Goal: Task Accomplishment & Management: Manage account settings

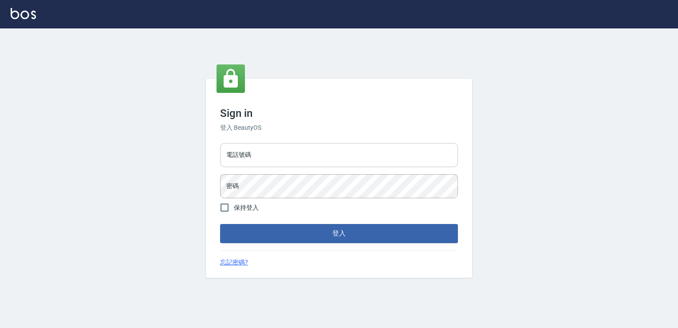
click at [328, 151] on input "電話號碼" at bounding box center [339, 155] width 238 height 24
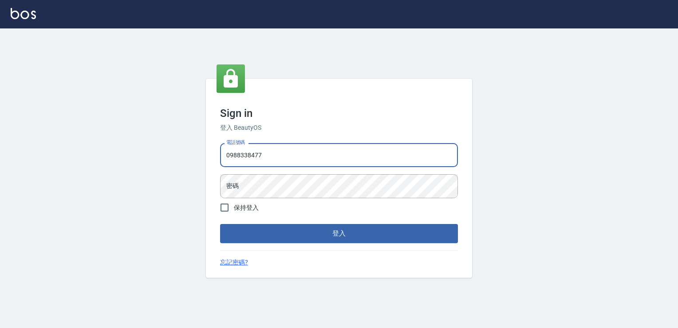
type input "0988338477"
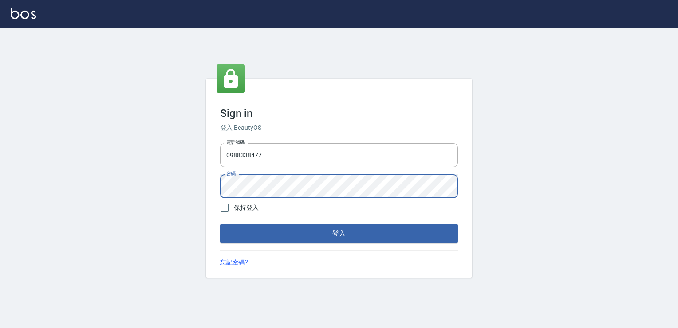
click at [220, 224] on button "登入" at bounding box center [339, 233] width 238 height 19
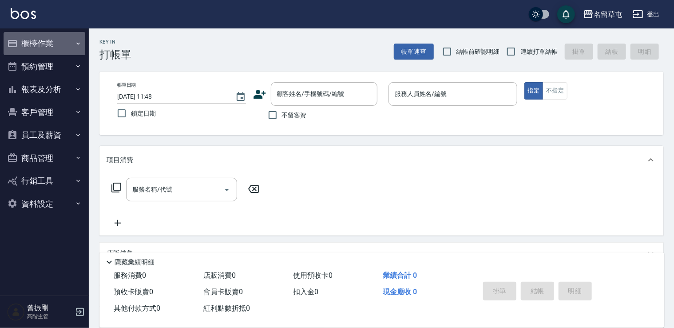
click at [65, 45] on button "櫃檯作業" at bounding box center [45, 43] width 82 height 23
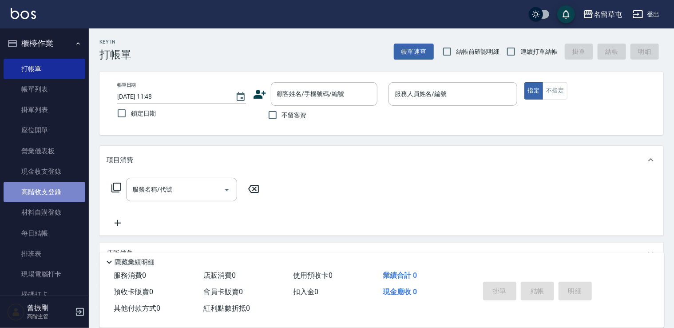
click at [50, 191] on link "高階收支登錄" at bounding box center [45, 192] width 82 height 20
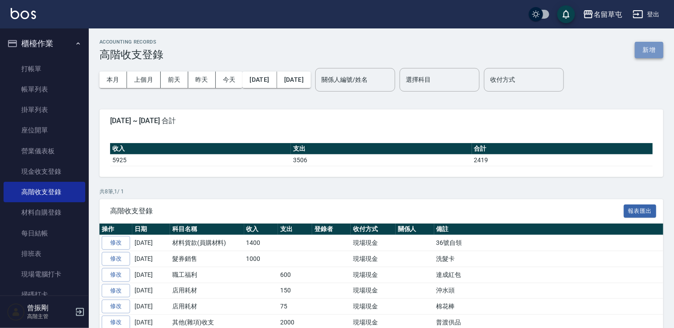
click at [658, 57] on button "新增" at bounding box center [649, 50] width 28 height 16
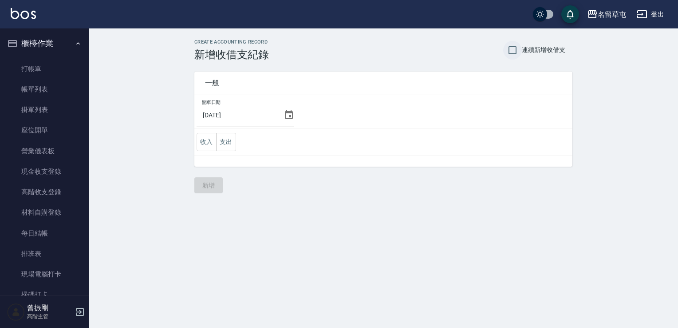
click at [516, 52] on input "連續新增收借支" at bounding box center [512, 50] width 19 height 19
checkbox input "true"
click at [286, 116] on icon at bounding box center [289, 115] width 11 height 11
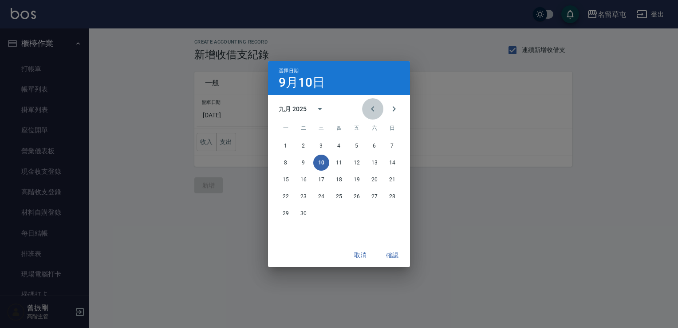
click at [373, 110] on icon "Previous month" at bounding box center [372, 108] width 3 height 5
click at [393, 216] on button "31" at bounding box center [392, 213] width 16 height 16
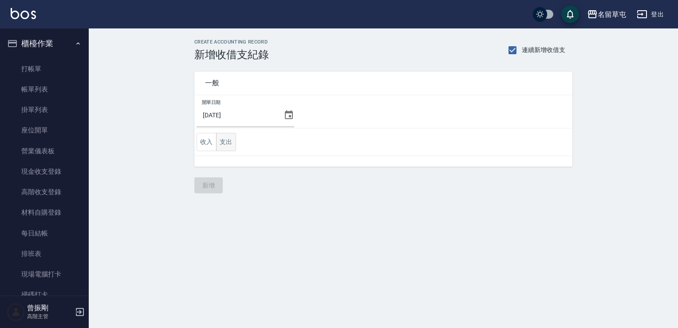
click at [225, 141] on button "支出" at bounding box center [226, 142] width 20 height 18
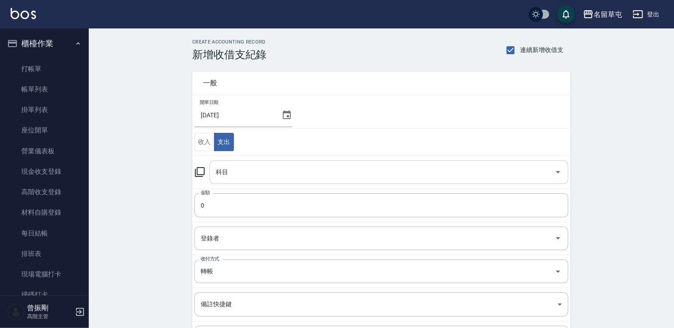
click at [243, 181] on div "科目" at bounding box center [389, 172] width 359 height 24
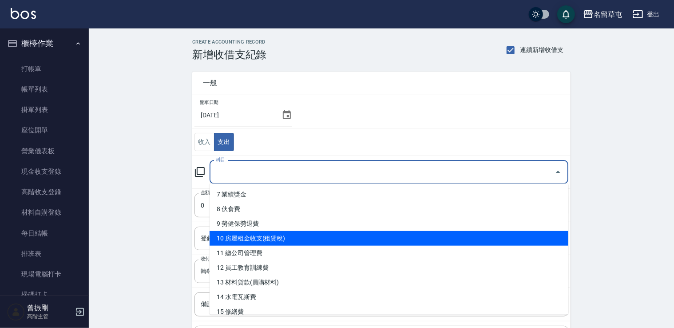
scroll to position [133, 0]
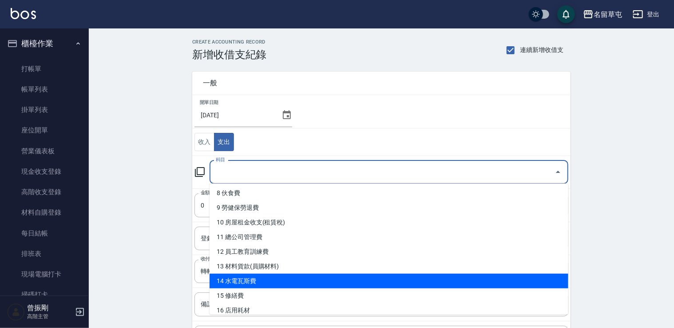
click at [262, 282] on li "14 水電瓦斯費" at bounding box center [389, 280] width 359 height 15
type input "14 水電瓦斯費"
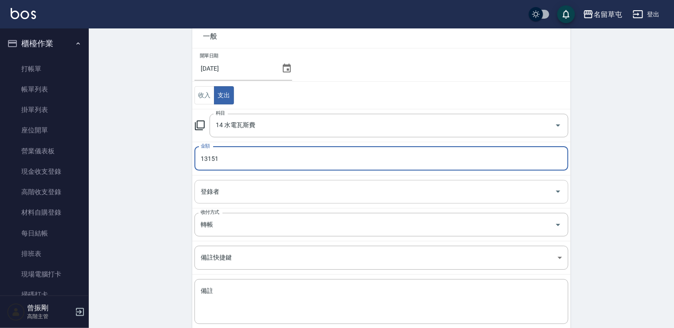
scroll to position [0, 0]
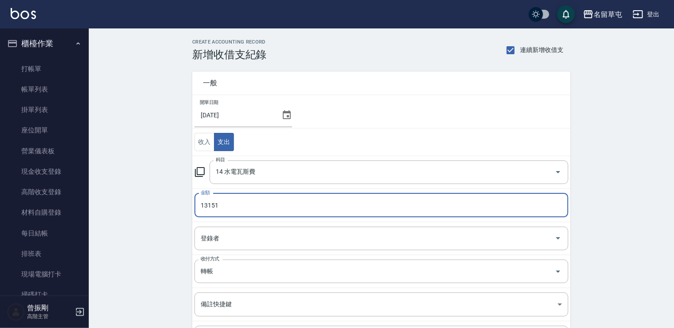
type input "13151"
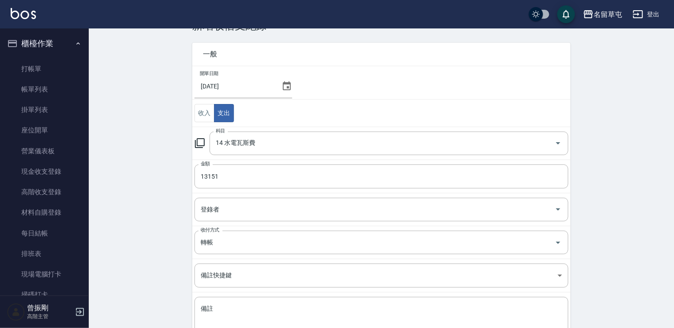
scroll to position [94, 0]
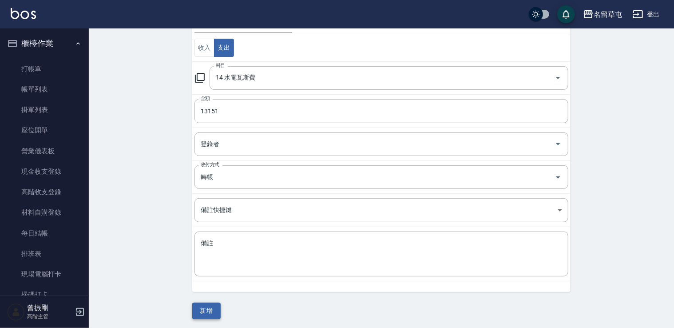
click at [198, 306] on button "新增" at bounding box center [206, 310] width 28 height 16
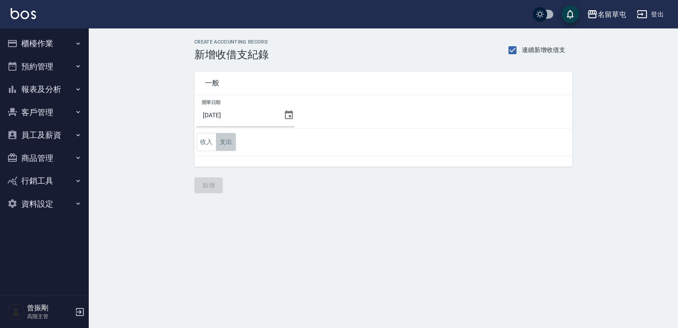
click at [227, 144] on button "支出" at bounding box center [226, 142] width 20 height 18
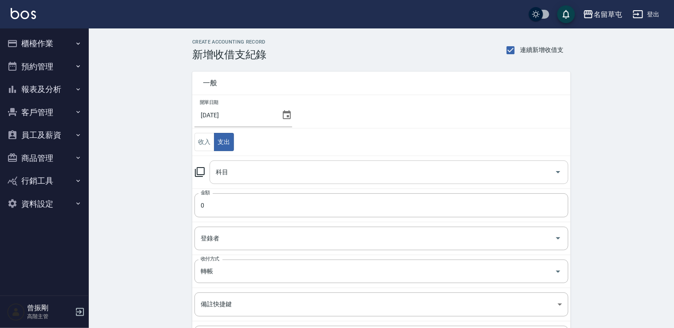
click at [281, 170] on input "科目" at bounding box center [382, 172] width 337 height 16
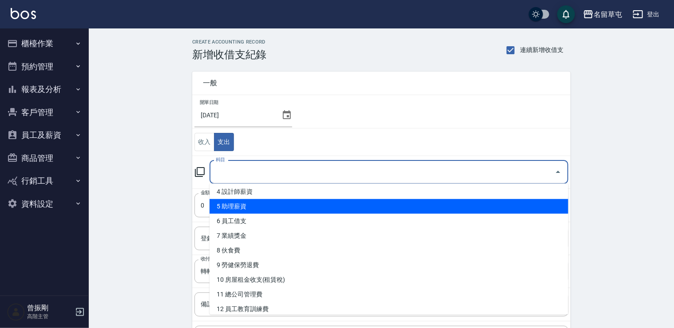
scroll to position [89, 0]
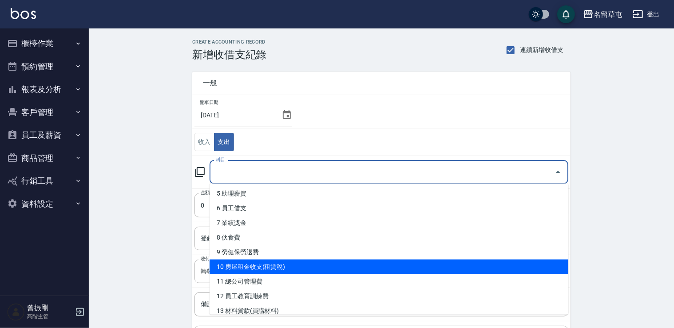
click at [248, 272] on li "10 房屋租金收支(租賃稅)" at bounding box center [389, 266] width 359 height 15
type input "10 房屋租金收支(租賃稅)"
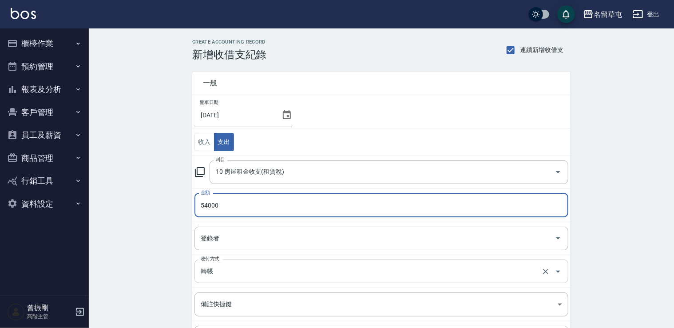
scroll to position [94, 0]
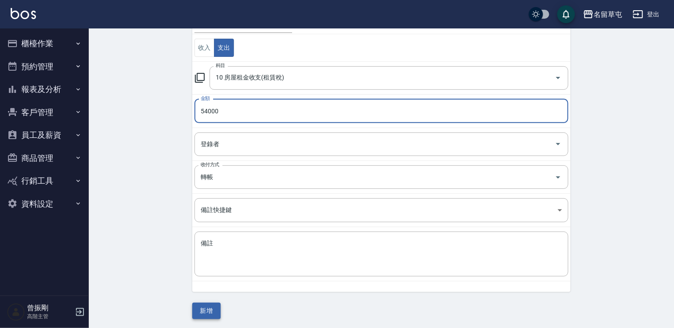
type input "54000"
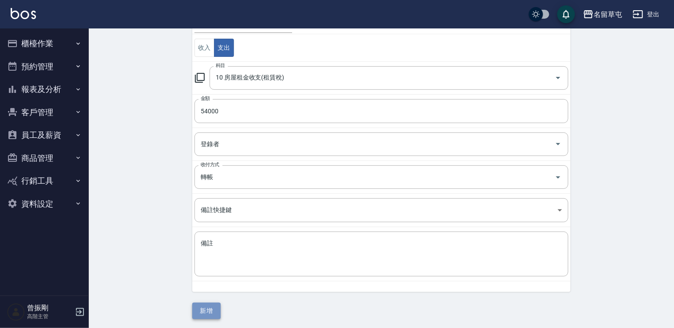
click at [205, 305] on button "新增" at bounding box center [206, 310] width 28 height 16
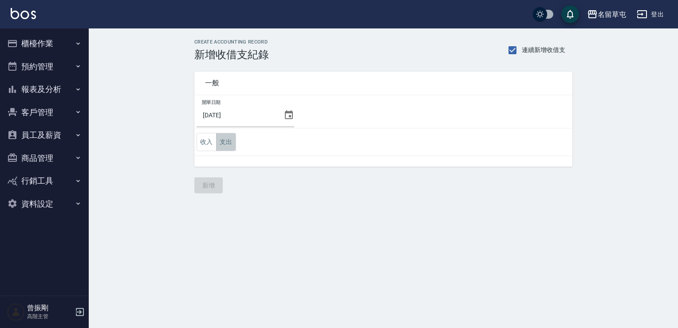
click at [227, 147] on button "支出" at bounding box center [226, 142] width 20 height 18
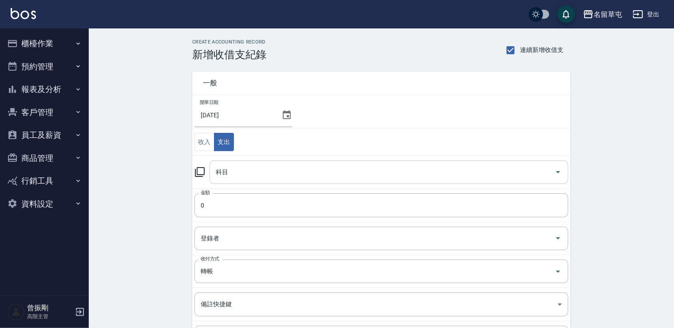
click at [235, 180] on div "科目" at bounding box center [389, 172] width 359 height 24
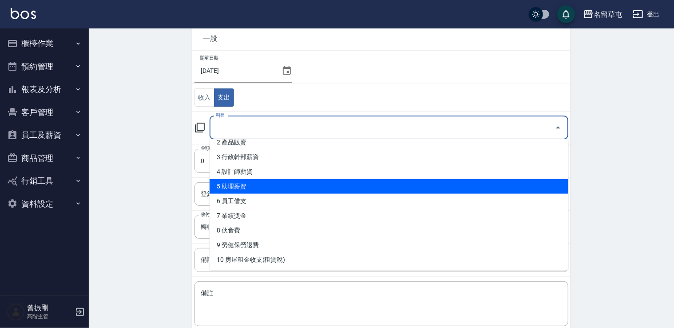
scroll to position [89, 0]
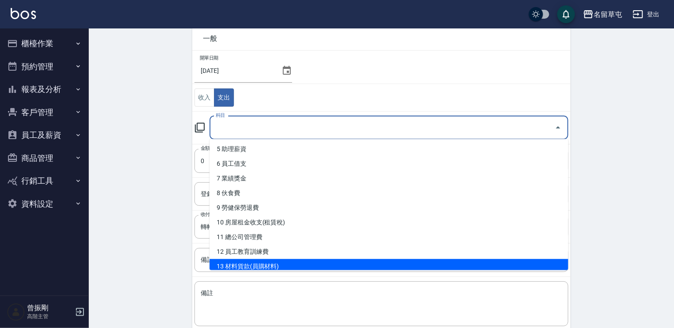
click at [253, 262] on li "13 材料貨款(員購材料)" at bounding box center [389, 266] width 359 height 15
type input "13 材料貨款(員購材料)"
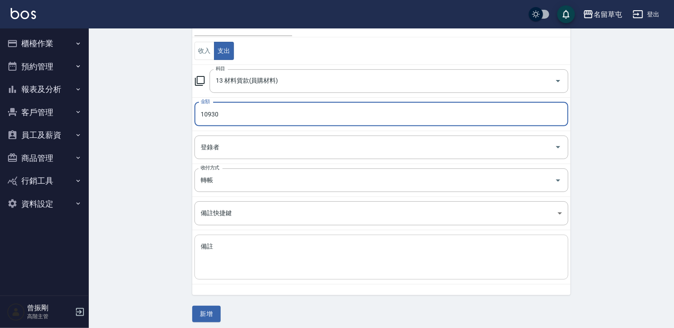
scroll to position [94, 0]
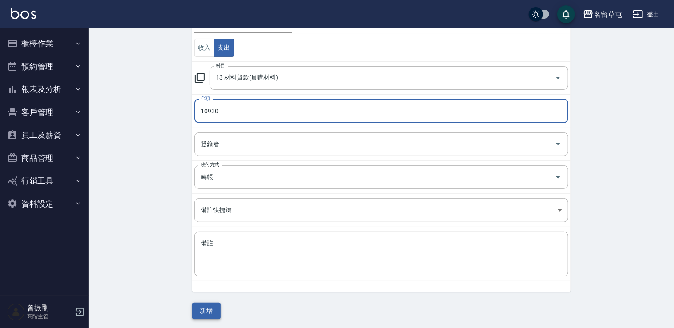
type input "10930"
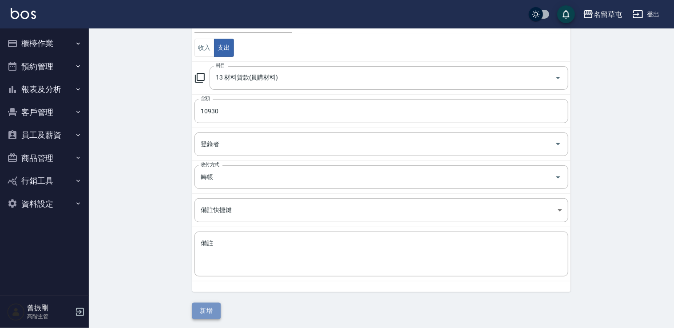
click at [201, 309] on button "新增" at bounding box center [206, 310] width 28 height 16
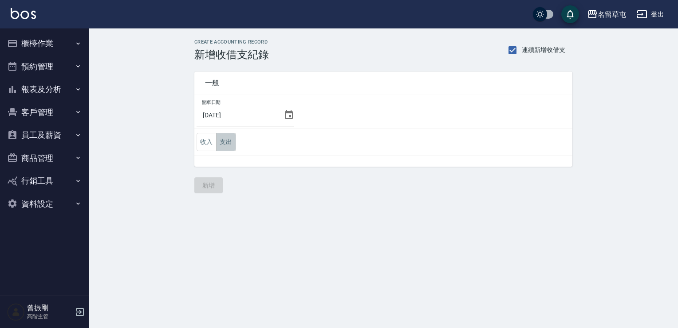
click at [227, 139] on button "支出" at bounding box center [226, 142] width 20 height 18
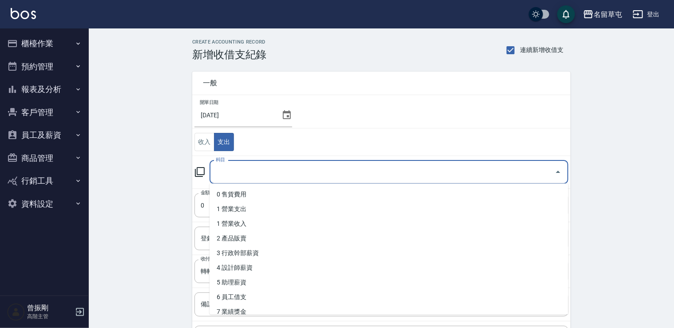
click at [238, 172] on input "科目" at bounding box center [382, 172] width 337 height 16
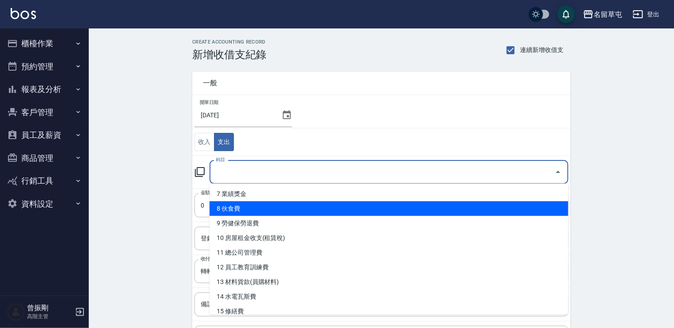
scroll to position [133, 0]
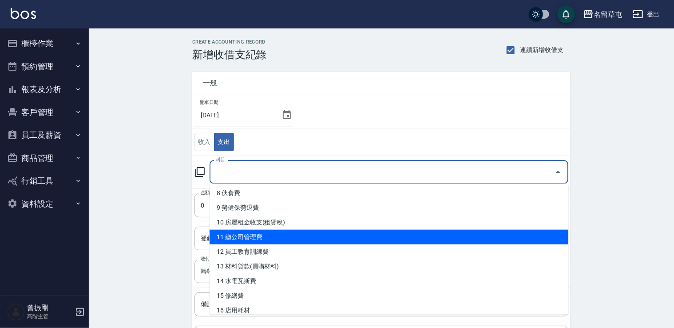
click at [243, 239] on li "11 總公司管理費" at bounding box center [389, 237] width 359 height 15
type input "11 總公司管理費"
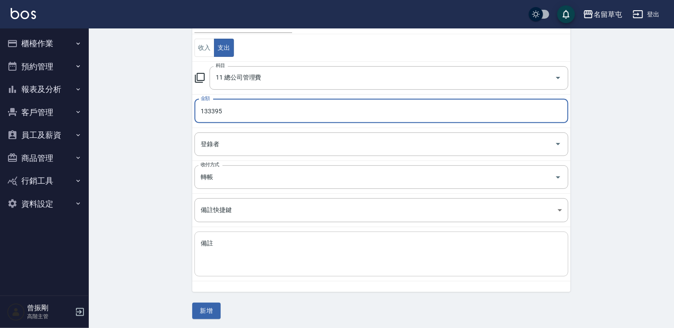
scroll to position [94, 0]
type input "133395"
click at [203, 305] on button "新增" at bounding box center [206, 310] width 28 height 16
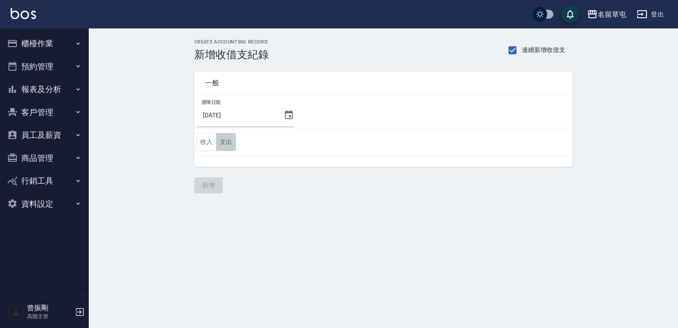
click at [230, 139] on button "支出" at bounding box center [226, 142] width 20 height 18
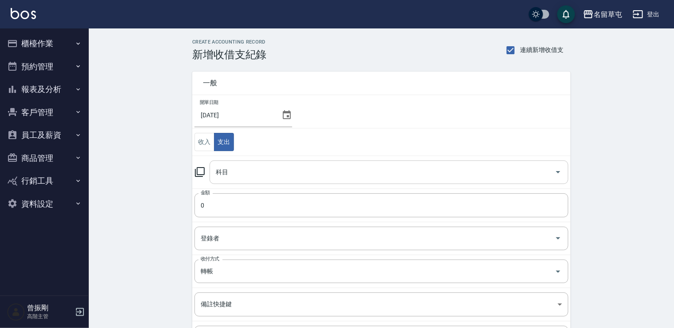
click at [253, 177] on input "科目" at bounding box center [382, 172] width 337 height 16
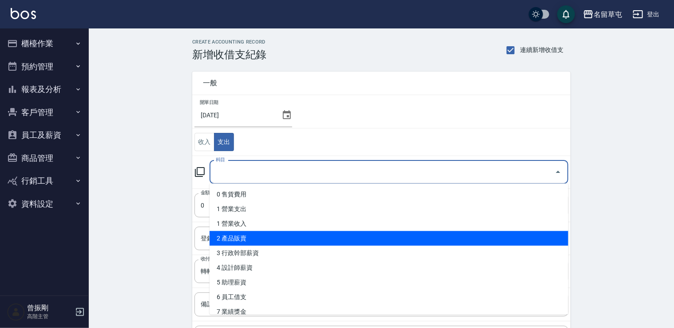
scroll to position [89, 0]
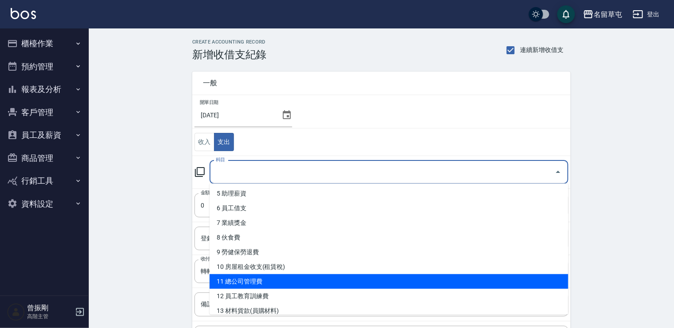
click at [245, 281] on li "11 總公司管理費" at bounding box center [389, 281] width 359 height 15
type input "11 總公司管理費"
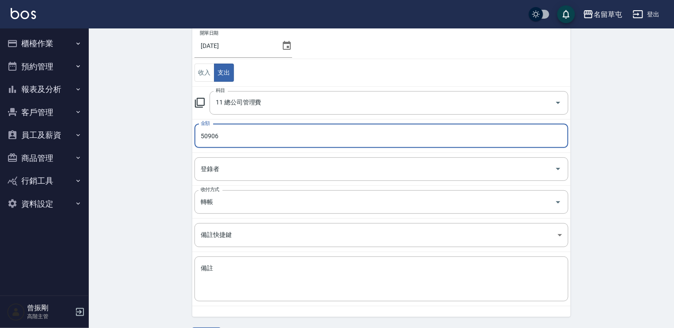
scroll to position [94, 0]
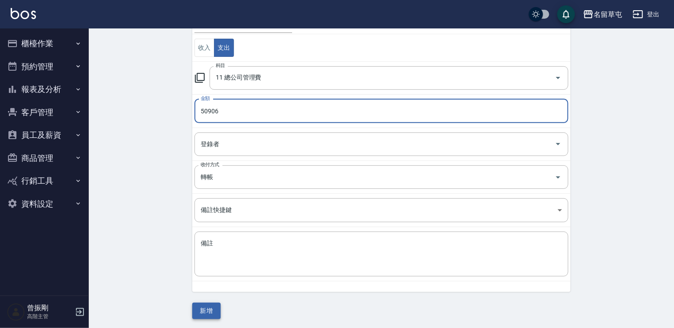
type input "50906"
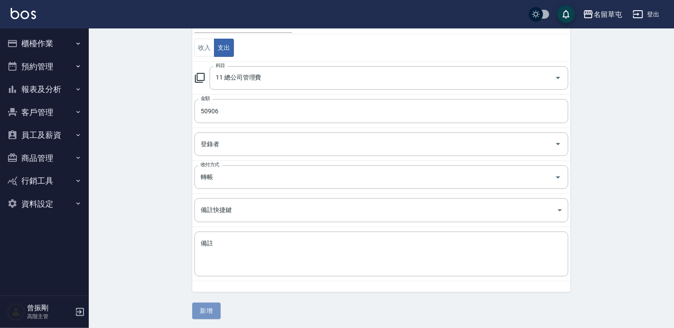
click at [211, 308] on button "新增" at bounding box center [206, 310] width 28 height 16
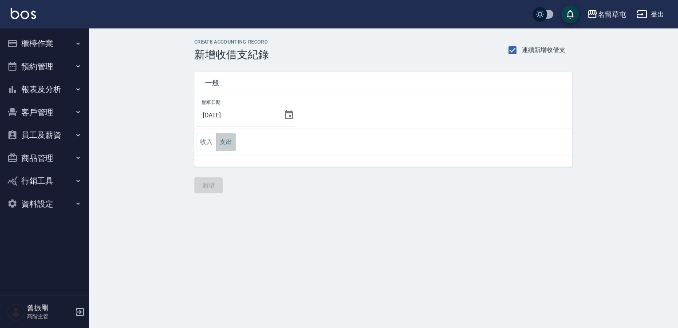
click at [227, 142] on button "支出" at bounding box center [226, 142] width 20 height 18
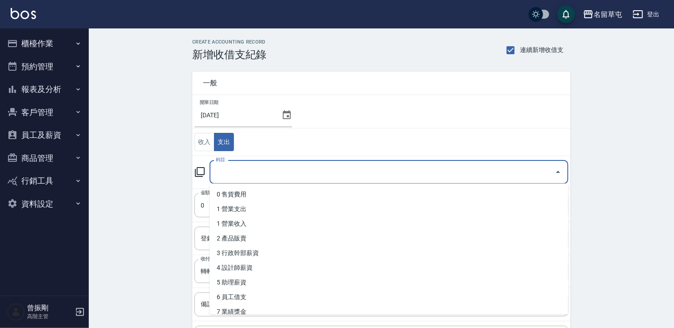
drag, startPoint x: 270, startPoint y: 169, endPoint x: 270, endPoint y: 191, distance: 22.2
click at [270, 176] on input "科目" at bounding box center [382, 172] width 337 height 16
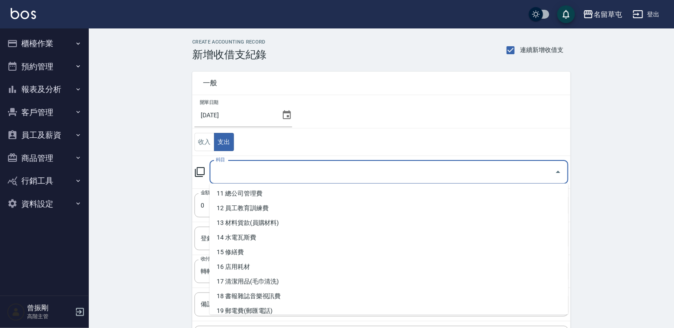
scroll to position [178, 0]
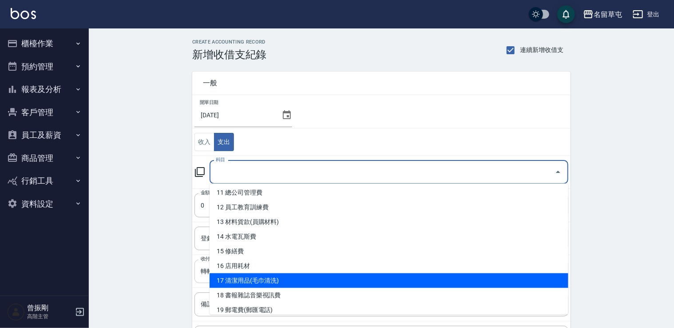
click at [258, 275] on li "17 清潔用品(毛巾清洗)" at bounding box center [389, 280] width 359 height 15
type input "17 清潔用品(毛巾清洗)"
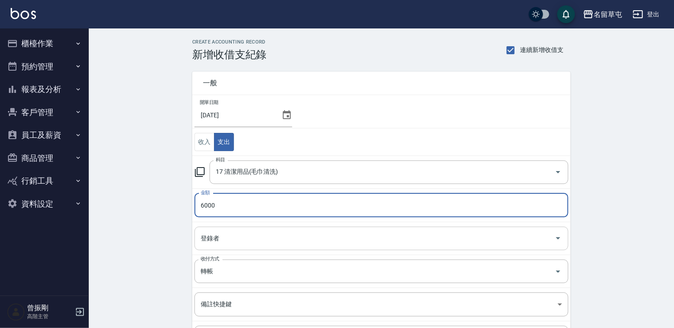
type input "6000"
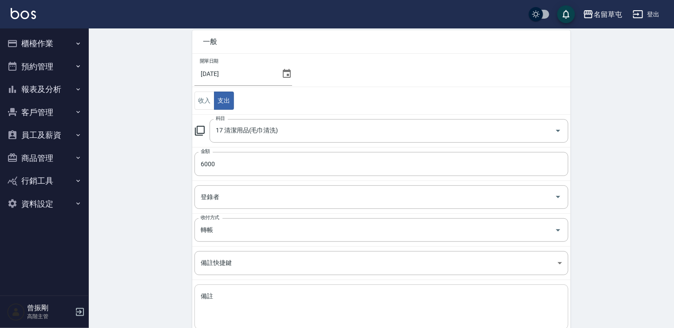
scroll to position [89, 0]
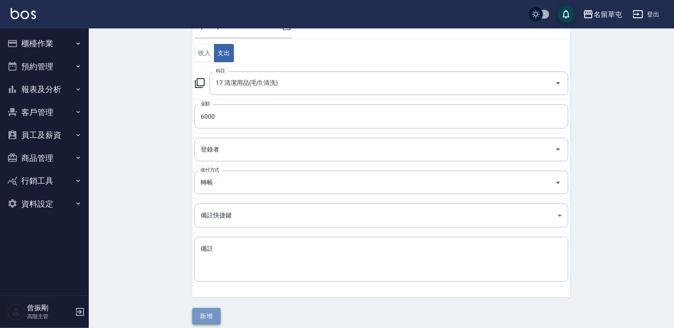
click at [208, 315] on button "新增" at bounding box center [206, 316] width 28 height 16
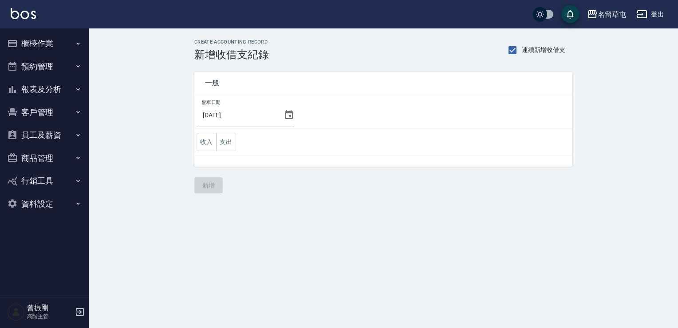
click at [36, 92] on button "報表及分析" at bounding box center [45, 89] width 82 height 23
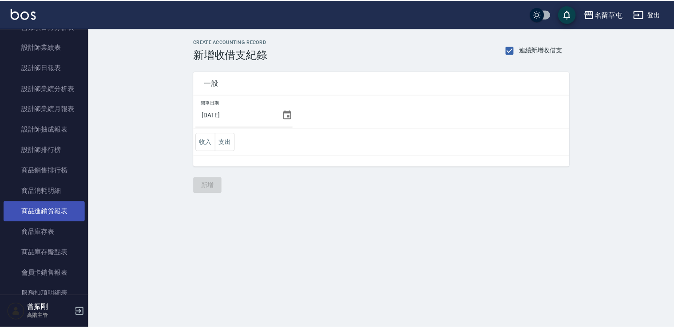
scroll to position [355, 0]
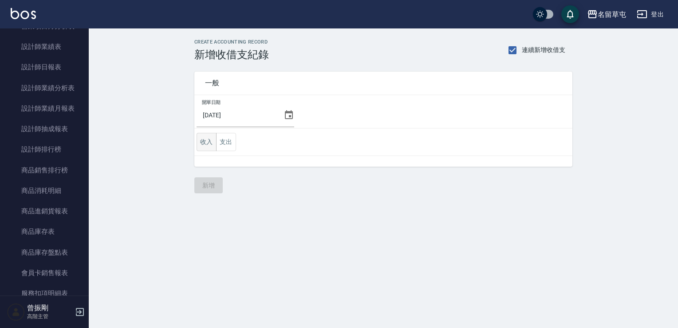
click at [210, 141] on button "收入" at bounding box center [207, 142] width 20 height 18
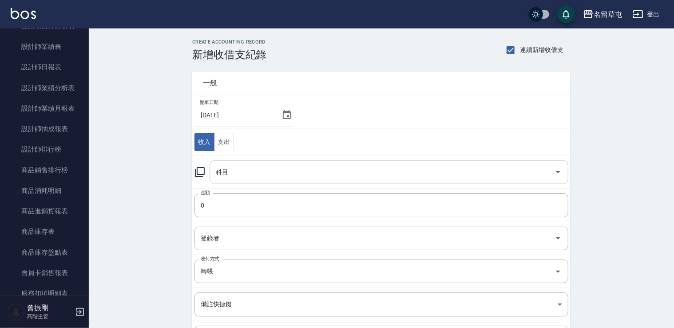
click at [265, 172] on input "科目" at bounding box center [382, 172] width 337 height 16
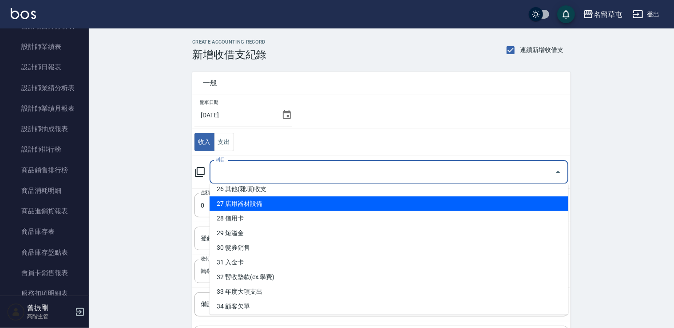
scroll to position [389, 0]
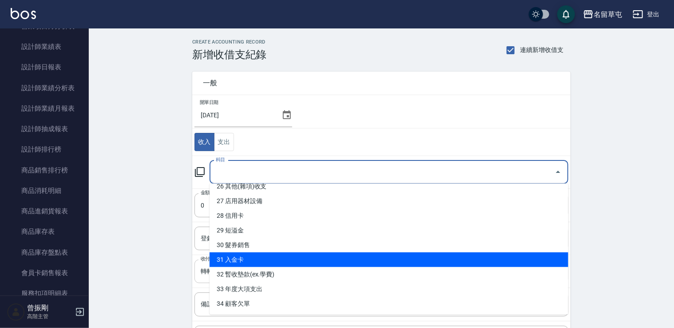
click at [245, 261] on li "31 入金卡" at bounding box center [389, 259] width 359 height 15
type input "31 入金卡"
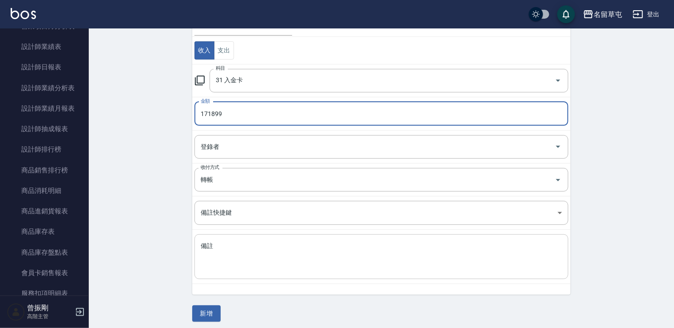
scroll to position [94, 0]
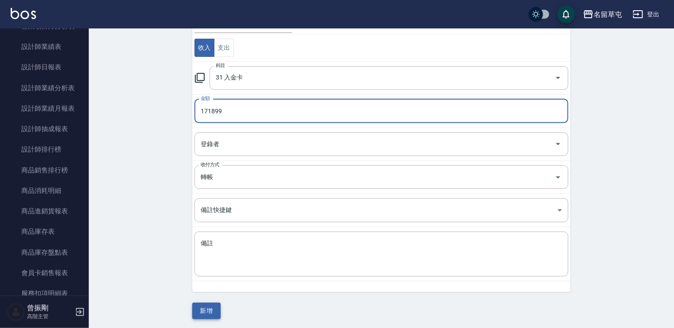
type input "171899"
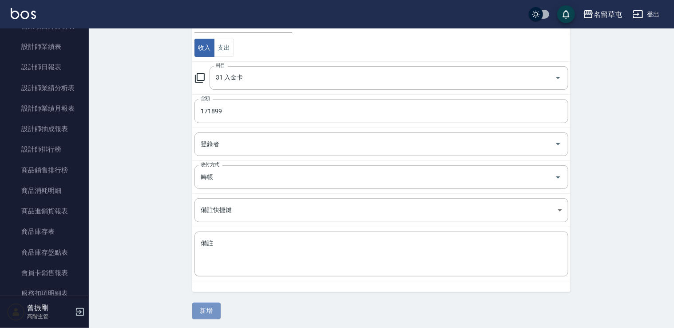
click at [197, 309] on button "新增" at bounding box center [206, 310] width 28 height 16
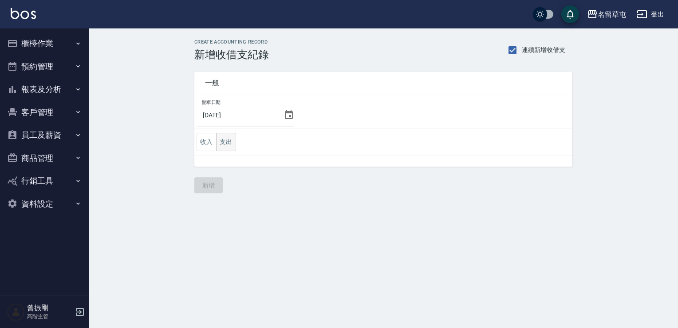
click at [222, 144] on button "支出" at bounding box center [226, 142] width 20 height 18
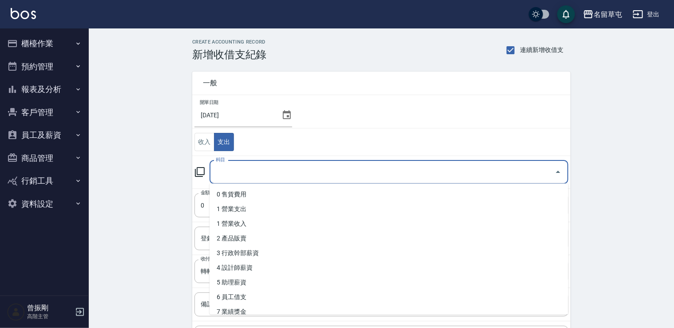
click at [226, 174] on input "科目" at bounding box center [382, 172] width 337 height 16
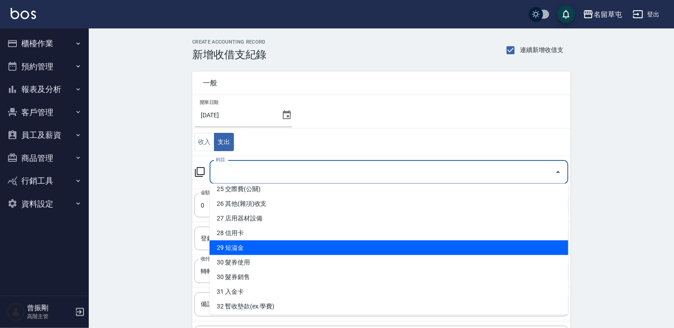
scroll to position [400, 0]
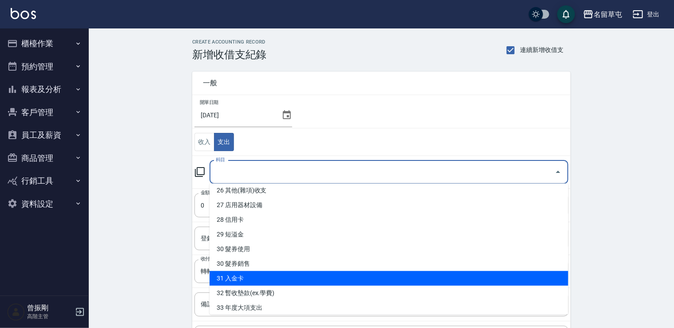
click at [249, 273] on li "31 入金卡" at bounding box center [389, 278] width 359 height 15
type input "31 入金卡"
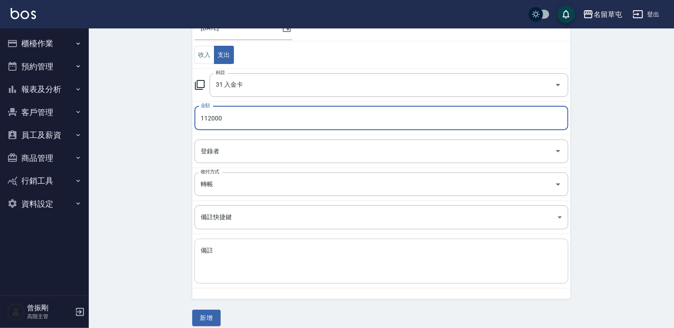
scroll to position [89, 0]
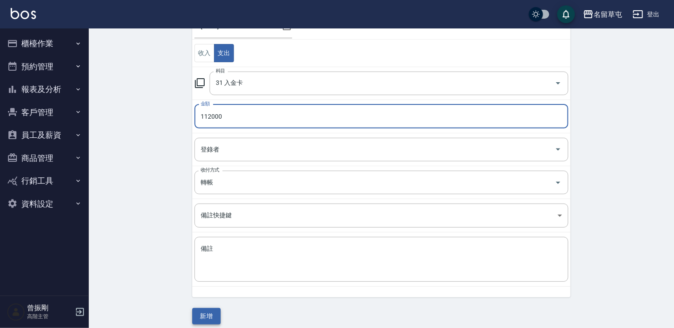
type input "112000"
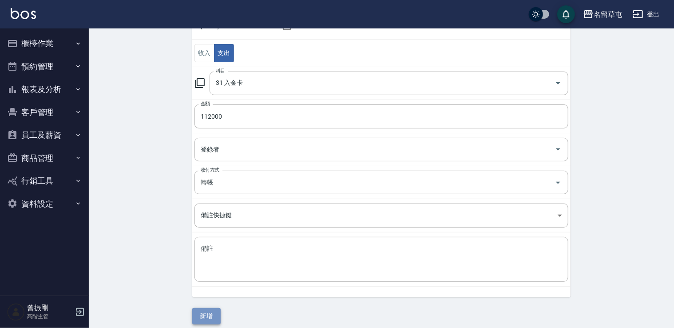
click at [210, 309] on button "新增" at bounding box center [206, 316] width 28 height 16
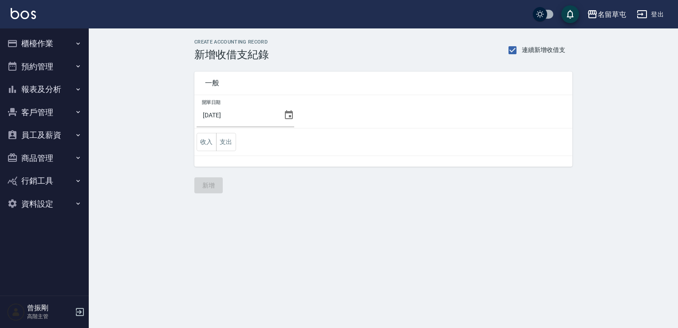
click at [56, 87] on button "報表及分析" at bounding box center [45, 89] width 82 height 23
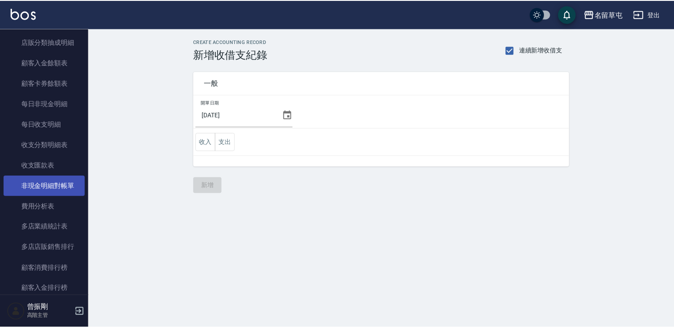
scroll to position [666, 0]
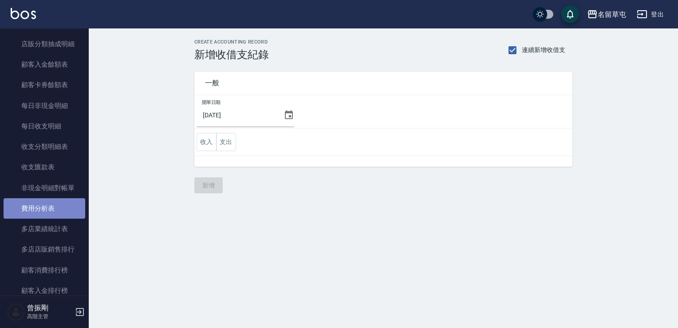
click at [51, 210] on link "費用分析表" at bounding box center [45, 208] width 82 height 20
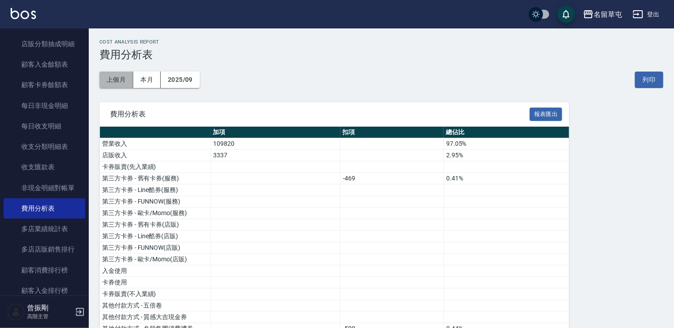
click at [122, 79] on button "上個月" at bounding box center [116, 79] width 34 height 16
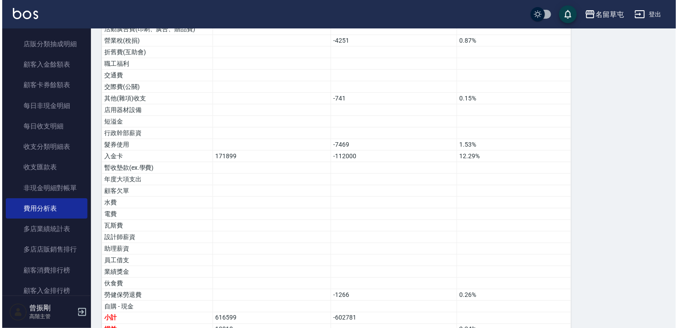
scroll to position [563, 0]
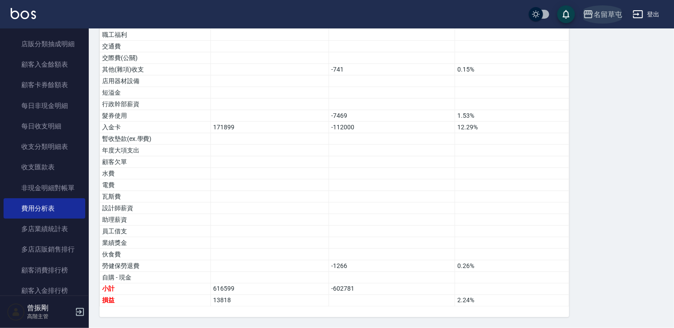
click at [599, 9] on div "名留草屯" at bounding box center [608, 14] width 28 height 11
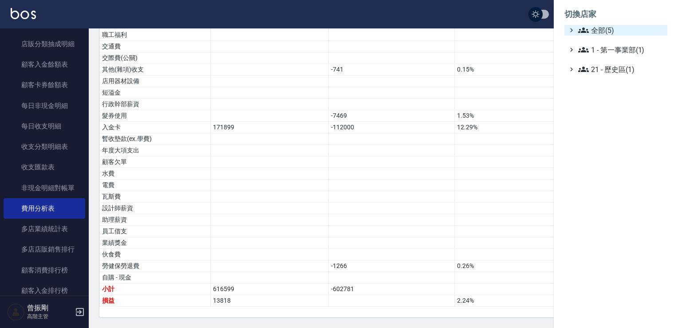
click at [607, 31] on span "全部(5)" at bounding box center [621, 30] width 86 height 11
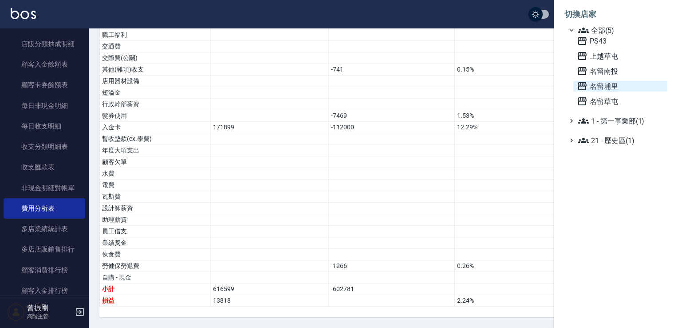
click at [604, 91] on span "名留埔里" at bounding box center [620, 86] width 87 height 11
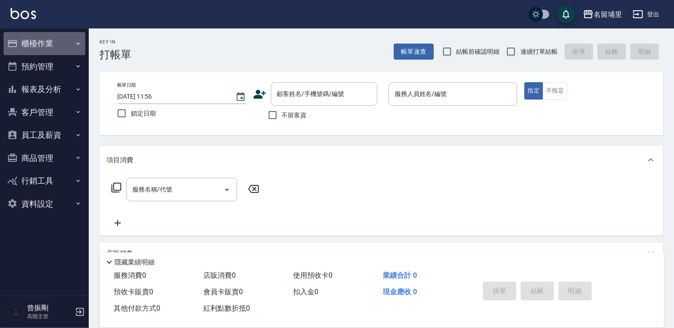
click at [66, 46] on button "櫃檯作業" at bounding box center [45, 43] width 82 height 23
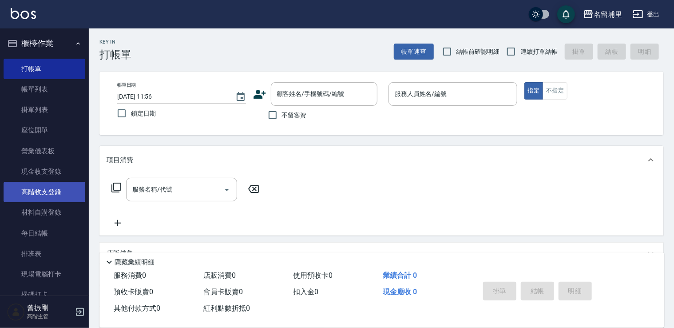
click at [53, 193] on link "高階收支登錄" at bounding box center [45, 192] width 82 height 20
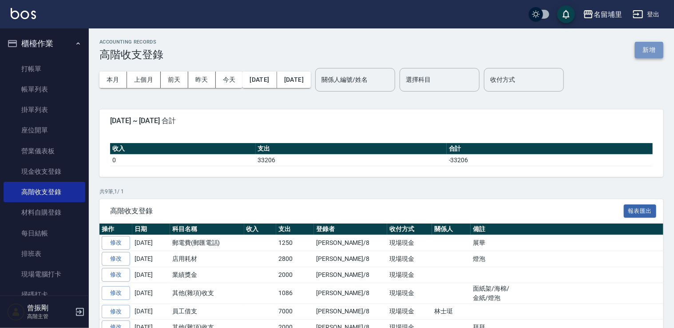
click at [659, 53] on button "新增" at bounding box center [649, 50] width 28 height 16
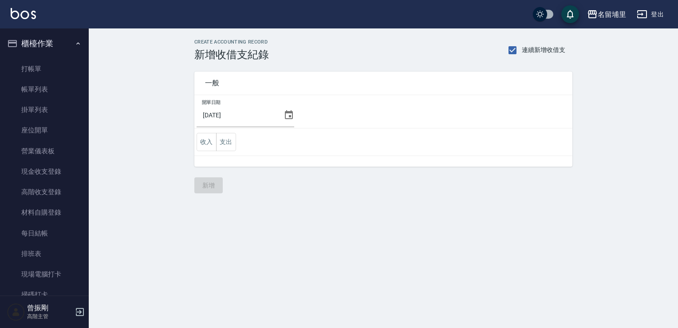
click at [289, 115] on icon at bounding box center [289, 114] width 8 height 9
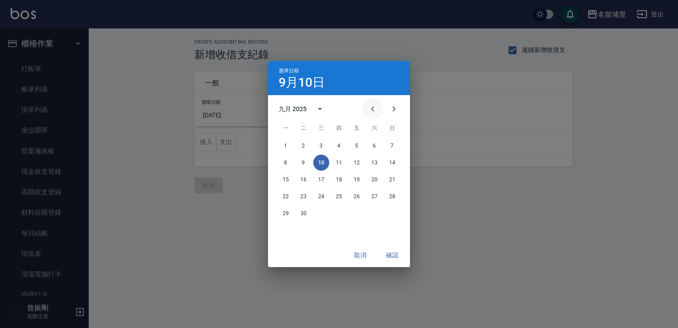
click at [373, 112] on icon "Previous month" at bounding box center [373, 108] width 11 height 11
click at [395, 210] on button "31" at bounding box center [392, 213] width 16 height 16
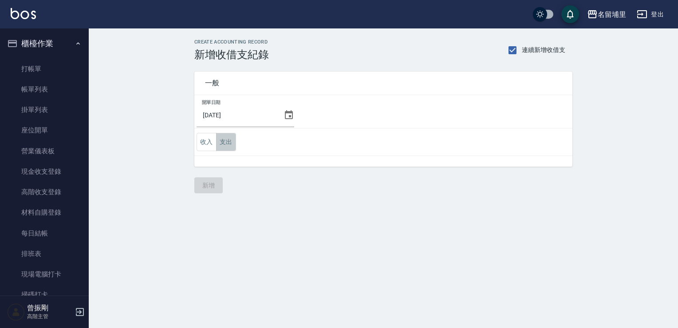
click at [234, 143] on button "支出" at bounding box center [226, 142] width 20 height 18
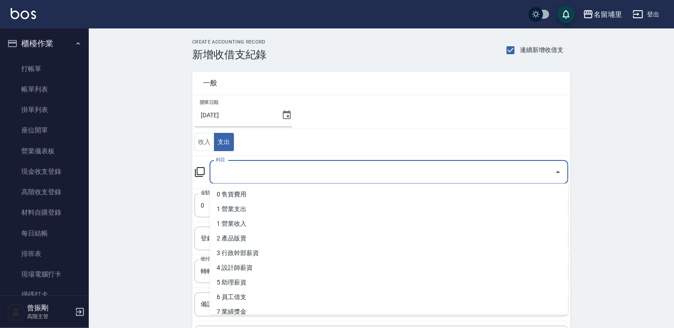
click at [250, 168] on input "科目" at bounding box center [382, 172] width 337 height 16
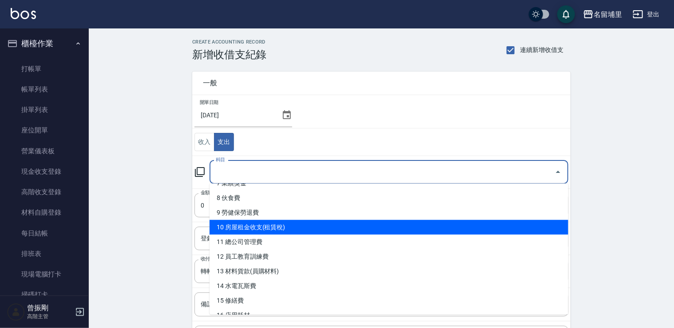
scroll to position [133, 0]
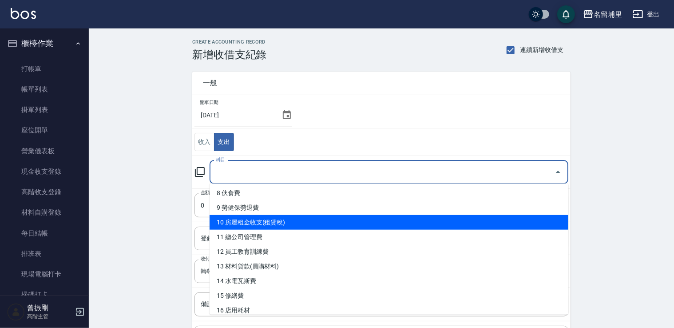
click at [273, 222] on li "10 房屋租金收支(租賃稅)" at bounding box center [389, 222] width 359 height 15
type input "10 房屋租金收支(租賃稅)"
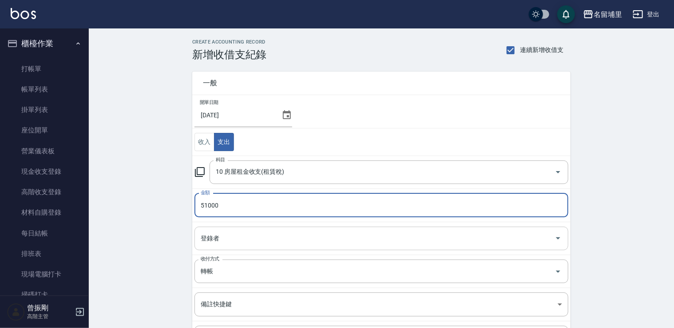
type input "51000"
click at [233, 238] on input "登錄者" at bounding box center [374, 238] width 353 height 16
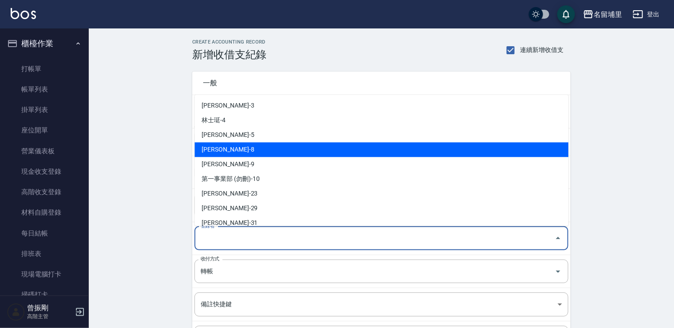
click at [246, 155] on li "[PERSON_NAME]-8" at bounding box center [381, 149] width 374 height 15
type input "[PERSON_NAME]-8"
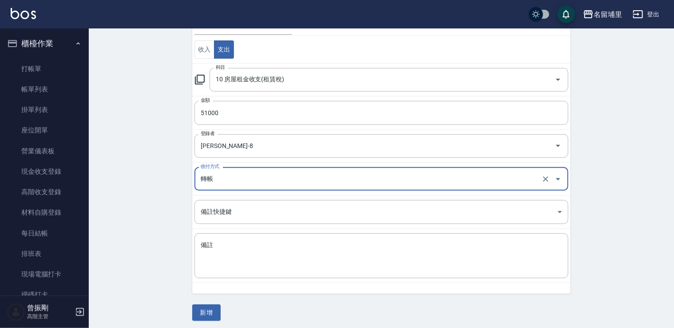
scroll to position [94, 0]
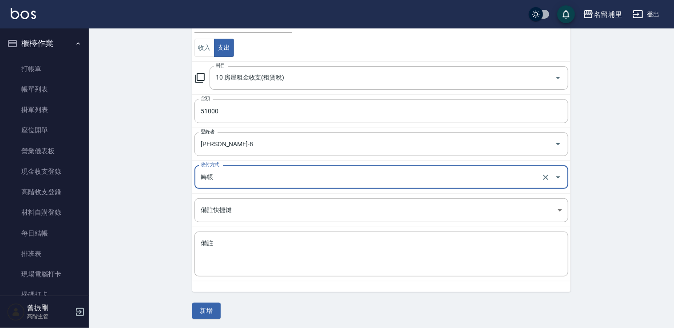
click at [210, 305] on button "新增" at bounding box center [206, 310] width 28 height 16
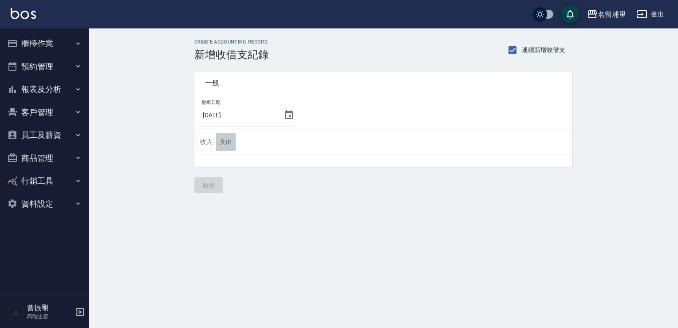
click at [220, 142] on button "支出" at bounding box center [226, 142] width 20 height 18
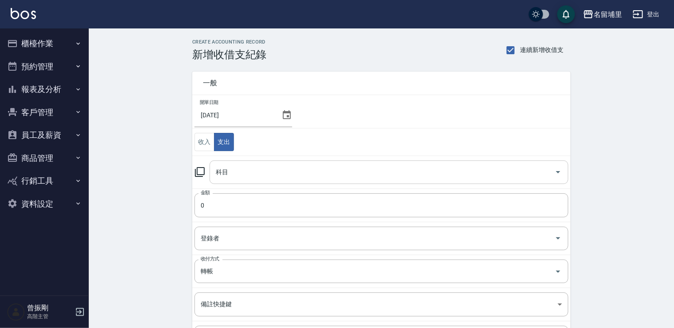
click at [248, 164] on input "科目" at bounding box center [382, 172] width 337 height 16
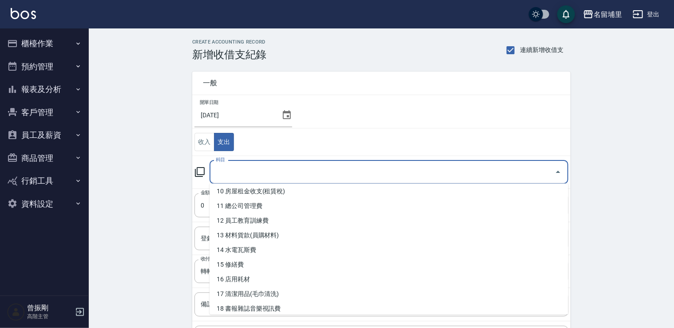
scroll to position [151, 0]
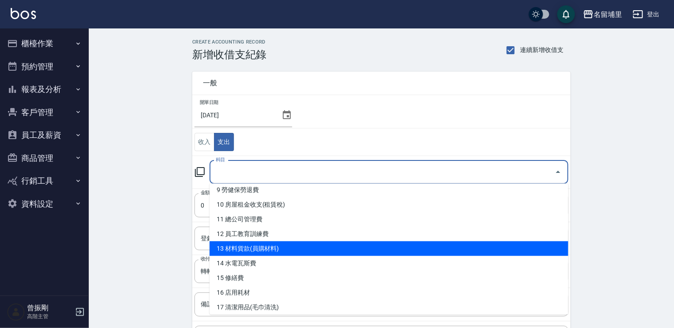
click at [281, 247] on li "13 材料貨款(員購材料)" at bounding box center [389, 248] width 359 height 15
type input "13 材料貨款(員購材料)"
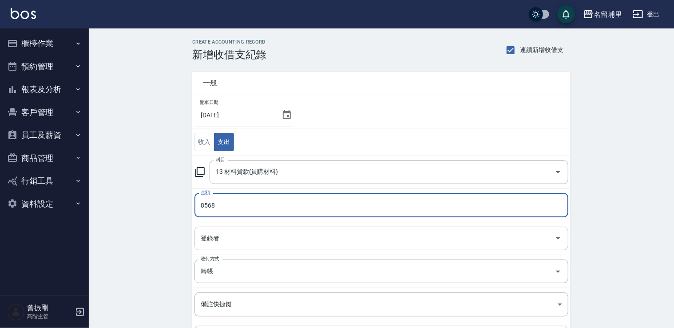
type input "8568"
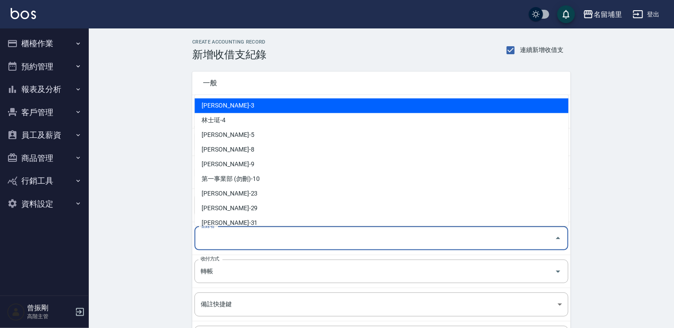
click at [262, 242] on input "登錄者" at bounding box center [374, 238] width 353 height 16
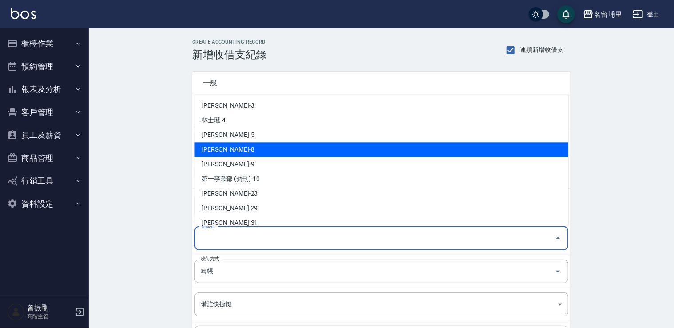
click at [268, 149] on li "[PERSON_NAME]-8" at bounding box center [381, 149] width 374 height 15
type input "[PERSON_NAME]-8"
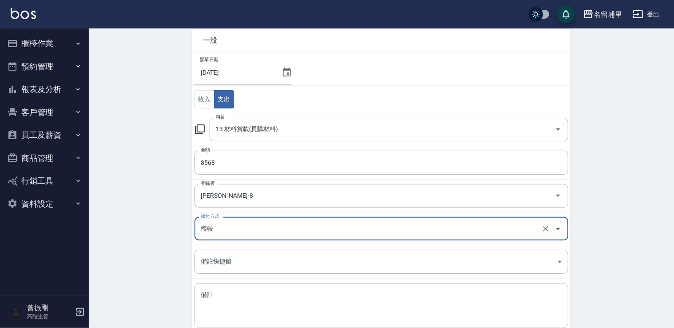
scroll to position [89, 0]
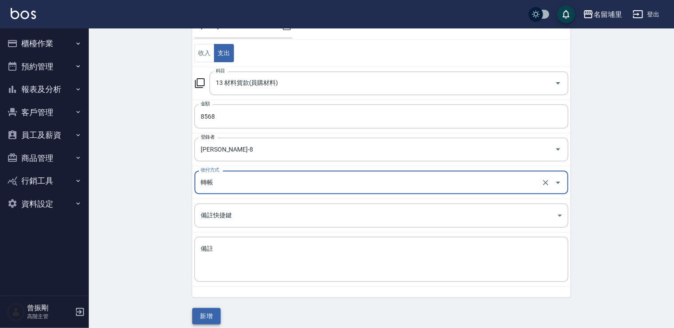
click at [204, 315] on button "新增" at bounding box center [206, 316] width 28 height 16
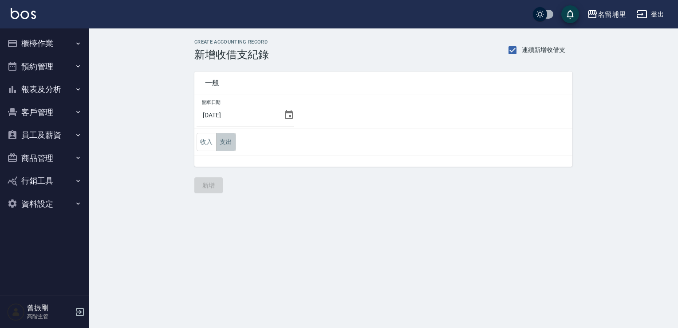
drag, startPoint x: 227, startPoint y: 139, endPoint x: 231, endPoint y: 143, distance: 5.7
click at [228, 139] on button "支出" at bounding box center [226, 142] width 20 height 18
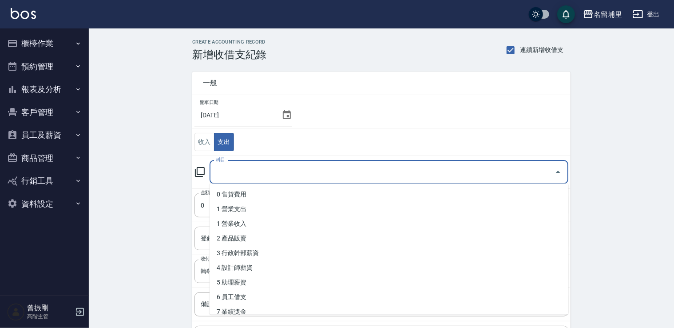
click at [261, 165] on input "科目" at bounding box center [382, 172] width 337 height 16
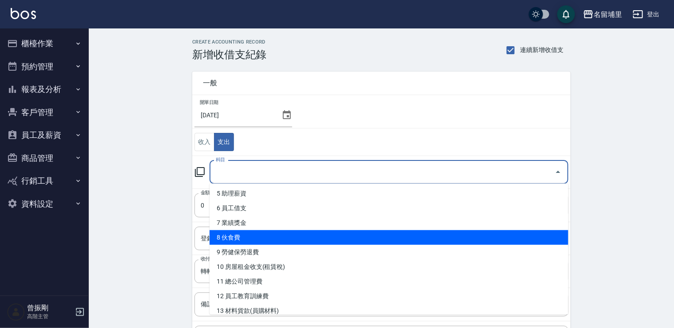
scroll to position [133, 0]
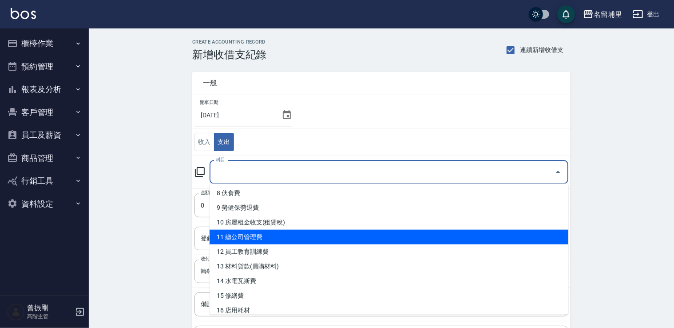
click at [282, 232] on li "11 總公司管理費" at bounding box center [389, 237] width 359 height 15
type input "11 總公司管理費"
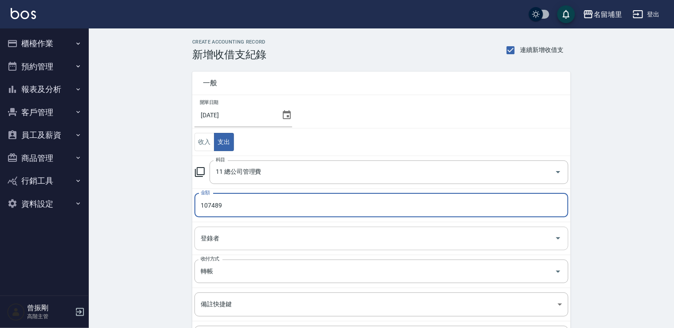
type input "107489"
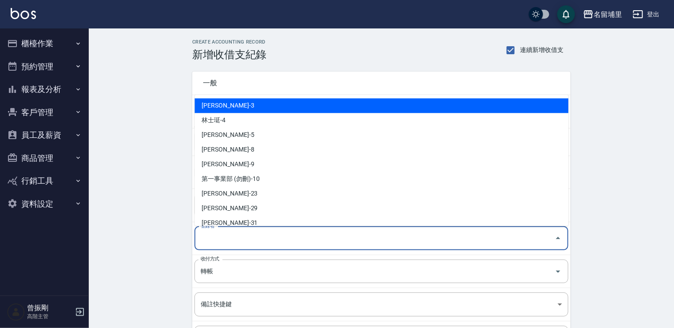
click at [290, 233] on input "登錄者" at bounding box center [374, 238] width 353 height 16
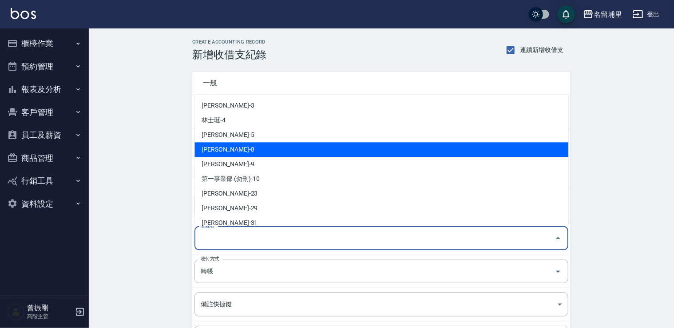
click at [279, 145] on li "[PERSON_NAME]-8" at bounding box center [381, 149] width 374 height 15
type input "[PERSON_NAME]-8"
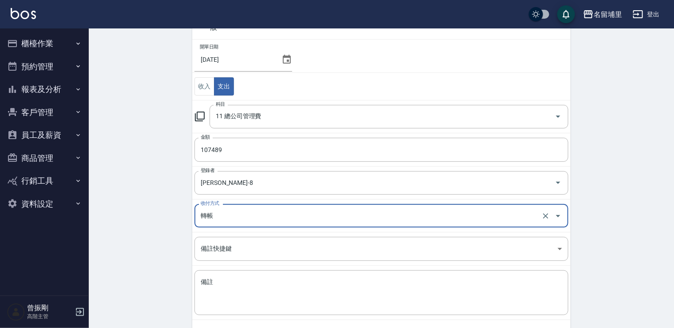
scroll to position [94, 0]
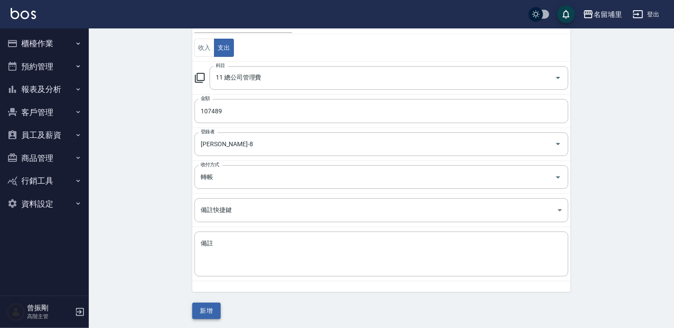
click at [213, 303] on button "新增" at bounding box center [206, 310] width 28 height 16
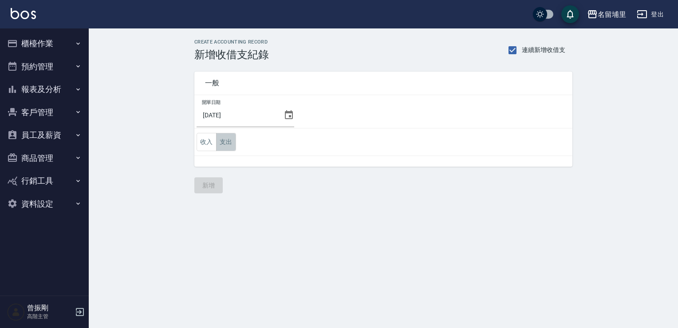
click at [224, 146] on button "支出" at bounding box center [226, 142] width 20 height 18
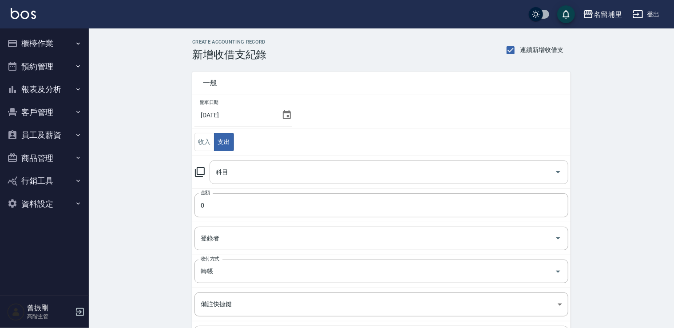
click at [260, 170] on input "科目" at bounding box center [382, 172] width 337 height 16
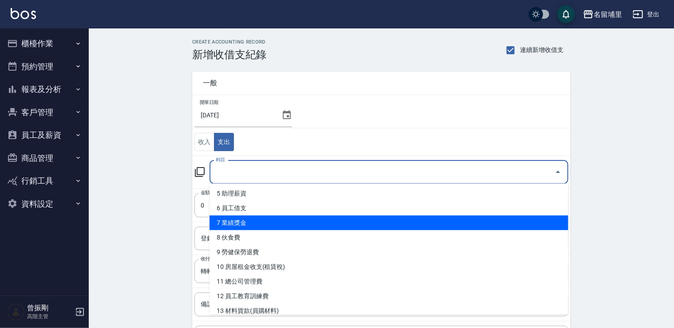
scroll to position [133, 0]
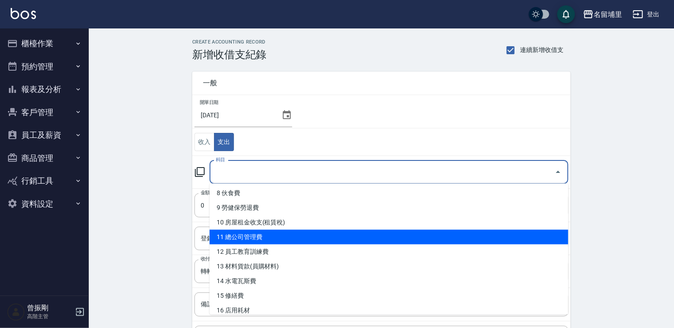
click at [265, 239] on li "11 總公司管理費" at bounding box center [389, 237] width 359 height 15
type input "11 總公司管理費"
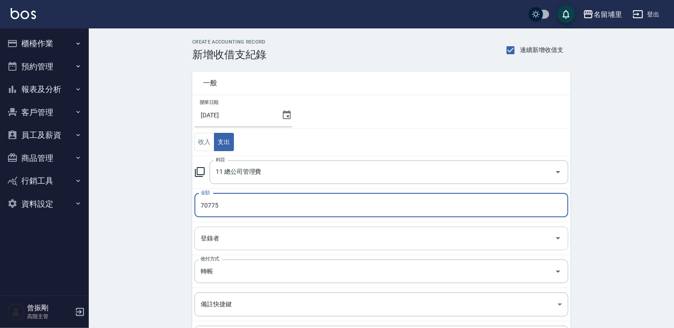
type input "70775"
click at [256, 240] on input "登錄者" at bounding box center [374, 238] width 353 height 16
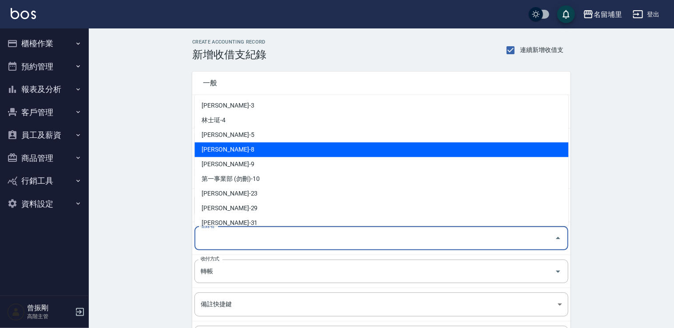
click at [263, 148] on li "[PERSON_NAME]-8" at bounding box center [381, 149] width 374 height 15
type input "[PERSON_NAME]-8"
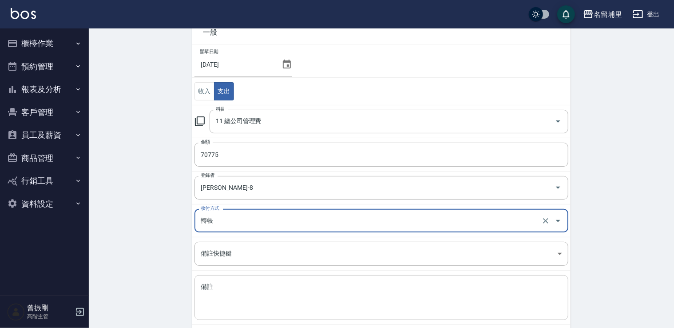
scroll to position [89, 0]
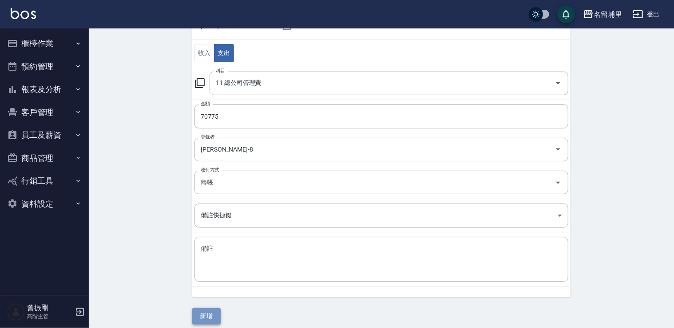
click at [211, 314] on button "新增" at bounding box center [206, 316] width 28 height 16
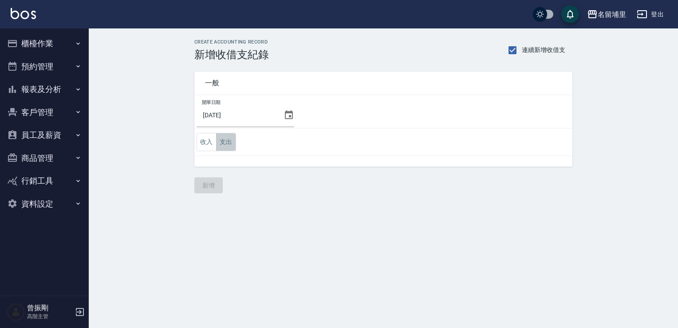
click at [231, 141] on button "支出" at bounding box center [226, 142] width 20 height 18
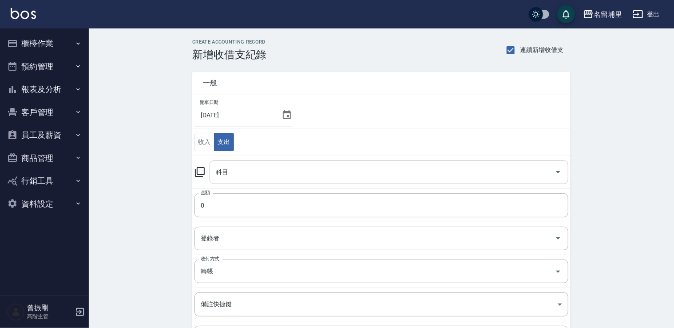
click at [255, 179] on input "科目" at bounding box center [382, 172] width 337 height 16
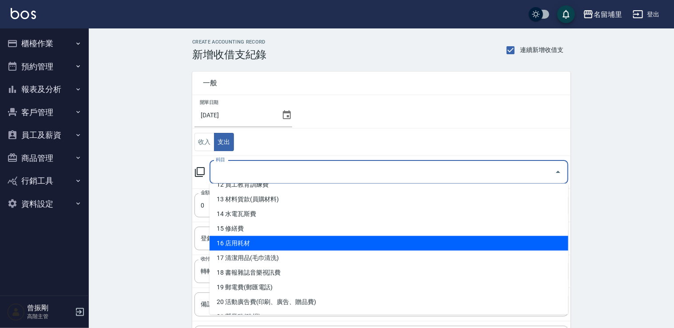
scroll to position [222, 0]
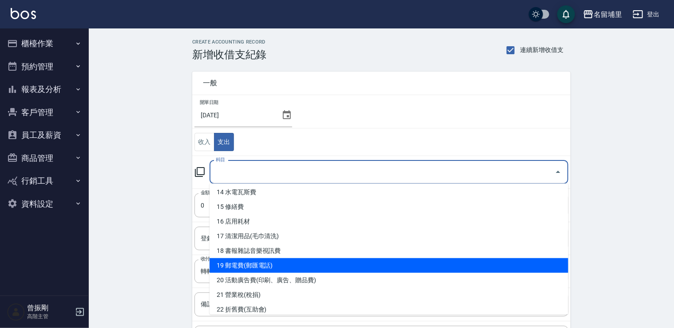
click at [289, 264] on li "19 郵電費(郵匯電話)" at bounding box center [389, 265] width 359 height 15
type input "19 郵電費(郵匯電話)"
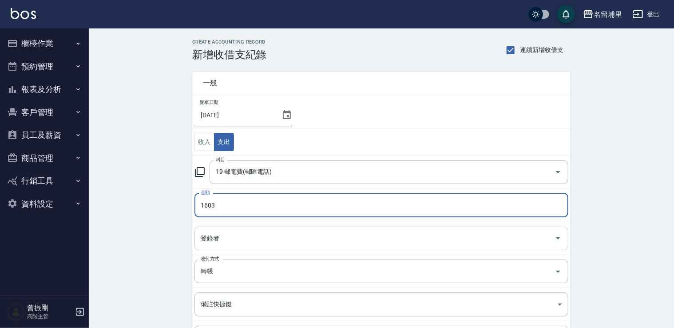
type input "1603"
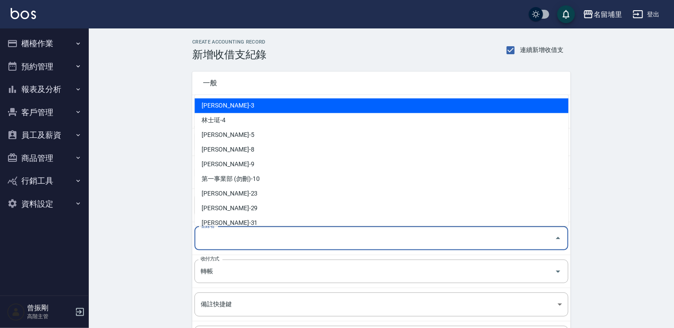
click at [216, 236] on input "登錄者" at bounding box center [374, 238] width 353 height 16
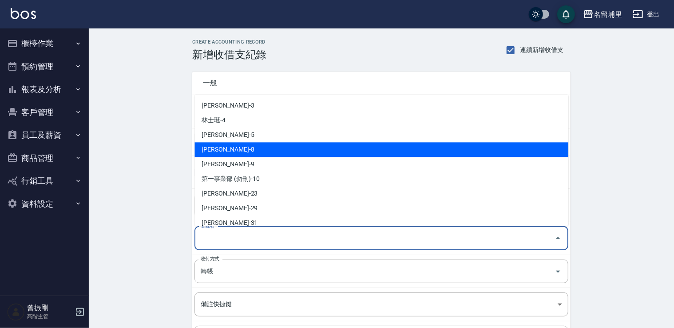
click at [253, 147] on li "[PERSON_NAME]-8" at bounding box center [381, 149] width 374 height 15
type input "[PERSON_NAME]-8"
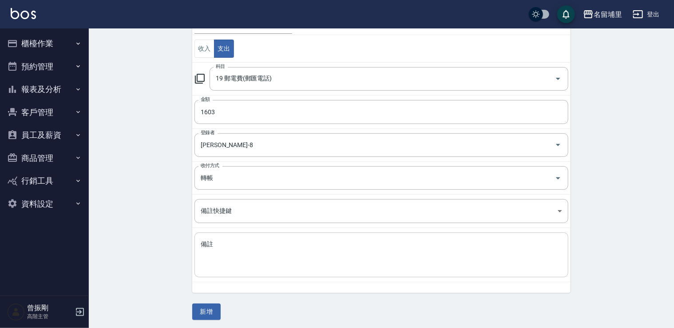
scroll to position [94, 0]
click at [213, 305] on button "新增" at bounding box center [206, 310] width 28 height 16
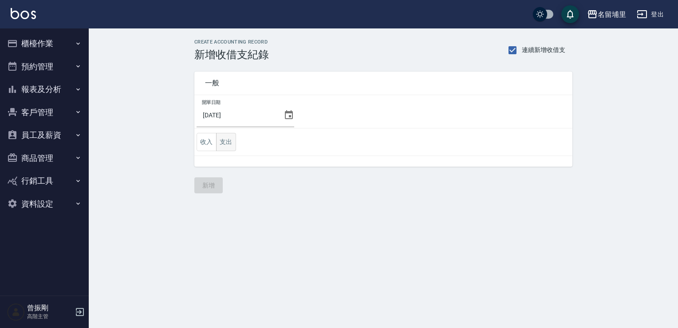
click at [229, 141] on button "支出" at bounding box center [226, 142] width 20 height 18
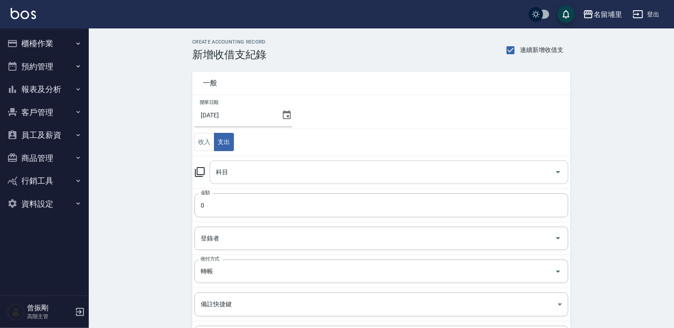
click at [245, 171] on input "科目" at bounding box center [382, 172] width 337 height 16
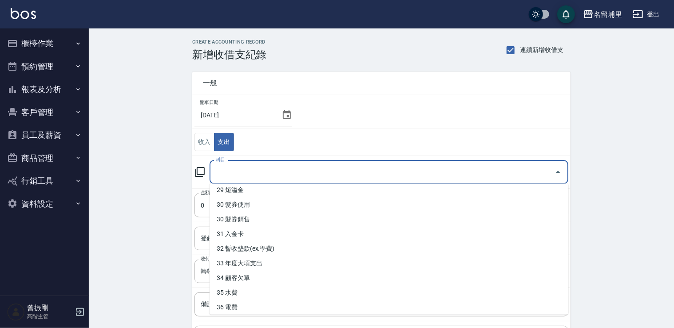
scroll to position [462, 0]
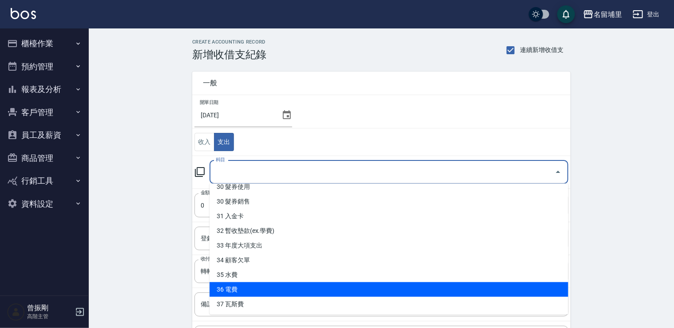
click at [282, 283] on li "36 電費" at bounding box center [389, 289] width 359 height 15
type input "36 電費"
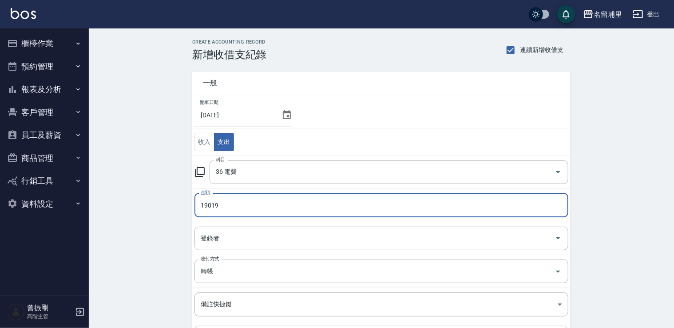
type input "19019"
click at [271, 225] on td "登錄者 登錄者" at bounding box center [381, 238] width 378 height 33
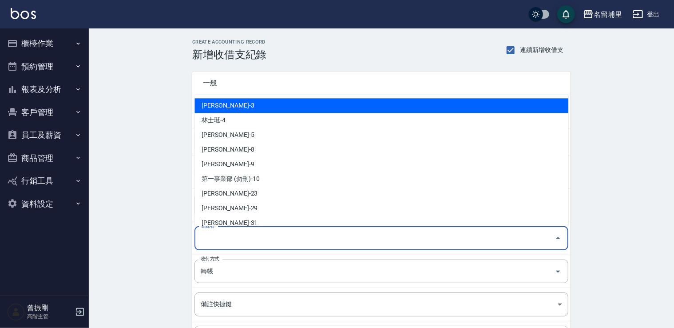
click at [270, 240] on input "登錄者" at bounding box center [374, 238] width 353 height 16
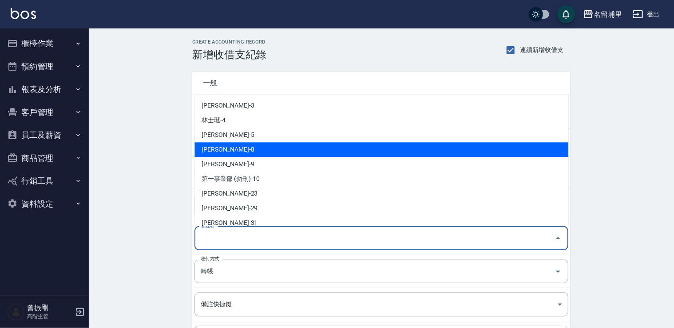
click at [266, 151] on li "[PERSON_NAME]-8" at bounding box center [381, 149] width 374 height 15
type input "[PERSON_NAME]-8"
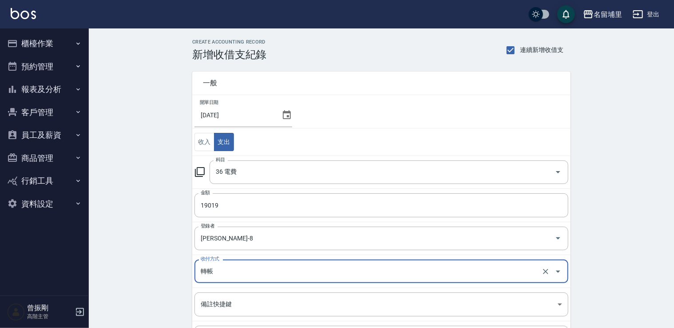
scroll to position [94, 0]
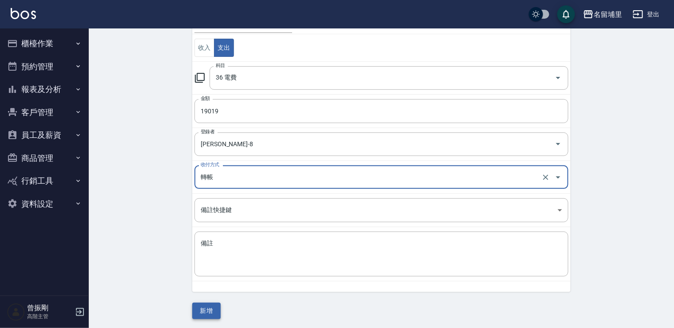
click at [214, 305] on button "新增" at bounding box center [206, 310] width 28 height 16
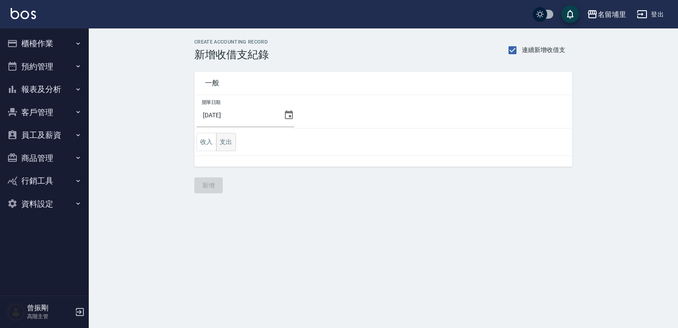
click at [234, 142] on button "支出" at bounding box center [226, 142] width 20 height 18
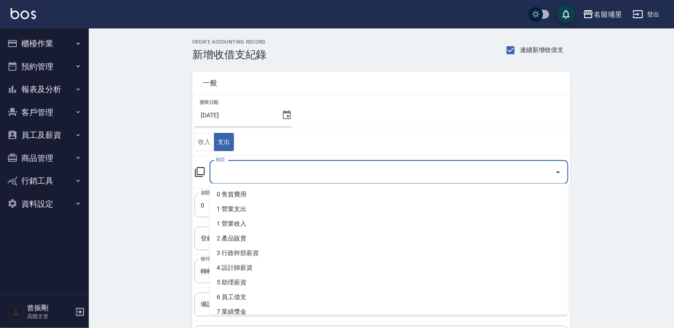
click at [250, 177] on input "科目" at bounding box center [382, 172] width 337 height 16
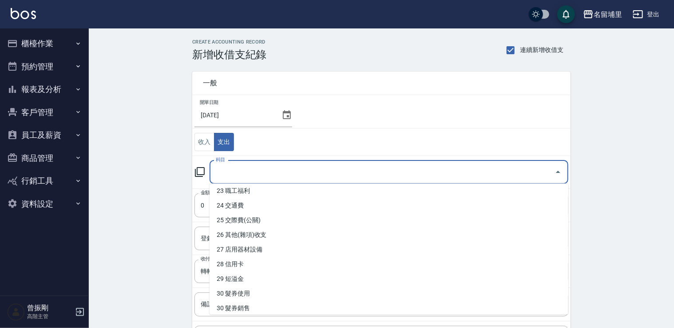
scroll to position [400, 0]
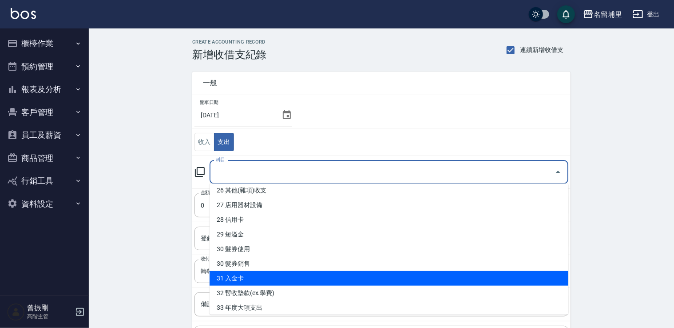
click at [259, 273] on li "31 入金卡" at bounding box center [389, 278] width 359 height 15
type input "31 入金卡"
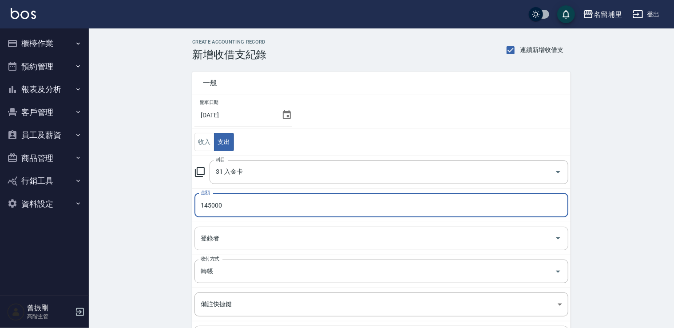
type input "145000"
click at [210, 241] on input "登錄者" at bounding box center [374, 238] width 353 height 16
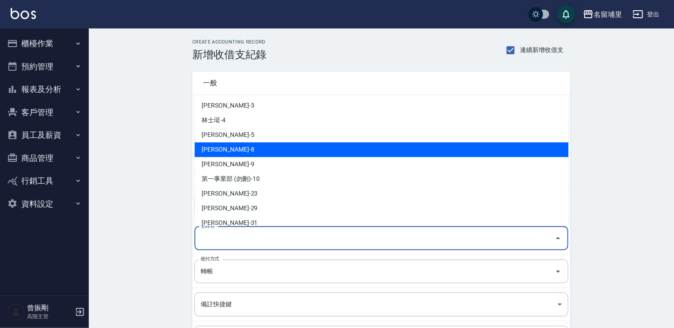
click at [238, 152] on li "黃偉傑-8" at bounding box center [381, 149] width 374 height 15
type input "黃偉傑-8"
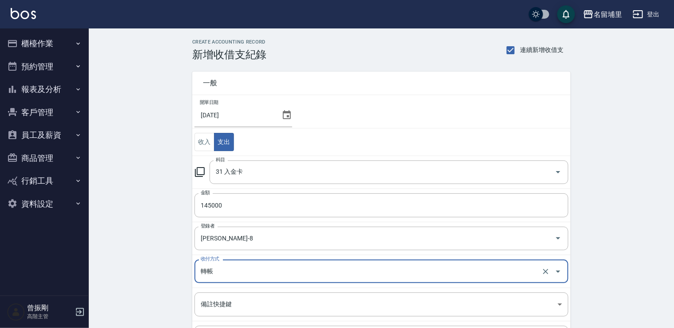
scroll to position [94, 0]
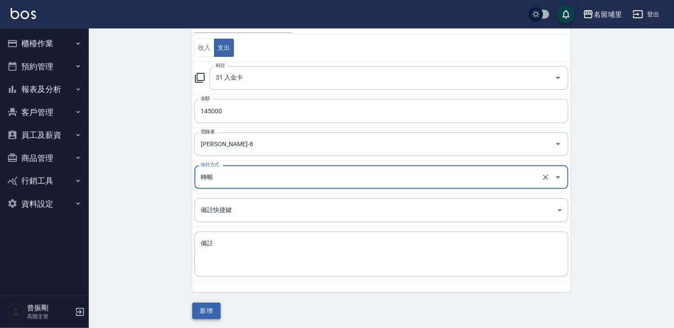
click at [208, 305] on button "新增" at bounding box center [206, 310] width 28 height 16
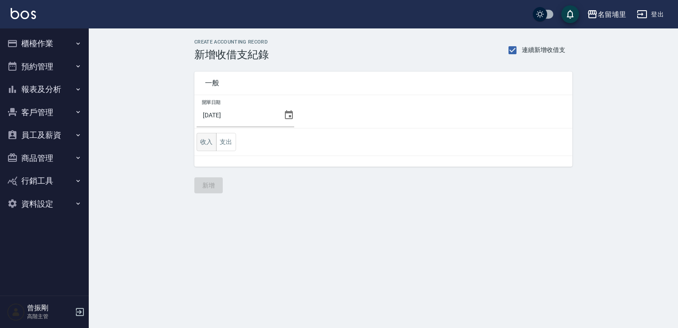
click at [209, 143] on button "收入" at bounding box center [207, 142] width 20 height 18
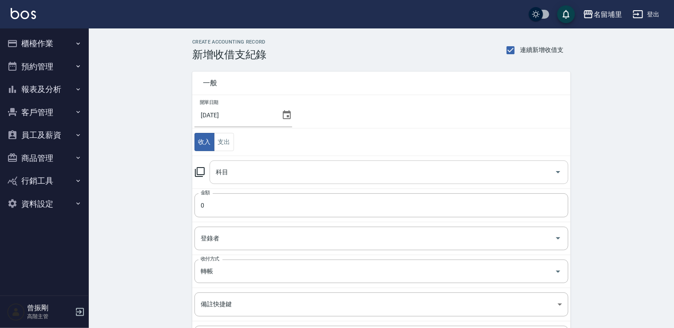
click at [238, 168] on input "科目" at bounding box center [382, 172] width 337 height 16
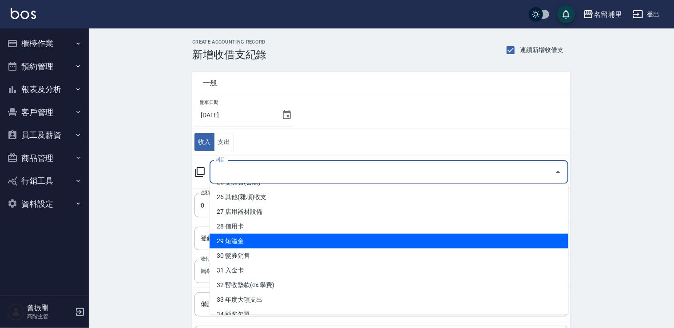
scroll to position [389, 0]
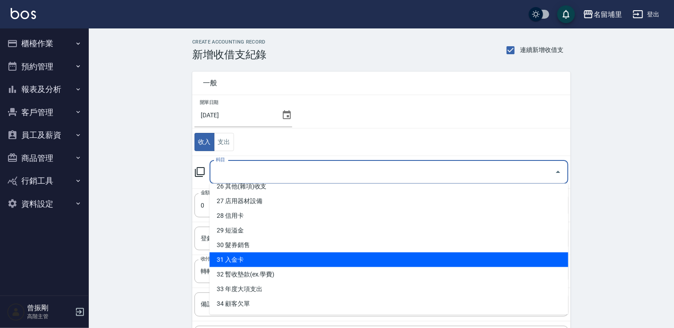
click at [259, 253] on li "31 入金卡" at bounding box center [389, 259] width 359 height 15
type input "31 入金卡"
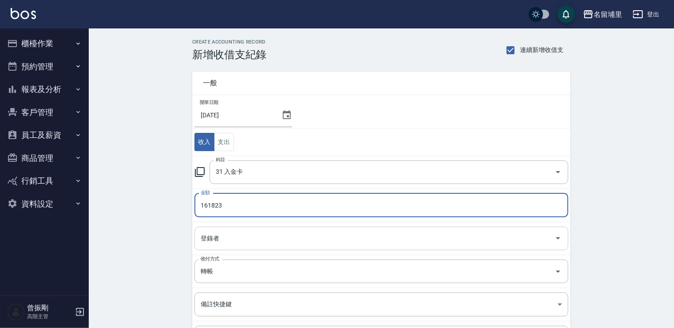
type input "161823"
click at [249, 239] on input "登錄者" at bounding box center [374, 238] width 353 height 16
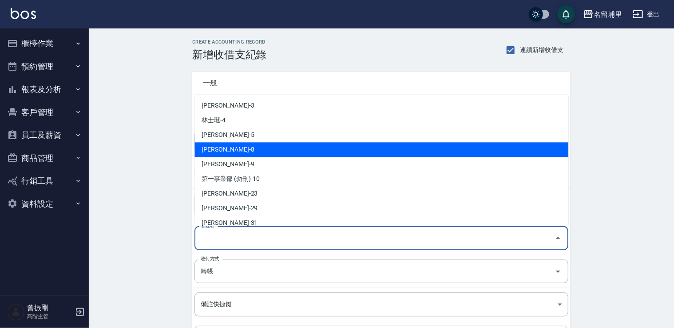
click at [266, 152] on li "黃偉傑-8" at bounding box center [381, 149] width 374 height 15
type input "黃偉傑-8"
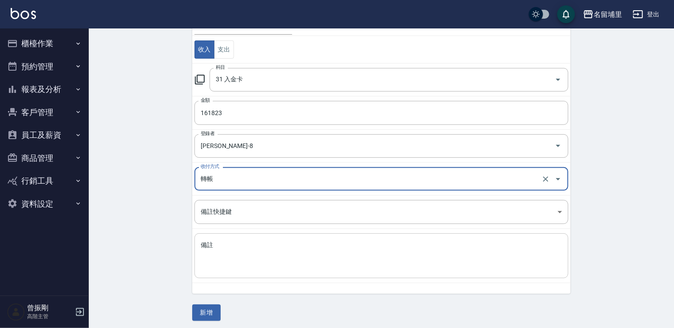
scroll to position [94, 0]
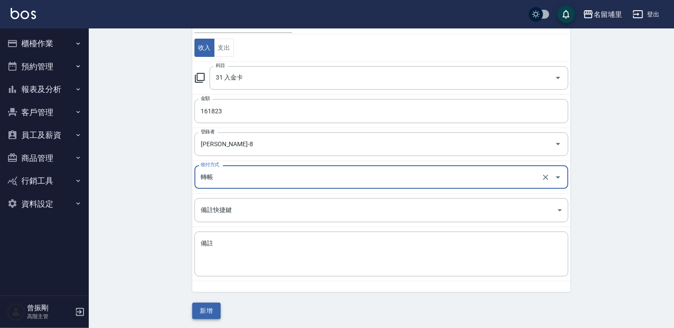
click at [210, 309] on button "新增" at bounding box center [206, 310] width 28 height 16
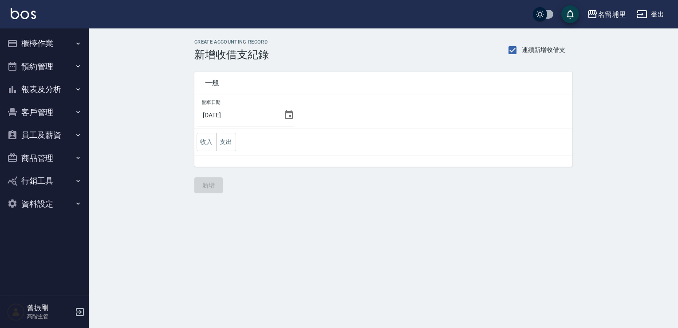
click at [60, 88] on button "報表及分析" at bounding box center [45, 89] width 82 height 23
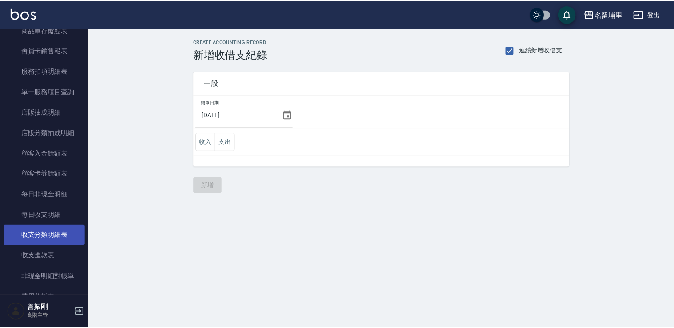
scroll to position [666, 0]
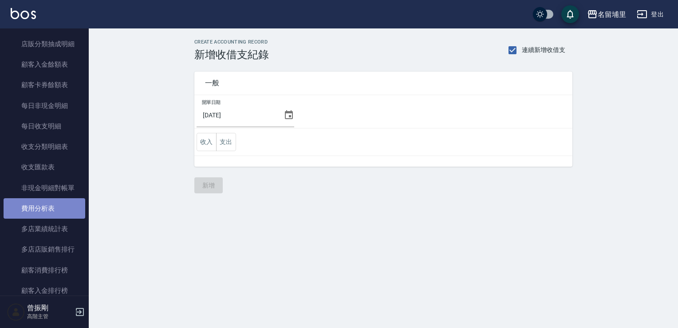
click at [52, 206] on link "費用分析表" at bounding box center [45, 208] width 82 height 20
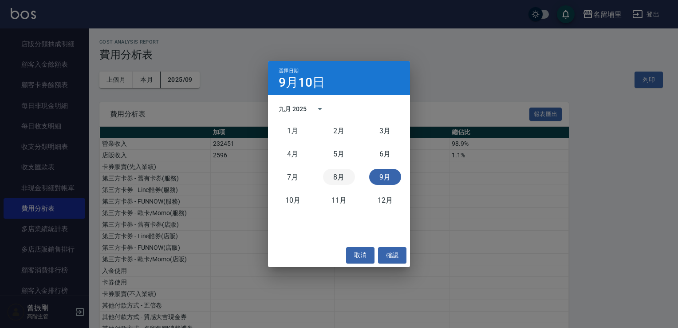
click at [339, 179] on button "8月" at bounding box center [339, 177] width 32 height 16
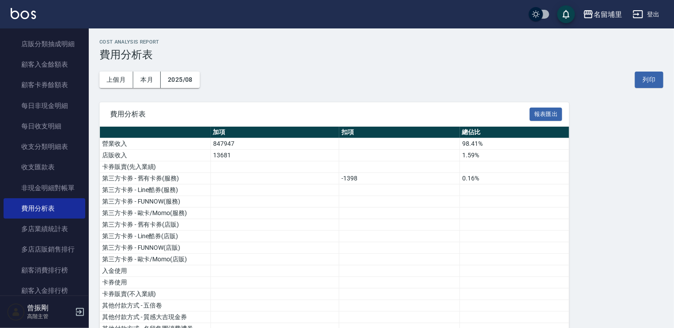
click at [385, 189] on td at bounding box center [399, 190] width 121 height 12
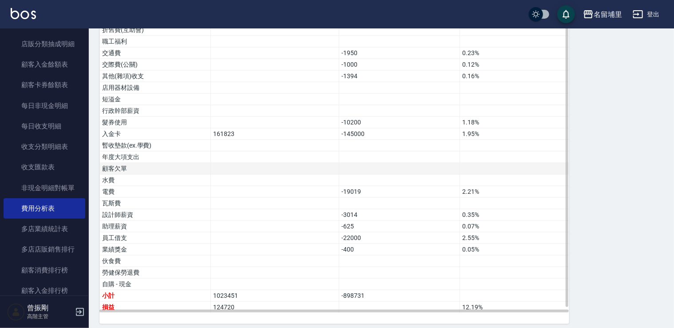
scroll to position [519, 0]
drag, startPoint x: 367, startPoint y: 234, endPoint x: 336, endPoint y: 231, distance: 31.2
click at [336, 231] on tr "員工借支 -22000 2.55%" at bounding box center [334, 237] width 469 height 12
click at [336, 231] on td at bounding box center [275, 237] width 128 height 12
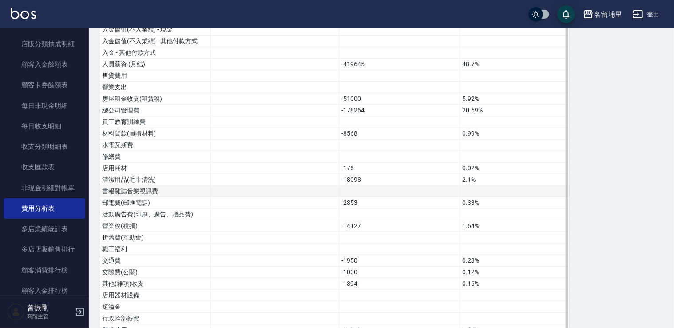
scroll to position [297, 0]
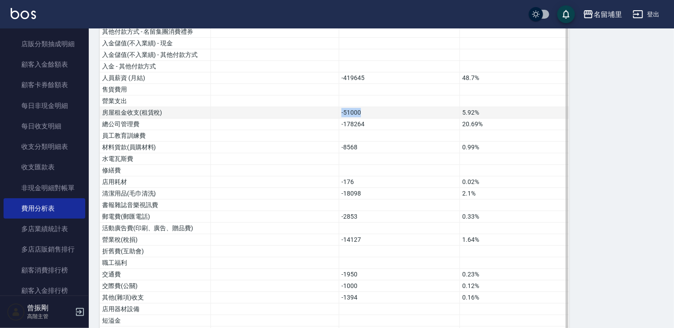
drag, startPoint x: 338, startPoint y: 110, endPoint x: 375, endPoint y: 108, distance: 36.4
click at [375, 108] on tr "房屋租金收支(租賃稅) -51000 5.92%" at bounding box center [334, 113] width 469 height 12
click at [375, 108] on td "-51000" at bounding box center [399, 113] width 121 height 12
click at [372, 122] on td "-178264" at bounding box center [399, 125] width 121 height 12
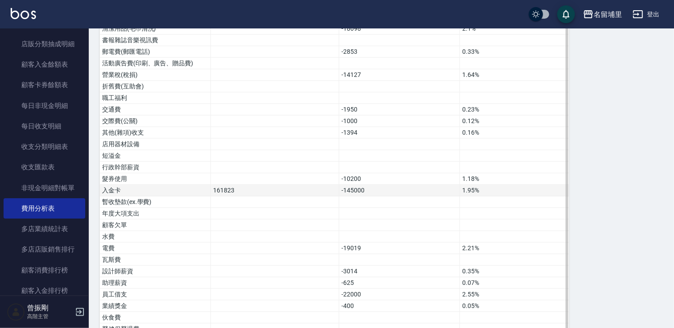
scroll to position [474, 0]
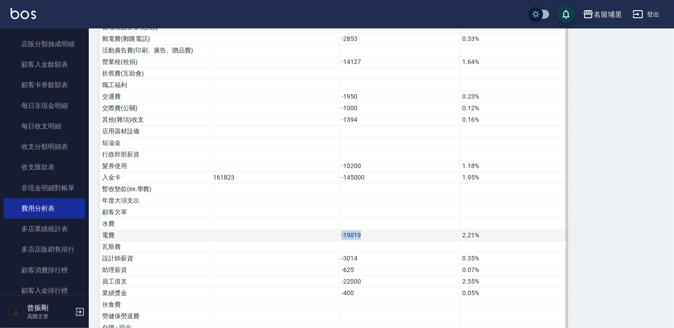
drag, startPoint x: 375, startPoint y: 226, endPoint x: 309, endPoint y: 226, distance: 65.3
click at [309, 230] on tr "電費 -19019 2.21%" at bounding box center [334, 236] width 469 height 12
click at [309, 230] on td at bounding box center [275, 236] width 128 height 12
click at [325, 232] on td at bounding box center [275, 236] width 128 height 12
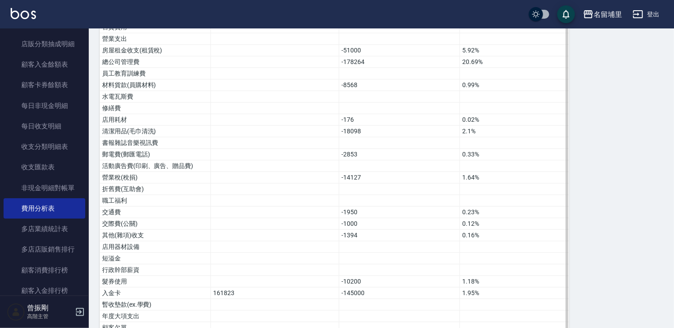
scroll to position [519, 0]
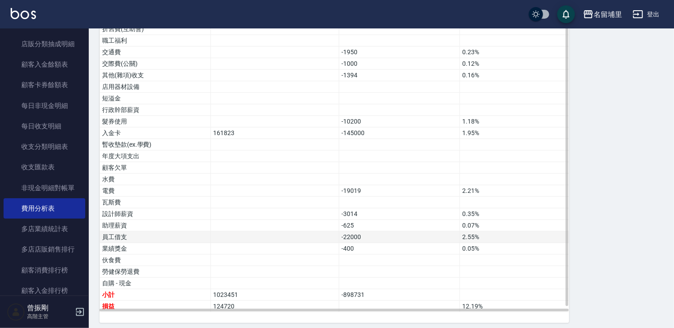
click at [395, 258] on td at bounding box center [399, 260] width 121 height 12
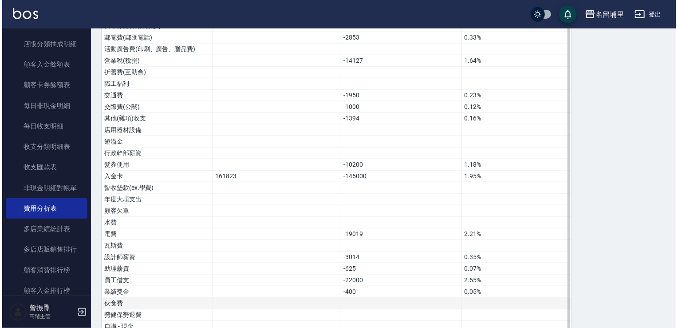
scroll to position [0, 0]
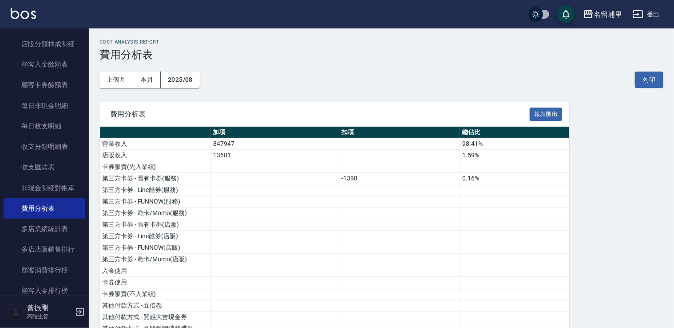
click at [607, 18] on div "名留埔里" at bounding box center [608, 14] width 28 height 11
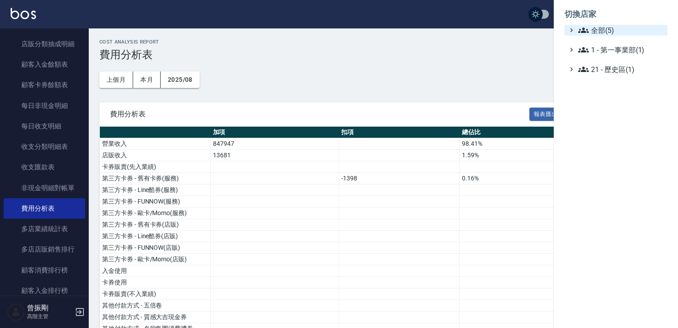
click at [600, 28] on span "全部(5)" at bounding box center [621, 30] width 86 height 11
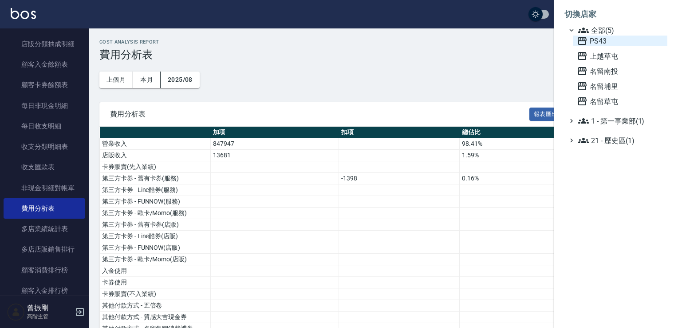
click at [604, 40] on span "PS43" at bounding box center [620, 41] width 87 height 11
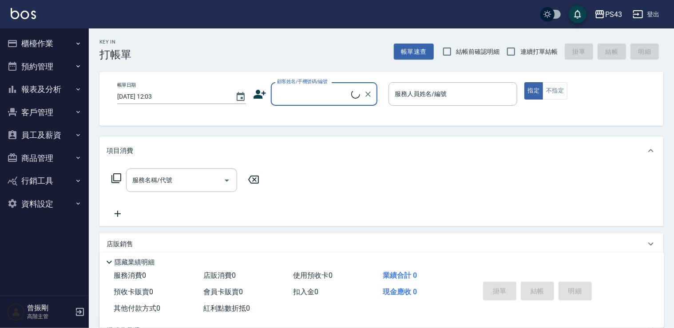
click at [46, 45] on button "櫃檯作業" at bounding box center [45, 43] width 82 height 23
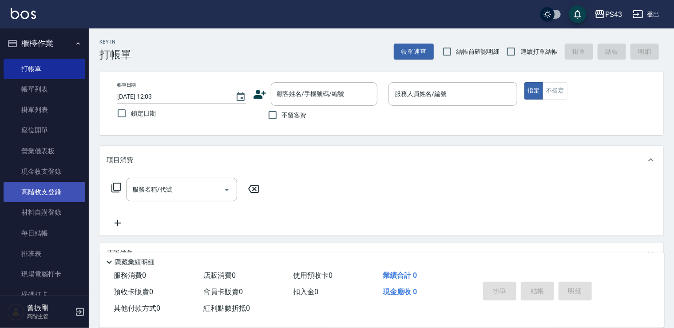
click at [54, 193] on link "高階收支登錄" at bounding box center [45, 192] width 82 height 20
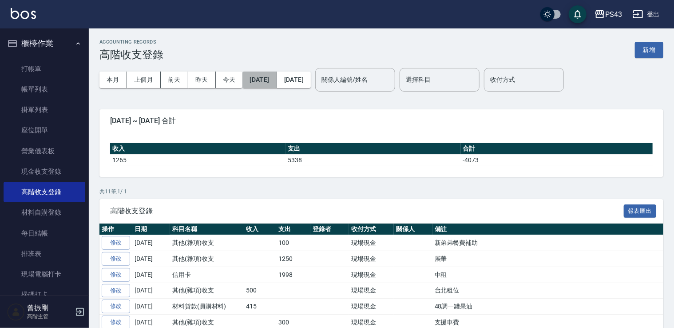
click at [266, 80] on button "[DATE]" at bounding box center [259, 79] width 34 height 16
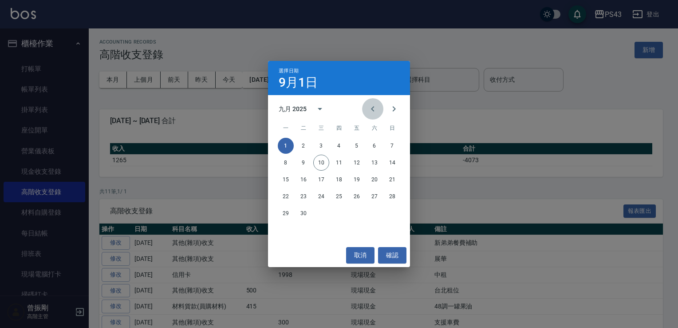
click at [376, 107] on icon "Previous month" at bounding box center [373, 108] width 11 height 11
click at [339, 209] on button "31" at bounding box center [339, 213] width 16 height 16
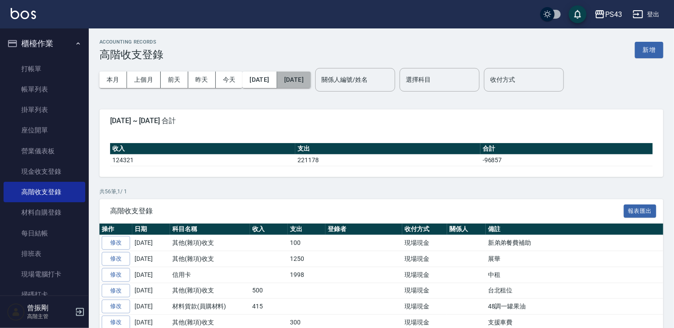
click at [311, 83] on button "[DATE]" at bounding box center [294, 79] width 34 height 16
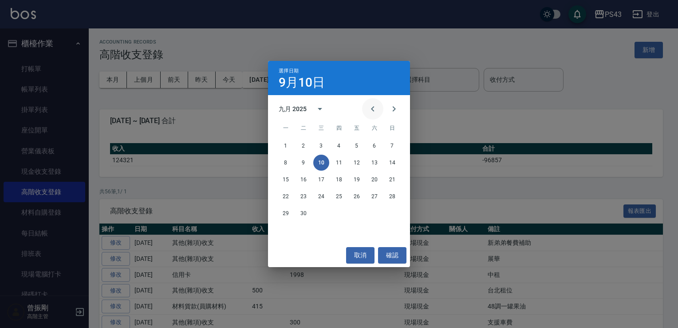
click at [378, 111] on button "Previous month" at bounding box center [372, 108] width 21 height 21
click at [341, 214] on button "31" at bounding box center [339, 213] width 16 height 16
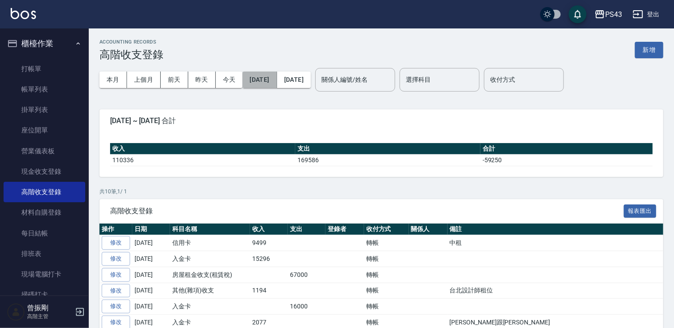
click at [277, 75] on button "2025/07/31" at bounding box center [259, 79] width 34 height 16
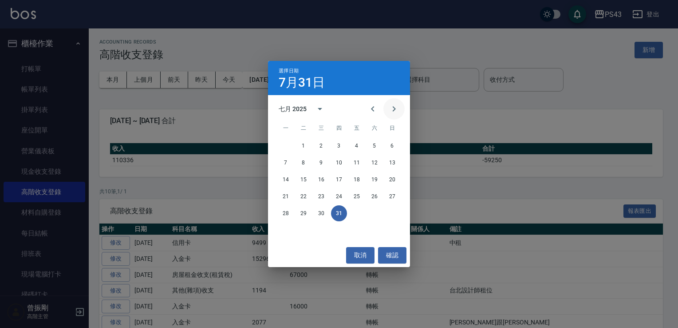
click at [400, 109] on button "Next month" at bounding box center [394, 108] width 21 height 21
drag, startPoint x: 388, startPoint y: 214, endPoint x: 376, endPoint y: 148, distance: 66.6
click at [388, 214] on button "31" at bounding box center [392, 213] width 16 height 16
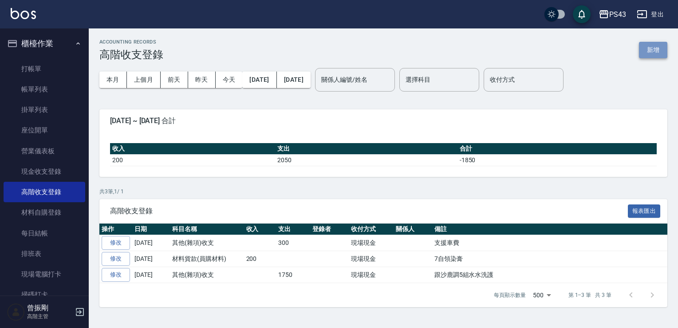
click at [656, 48] on button "新增" at bounding box center [653, 50] width 28 height 16
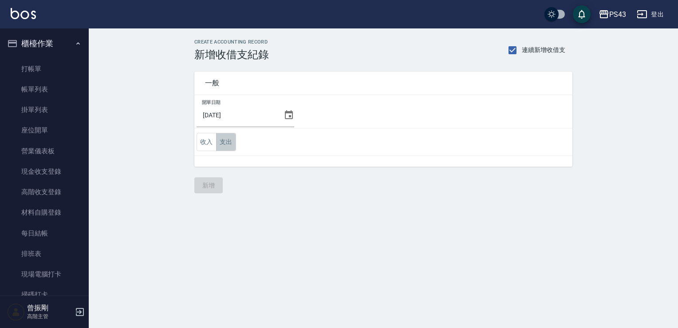
click at [220, 143] on button "支出" at bounding box center [226, 142] width 20 height 18
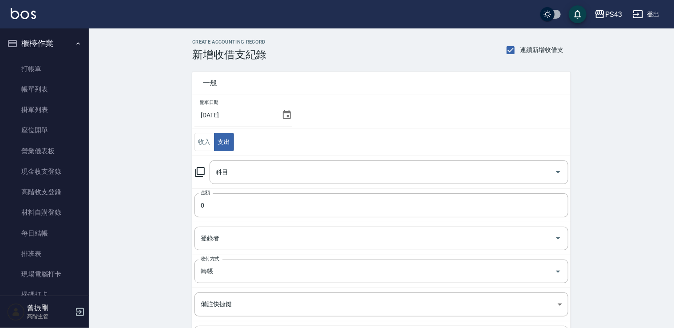
click at [550, 54] on span "連續新增收借支" at bounding box center [542, 49] width 44 height 9
click at [520, 54] on input "連續新增收借支" at bounding box center [510, 50] width 19 height 19
checkbox input "false"
click at [282, 115] on icon at bounding box center [286, 115] width 11 height 11
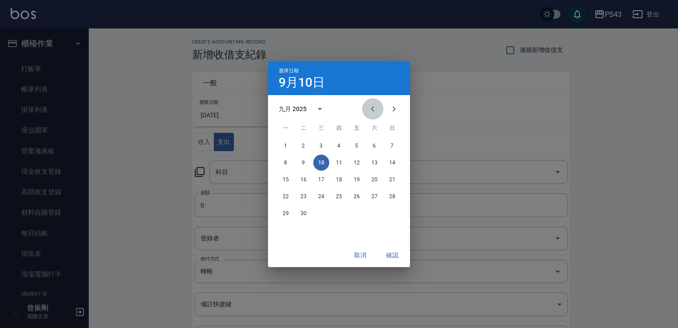
click at [368, 113] on icon "Previous month" at bounding box center [373, 108] width 11 height 11
click at [392, 214] on button "31" at bounding box center [392, 213] width 16 height 16
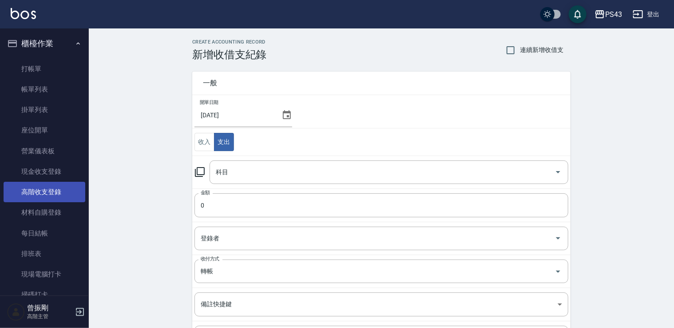
click at [34, 194] on link "高階收支登錄" at bounding box center [45, 192] width 82 height 20
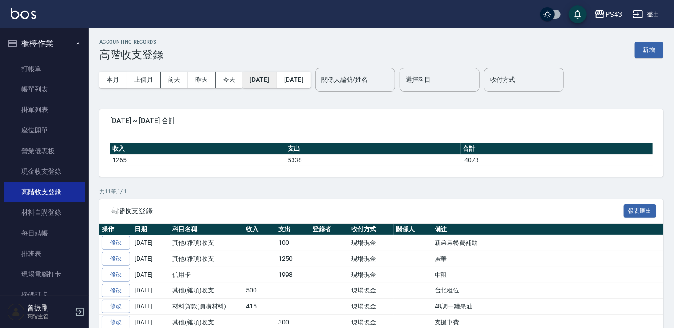
click at [268, 74] on button "2025/09/01" at bounding box center [259, 79] width 34 height 16
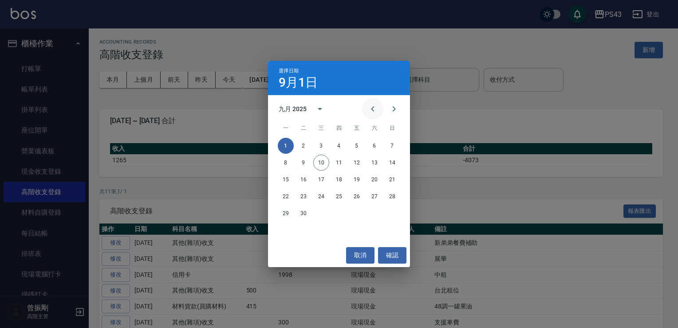
click at [380, 112] on button "Previous month" at bounding box center [372, 108] width 21 height 21
click at [387, 215] on button "31" at bounding box center [392, 213] width 16 height 16
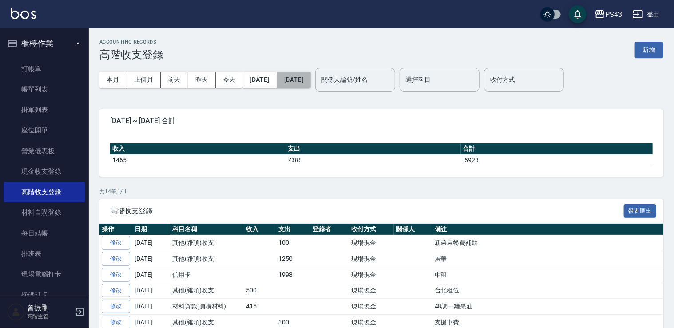
click at [307, 76] on button "2025/09/10" at bounding box center [294, 79] width 34 height 16
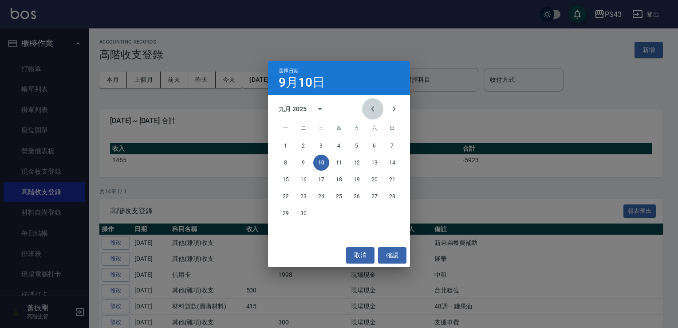
drag, startPoint x: 369, startPoint y: 106, endPoint x: 385, endPoint y: 170, distance: 65.6
click at [369, 107] on icon "Previous month" at bounding box center [373, 108] width 11 height 11
click at [391, 213] on button "31" at bounding box center [392, 213] width 16 height 16
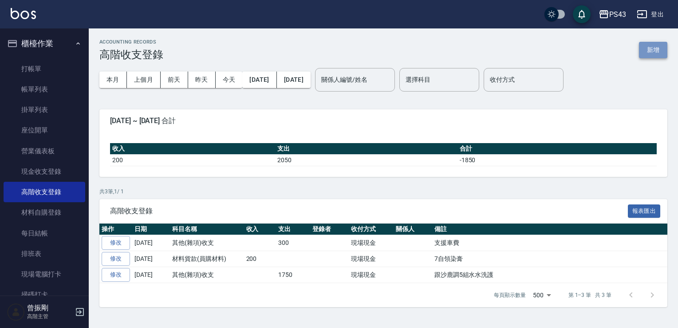
click at [661, 56] on button "新增" at bounding box center [653, 50] width 28 height 16
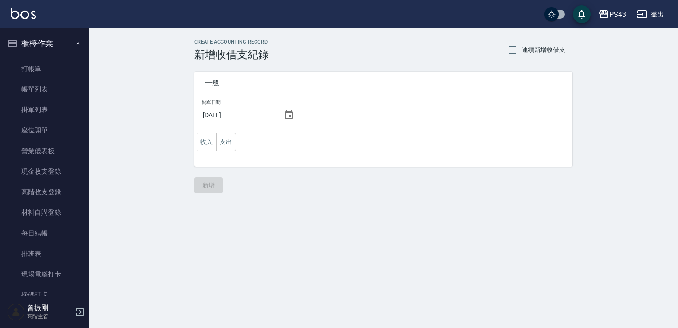
click at [290, 117] on icon at bounding box center [289, 115] width 11 height 11
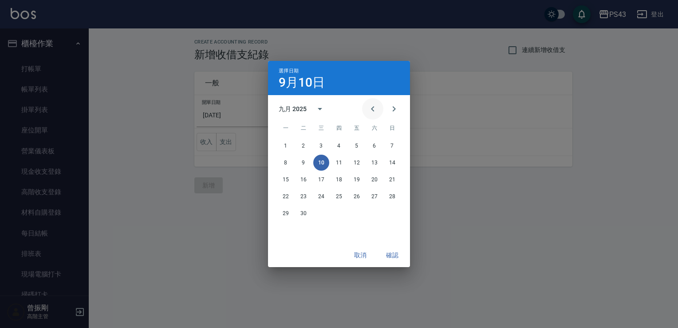
click at [373, 115] on button "Previous month" at bounding box center [372, 108] width 21 height 21
click at [387, 214] on div "25 26 27 28 29 30 31" at bounding box center [339, 213] width 142 height 16
click at [387, 214] on button "31" at bounding box center [392, 213] width 16 height 16
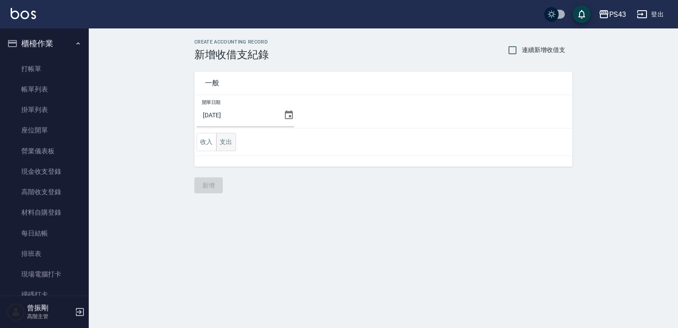
click at [228, 140] on button "支出" at bounding box center [226, 142] width 20 height 18
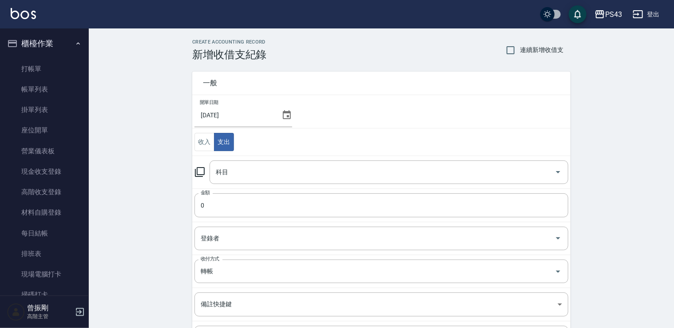
click at [204, 174] on icon at bounding box center [200, 172] width 10 height 10
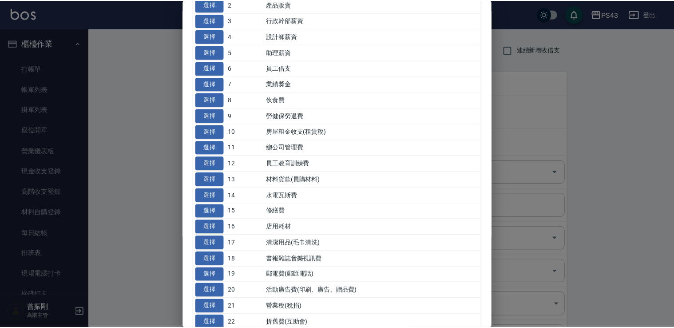
scroll to position [89, 0]
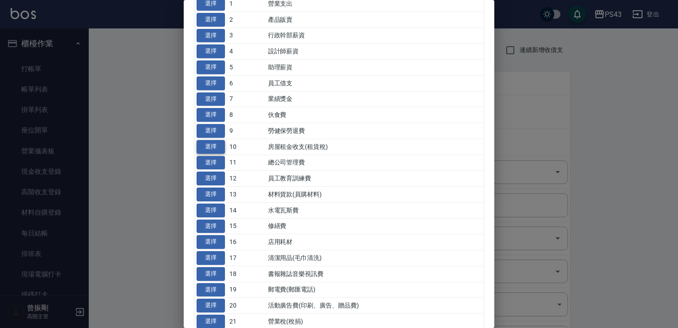
click at [214, 140] on button "選擇" at bounding box center [211, 147] width 28 height 14
type input "10 房屋租金收支(租賃稅)"
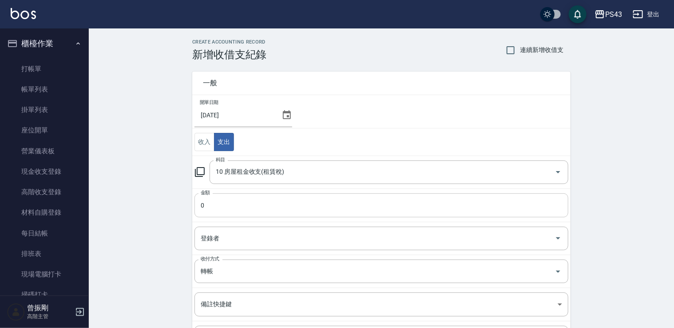
click at [229, 210] on input "0" at bounding box center [381, 205] width 374 height 24
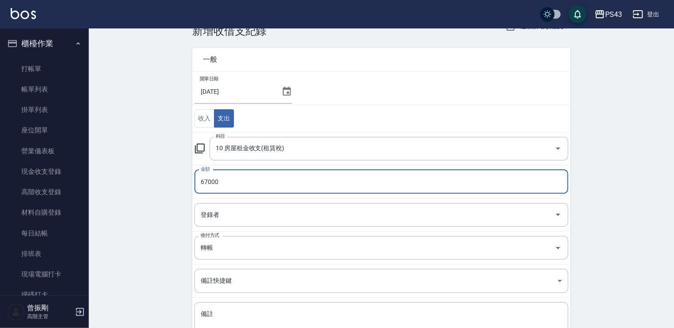
scroll to position [44, 0]
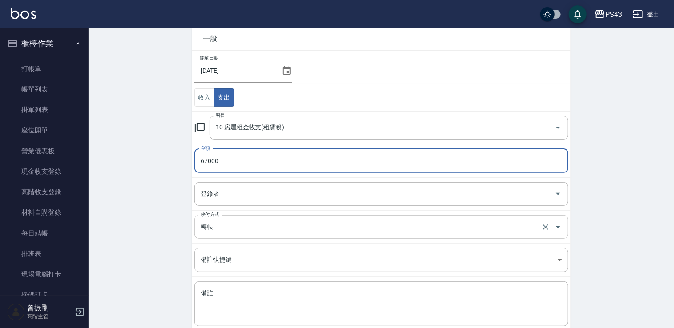
type input "67000"
click at [251, 226] on input "轉帳" at bounding box center [368, 227] width 341 height 16
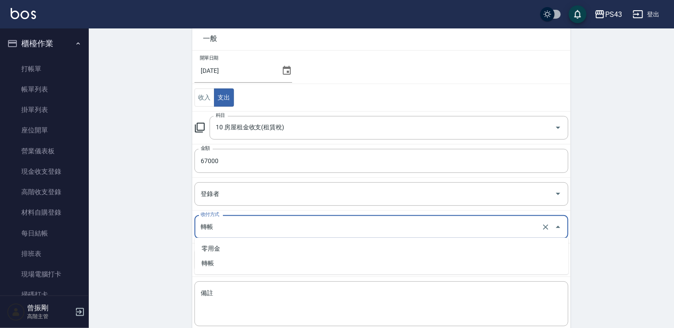
click at [251, 226] on input "轉帳" at bounding box center [368, 227] width 341 height 16
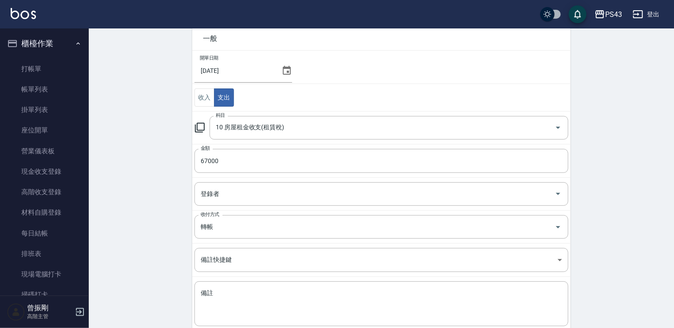
click at [142, 214] on div "CREATE ACCOUNTING RECORD 新增收借支紀錄 連續新增收借支 一般 開單日期 2025/08/31 收入 支出 科目 10 房屋租金收支(…" at bounding box center [381, 181] width 585 height 395
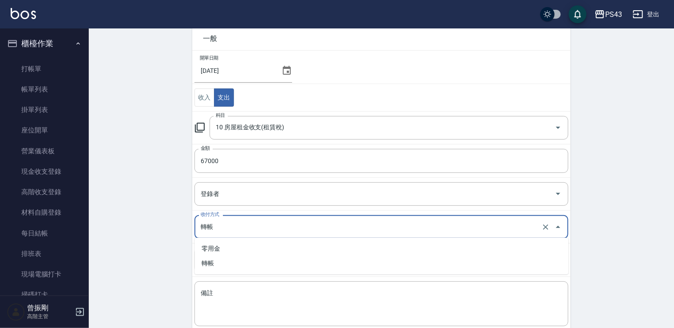
click at [233, 233] on input "轉帳" at bounding box center [368, 227] width 341 height 16
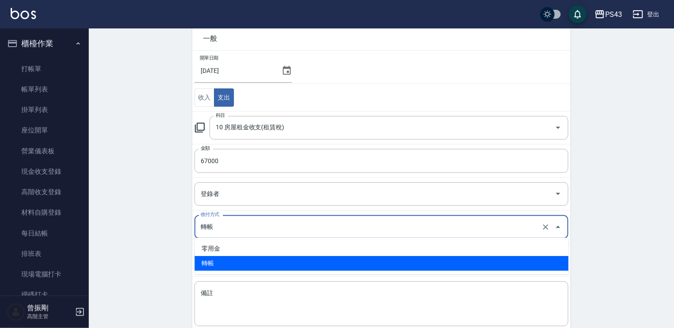
click at [235, 264] on li "轉帳" at bounding box center [381, 263] width 374 height 15
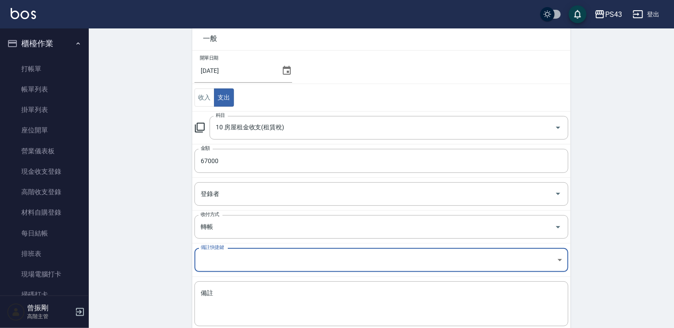
click at [143, 226] on div "CREATE ACCOUNTING RECORD 新增收借支紀錄 連續新增收借支 一般 開單日期 2025/08/31 收入 支出 科目 10 房屋租金收支(…" at bounding box center [381, 181] width 585 height 395
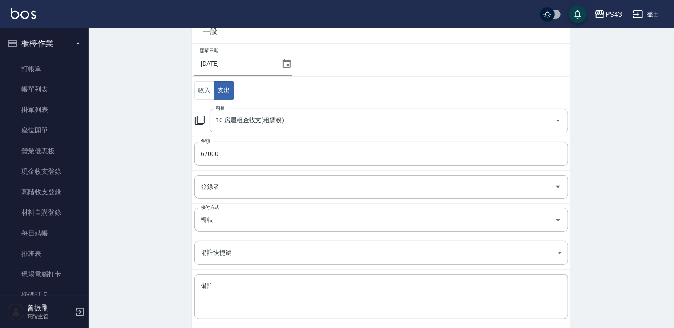
scroll to position [94, 0]
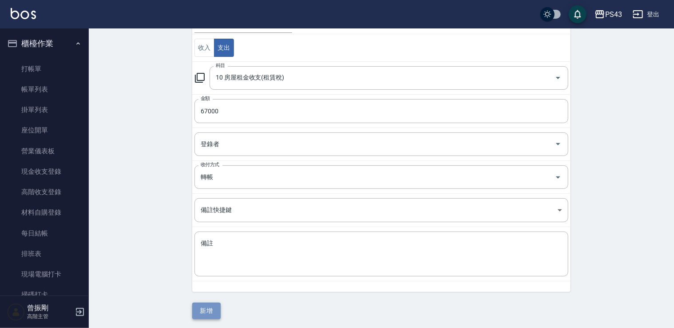
click at [215, 307] on button "新增" at bounding box center [206, 310] width 28 height 16
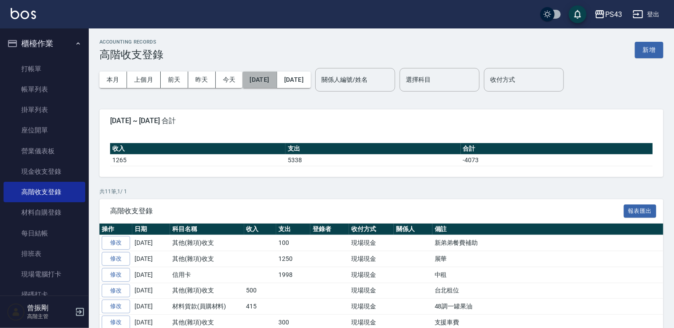
click at [277, 77] on button "2025/09/01" at bounding box center [259, 79] width 34 height 16
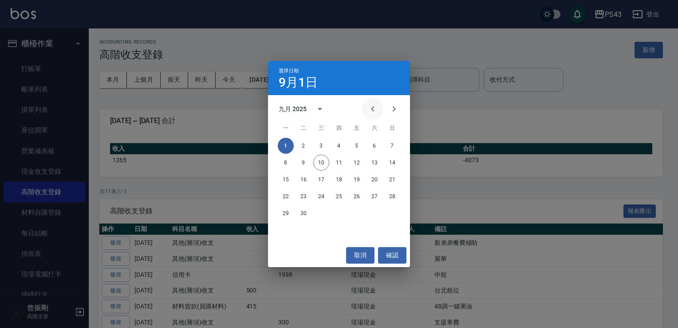
click at [374, 113] on icon "Previous month" at bounding box center [373, 108] width 11 height 11
click at [389, 219] on button "31" at bounding box center [392, 213] width 16 height 16
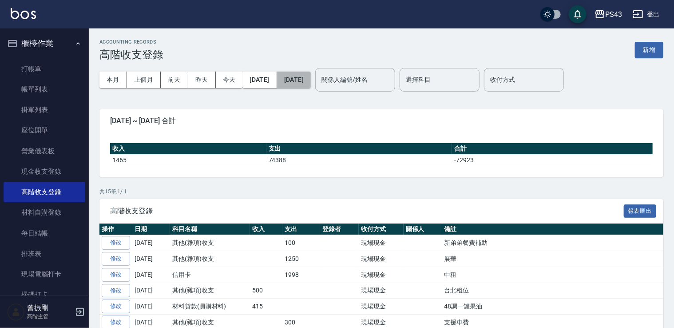
click at [311, 79] on button "2025/09/10" at bounding box center [294, 79] width 34 height 16
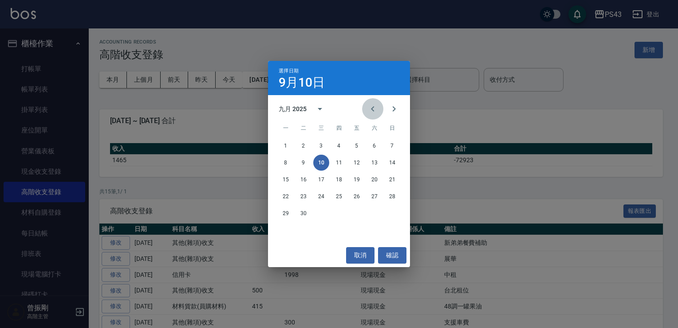
click at [371, 112] on icon "Previous month" at bounding box center [373, 108] width 11 height 11
click at [392, 212] on button "31" at bounding box center [392, 213] width 16 height 16
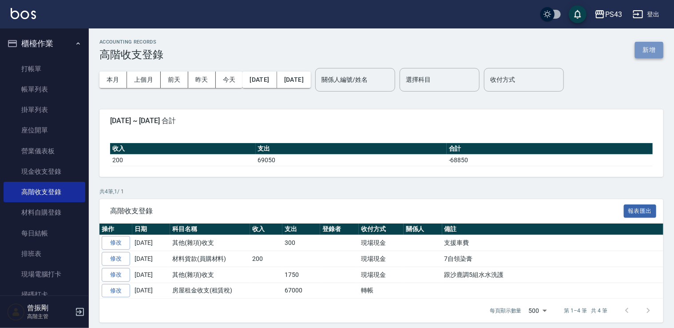
click at [646, 48] on button "新增" at bounding box center [649, 50] width 28 height 16
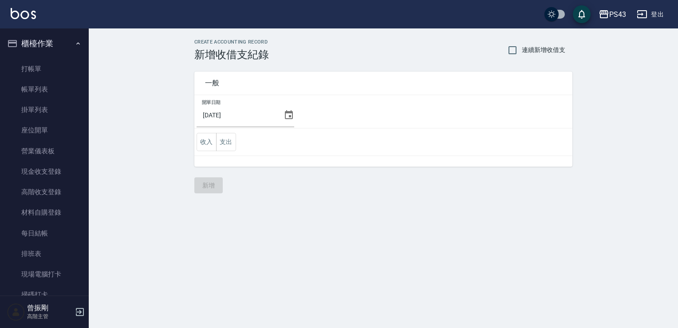
click at [548, 52] on span "連續新增收借支" at bounding box center [544, 49] width 44 height 9
click at [522, 52] on input "連續新增收借支" at bounding box center [512, 50] width 19 height 19
checkbox input "true"
click at [286, 113] on icon at bounding box center [289, 114] width 8 height 9
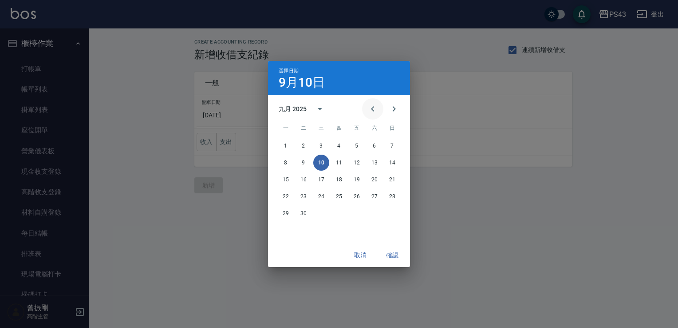
click at [375, 113] on icon "Previous month" at bounding box center [373, 108] width 11 height 11
click at [385, 212] on button "31" at bounding box center [392, 213] width 16 height 16
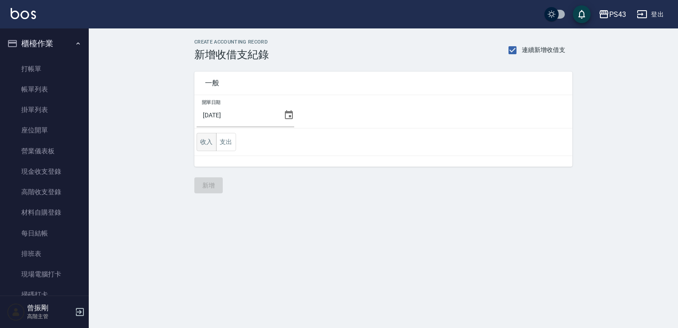
click at [198, 141] on button "收入" at bounding box center [207, 142] width 20 height 18
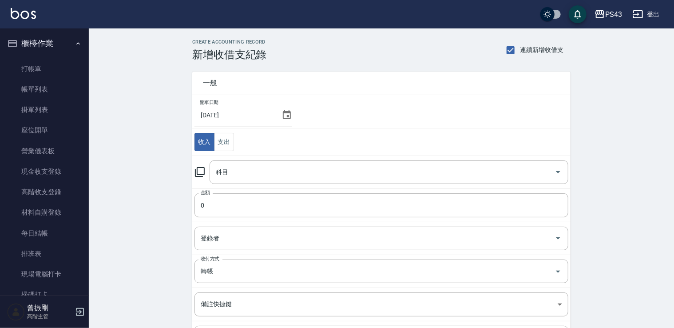
click at [202, 172] on icon at bounding box center [199, 171] width 11 height 11
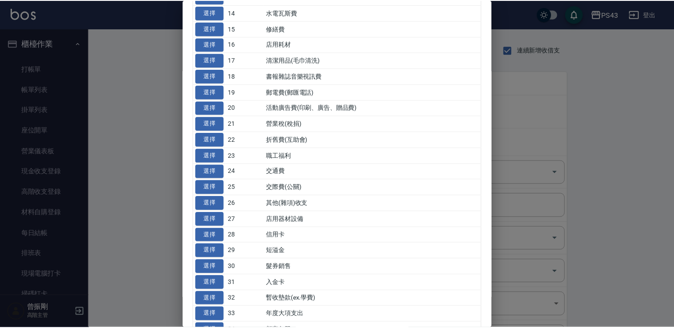
scroll to position [318, 0]
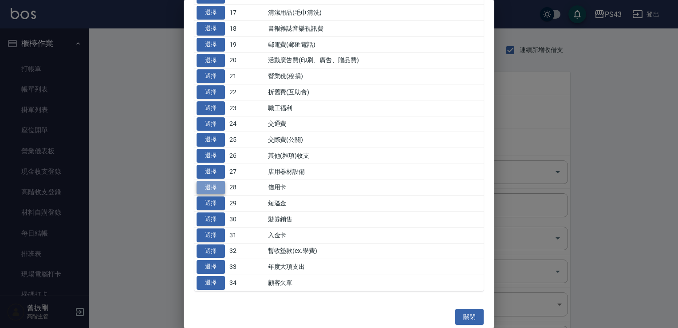
click at [218, 184] on button "選擇" at bounding box center [211, 188] width 28 height 14
type input "28 信用卡"
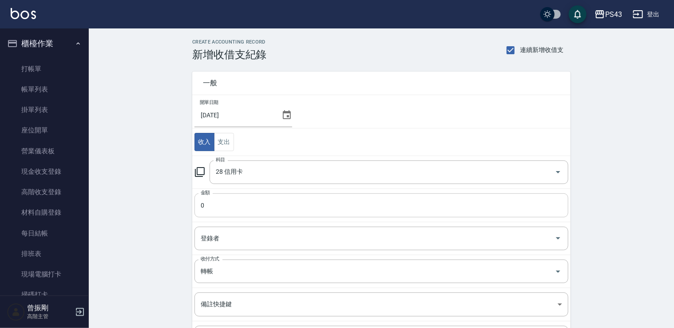
click at [222, 201] on input "0" at bounding box center [381, 205] width 374 height 24
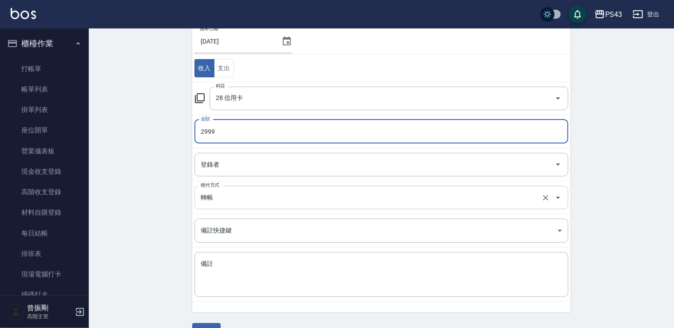
scroll to position [89, 0]
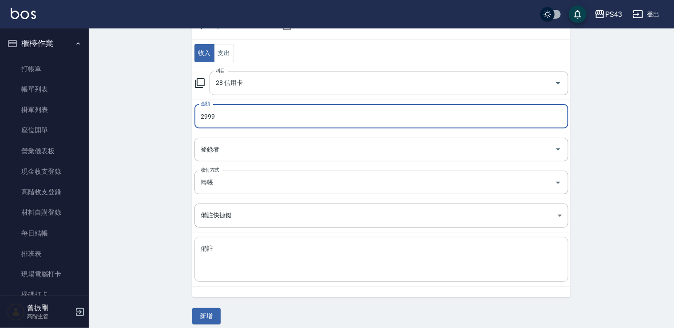
type input "2999"
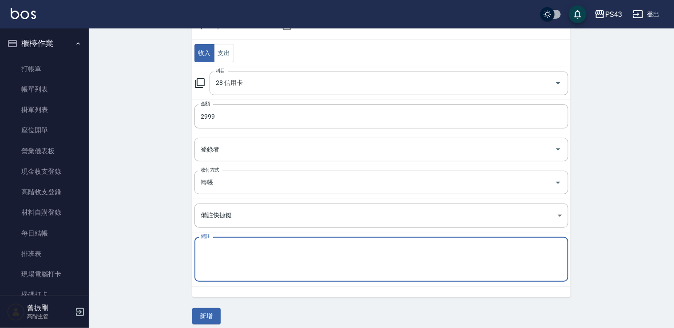
click at [268, 267] on textarea "備註" at bounding box center [381, 259] width 361 height 30
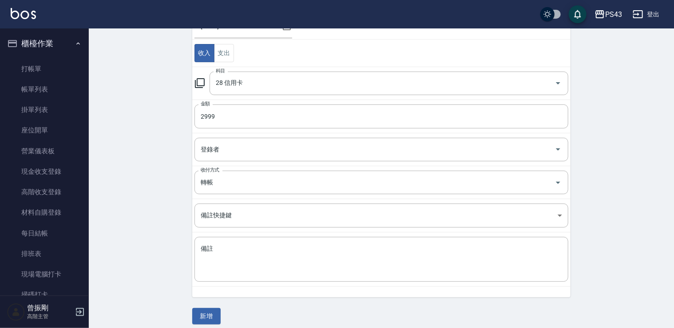
click at [107, 187] on div "CREATE ACCOUNTING RECORD 新增收借支紀錄 連續新增收借支 一般 開單日期 2025/08/31 收入 支出 科目 28 信用卡 科目 …" at bounding box center [381, 137] width 585 height 395
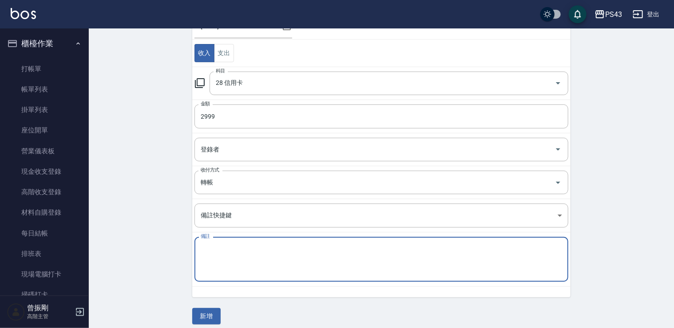
click at [268, 263] on textarea "備註" at bounding box center [381, 259] width 361 height 30
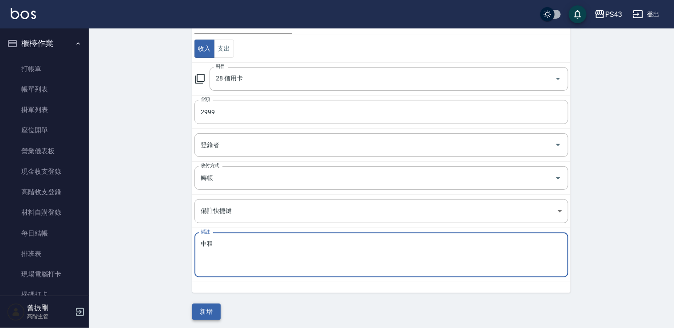
scroll to position [94, 0]
type textarea "中租"
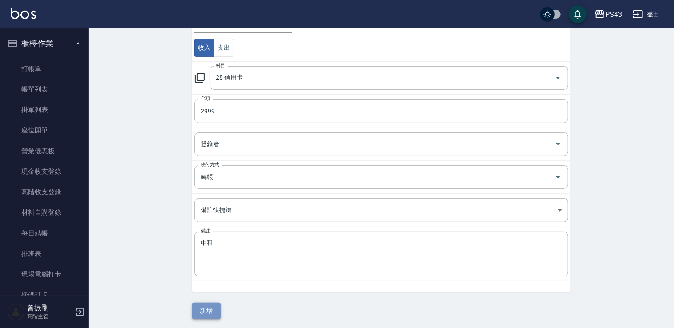
click at [214, 303] on button "新增" at bounding box center [206, 310] width 28 height 16
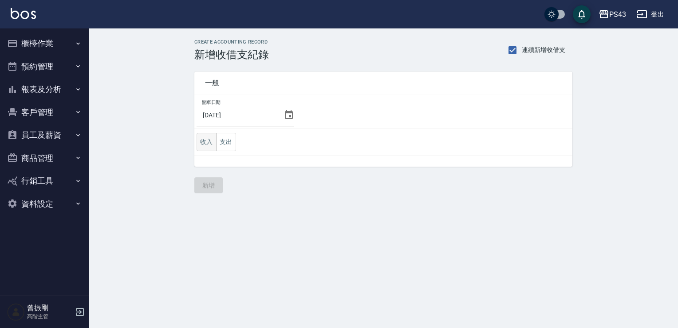
click at [209, 141] on button "收入" at bounding box center [207, 142] width 20 height 18
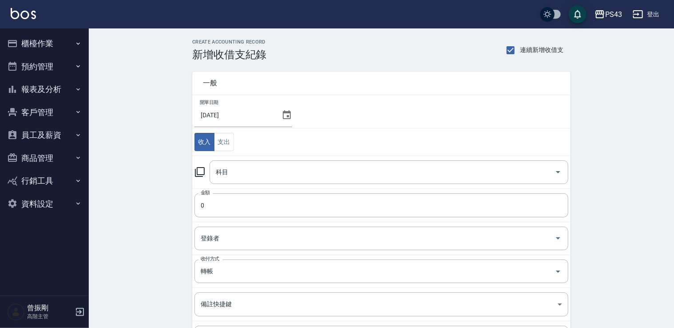
click at [205, 171] on div "科目 科目" at bounding box center [381, 172] width 374 height 24
click at [204, 172] on icon at bounding box center [200, 172] width 10 height 10
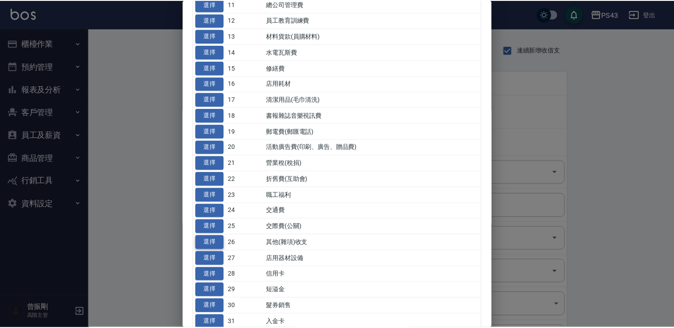
scroll to position [229, 0]
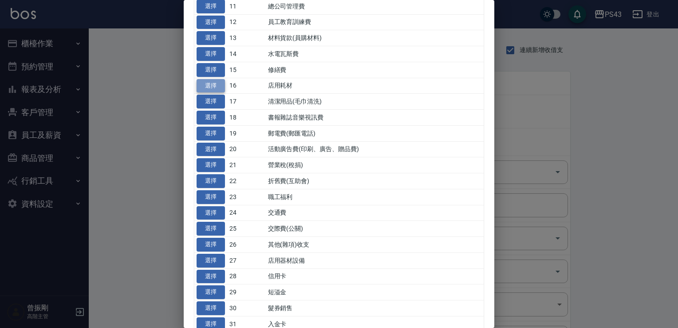
click at [204, 90] on button "選擇" at bounding box center [211, 86] width 28 height 14
type input "16 店用耗材"
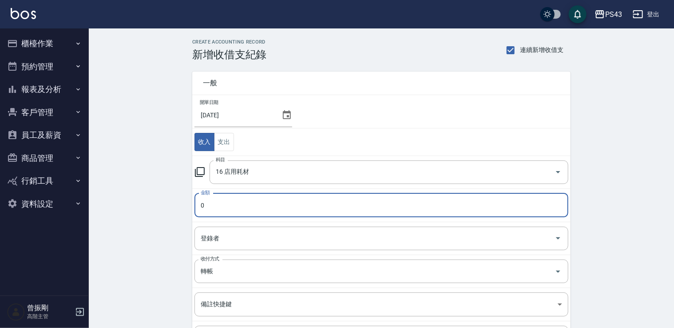
click at [229, 206] on input "0" at bounding box center [381, 205] width 374 height 24
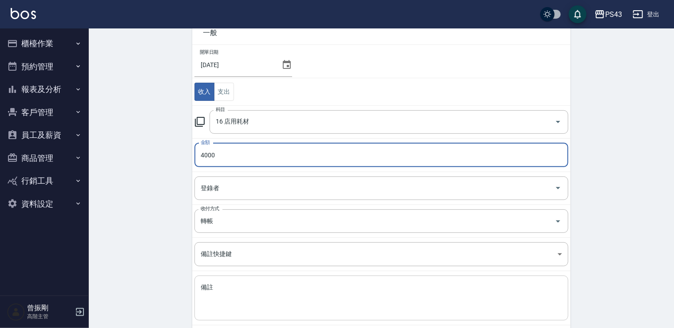
scroll to position [89, 0]
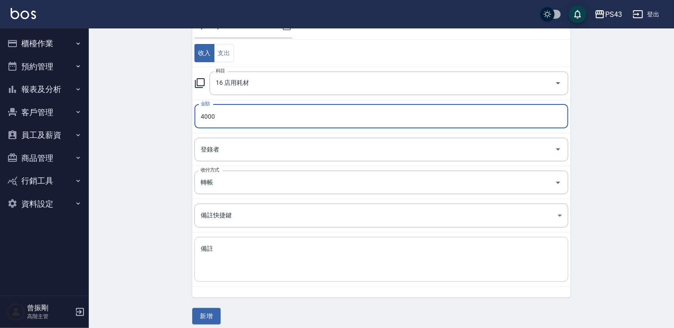
type input "4000"
click at [255, 275] on div "x 備註" at bounding box center [381, 259] width 374 height 45
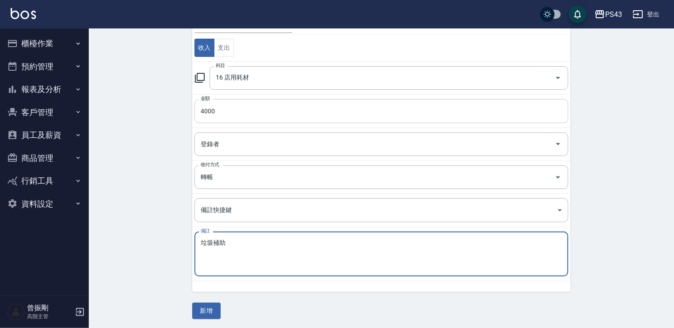
scroll to position [94, 0]
type textarea "垃圾補助"
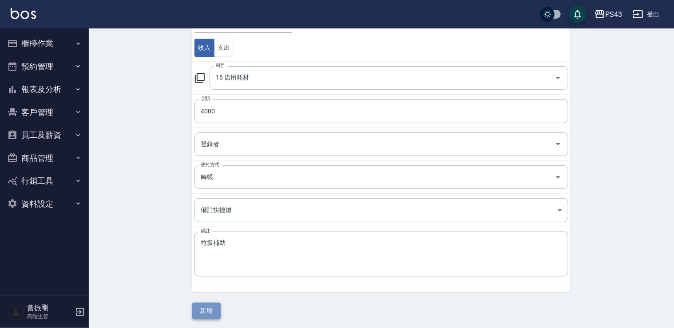
click at [209, 303] on button "新增" at bounding box center [206, 310] width 28 height 16
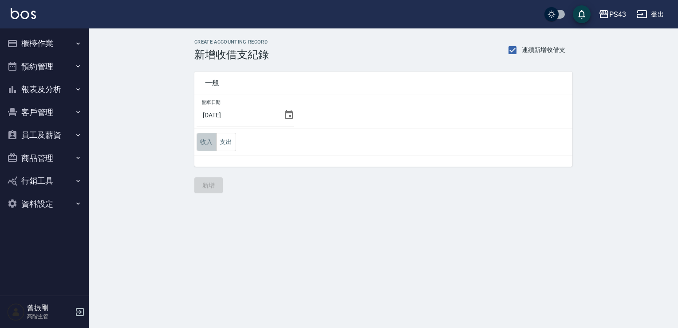
click at [212, 142] on button "收入" at bounding box center [207, 142] width 20 height 18
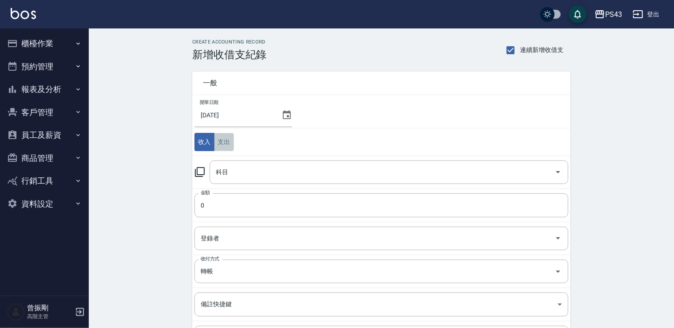
click at [225, 146] on button "支出" at bounding box center [224, 142] width 20 height 18
click at [206, 137] on button "收入" at bounding box center [204, 142] width 20 height 18
click at [202, 175] on icon at bounding box center [200, 172] width 10 height 10
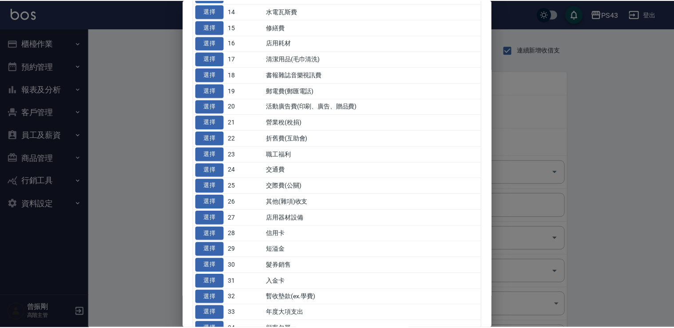
scroll to position [311, 0]
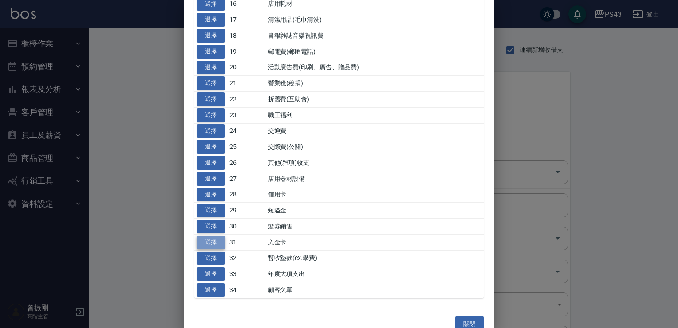
click at [222, 240] on button "選擇" at bounding box center [211, 242] width 28 height 14
type input "31 入金卡"
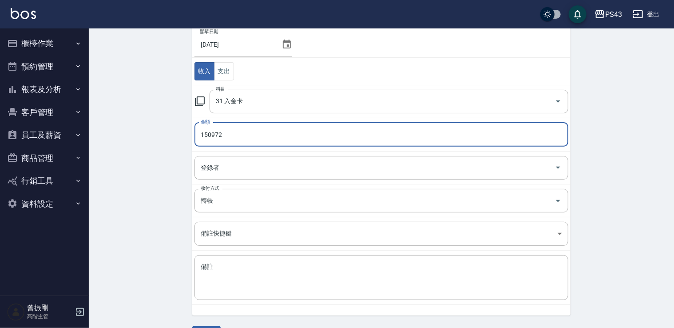
scroll to position [94, 0]
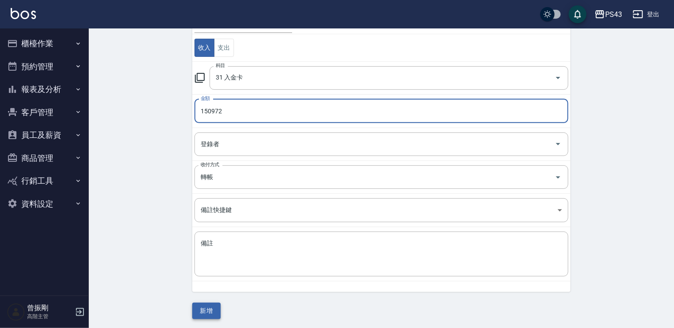
type input "150972"
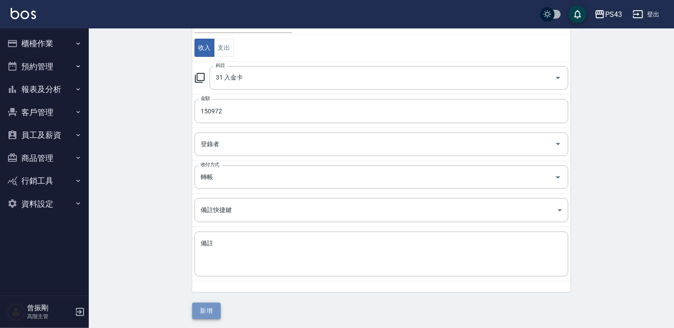
click at [218, 307] on button "新增" at bounding box center [206, 310] width 28 height 16
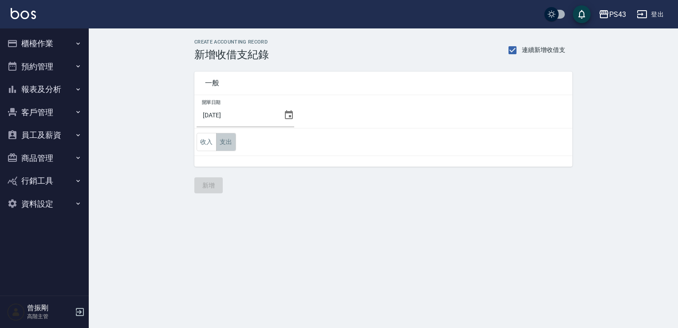
click at [227, 138] on button "支出" at bounding box center [226, 142] width 20 height 18
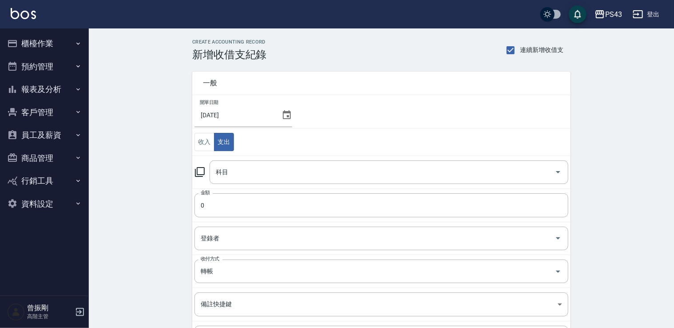
click at [200, 171] on icon at bounding box center [199, 171] width 11 height 11
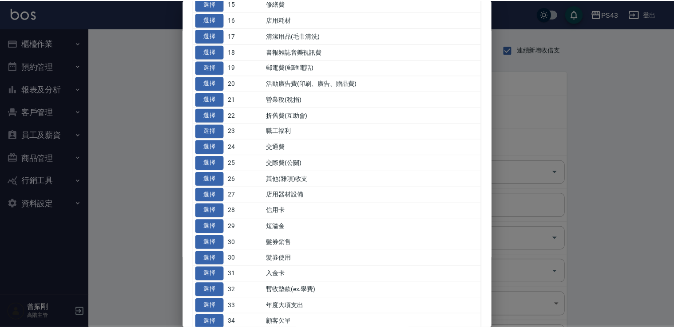
scroll to position [355, 0]
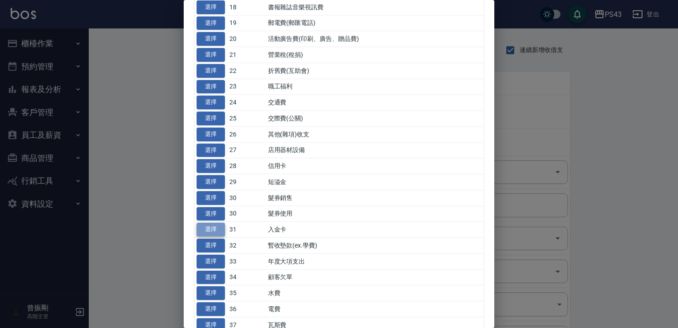
click at [211, 224] on button "選擇" at bounding box center [211, 229] width 28 height 14
type input "31 入金卡"
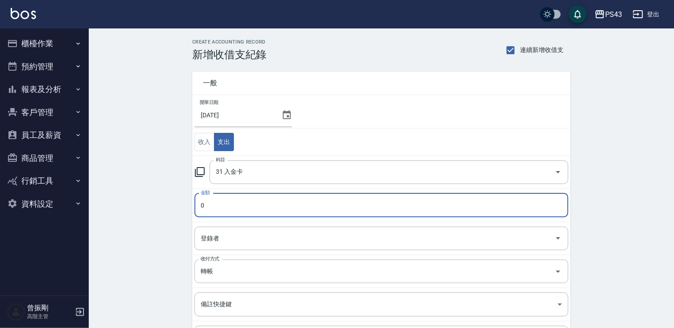
click at [220, 199] on input "0" at bounding box center [381, 205] width 374 height 24
type input "82000"
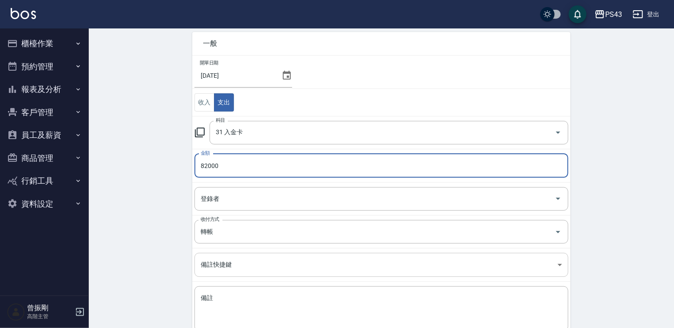
scroll to position [94, 0]
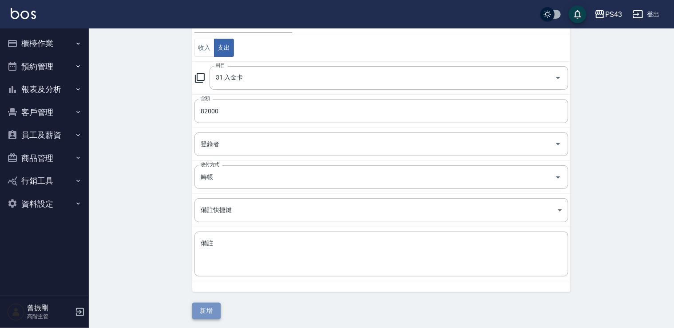
click at [214, 308] on button "新增" at bounding box center [206, 310] width 28 height 16
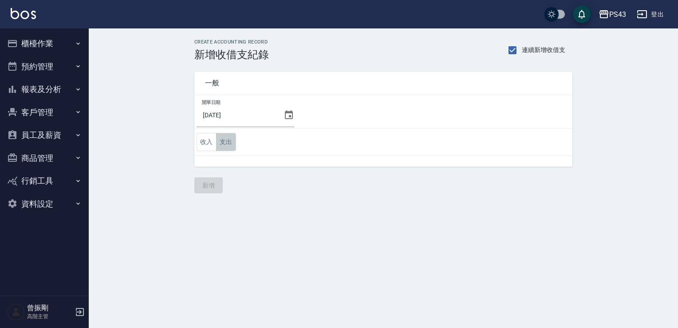
click at [223, 140] on button "支出" at bounding box center [226, 142] width 20 height 18
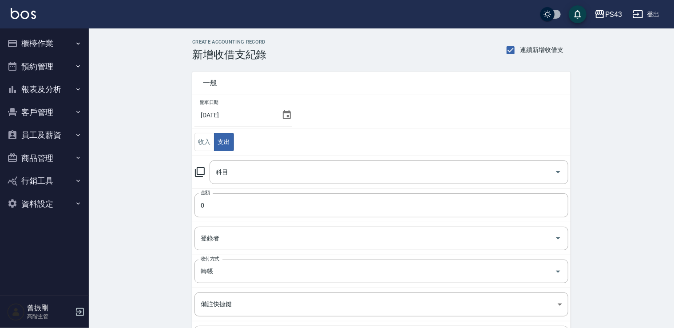
click at [204, 175] on icon at bounding box center [199, 171] width 11 height 11
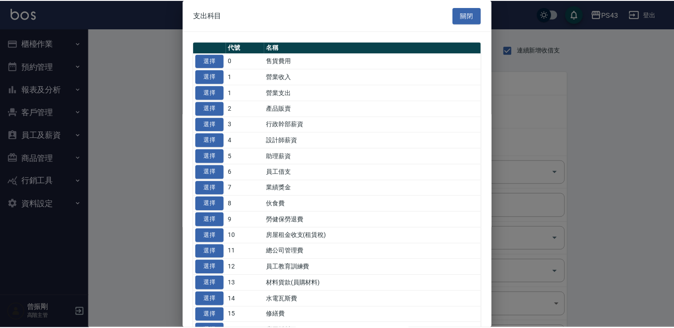
scroll to position [44, 0]
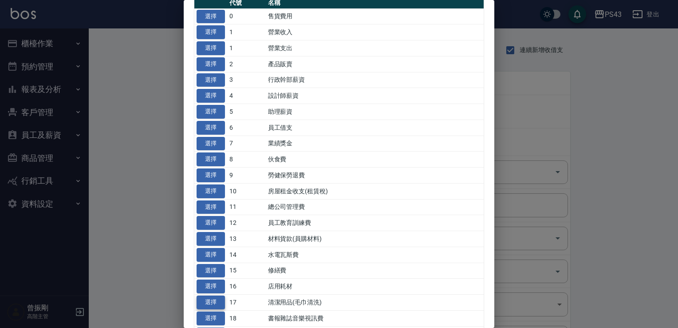
click at [217, 300] on button "選擇" at bounding box center [211, 302] width 28 height 14
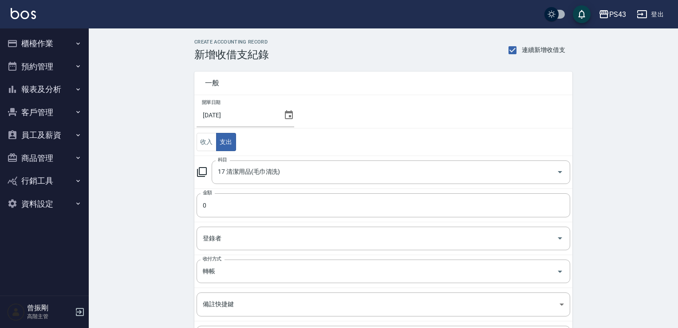
type input "17 清潔用品(毛巾清洗)"
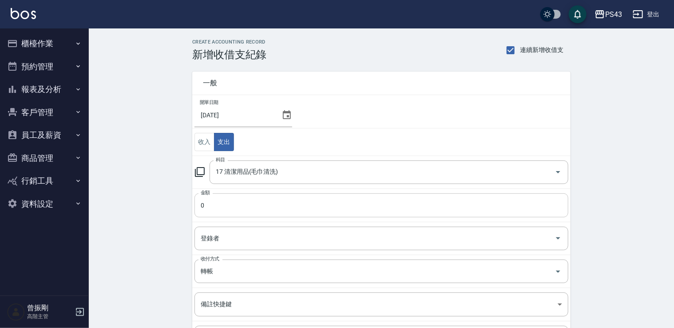
click at [238, 203] on input "0" at bounding box center [381, 205] width 374 height 24
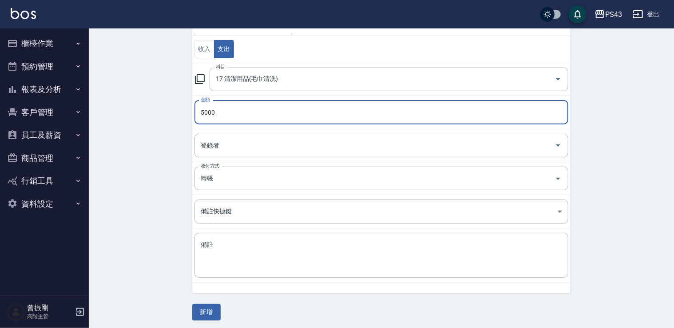
scroll to position [94, 0]
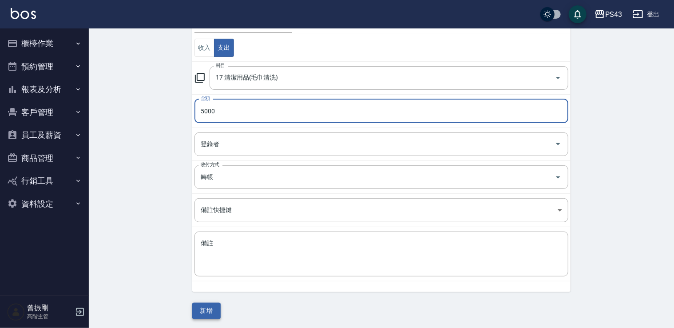
type input "5000"
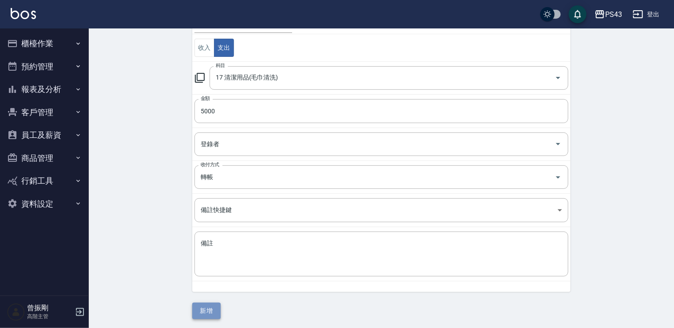
click at [218, 304] on button "新增" at bounding box center [206, 310] width 28 height 16
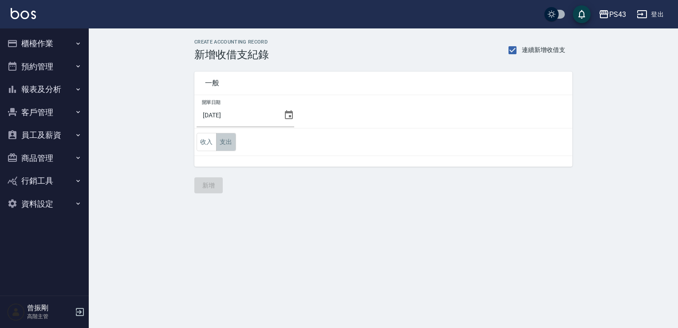
click at [224, 138] on button "支出" at bounding box center [226, 142] width 20 height 18
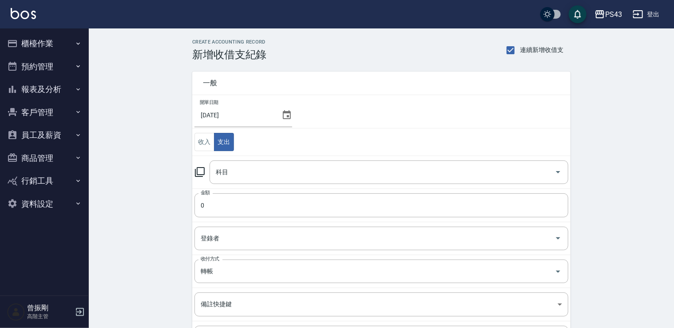
click at [204, 170] on icon at bounding box center [200, 172] width 10 height 10
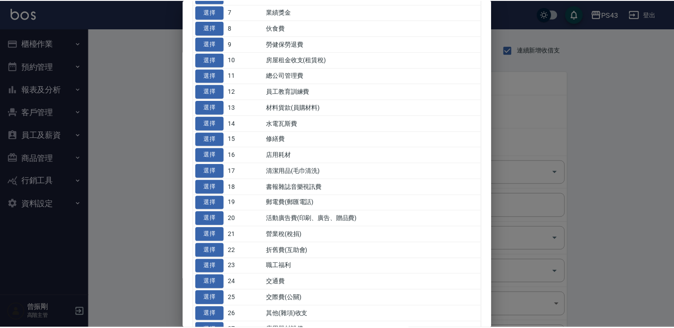
scroll to position [175, 0]
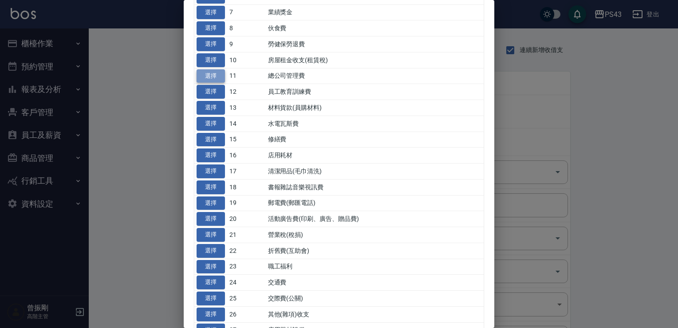
click at [207, 71] on button "選擇" at bounding box center [211, 76] width 28 height 14
type input "11 總公司管理費"
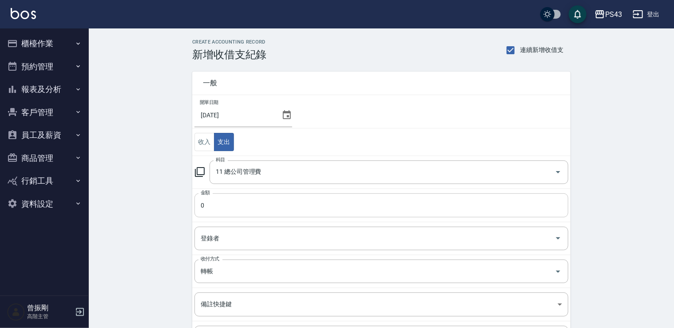
click at [250, 206] on input "0" at bounding box center [381, 205] width 374 height 24
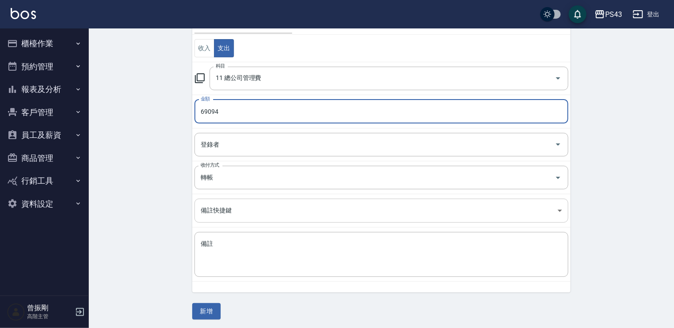
scroll to position [94, 0]
type input "69094"
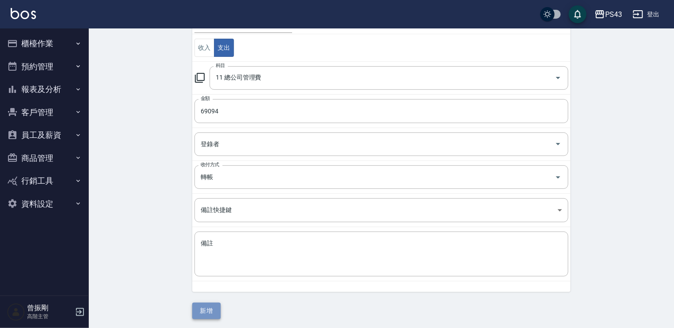
click at [208, 303] on button "新增" at bounding box center [206, 310] width 28 height 16
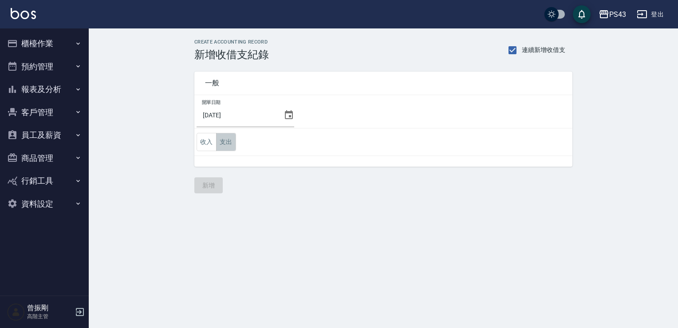
click at [226, 140] on button "支出" at bounding box center [226, 142] width 20 height 18
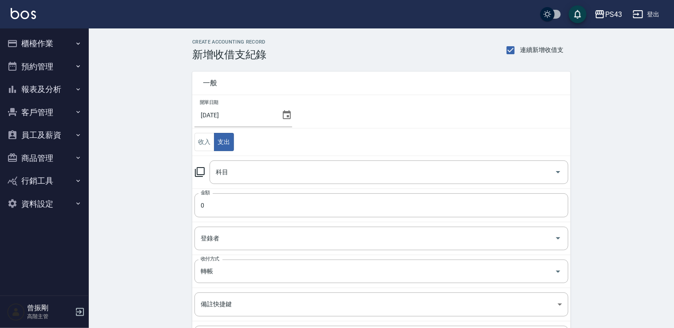
click at [201, 172] on icon at bounding box center [199, 171] width 11 height 11
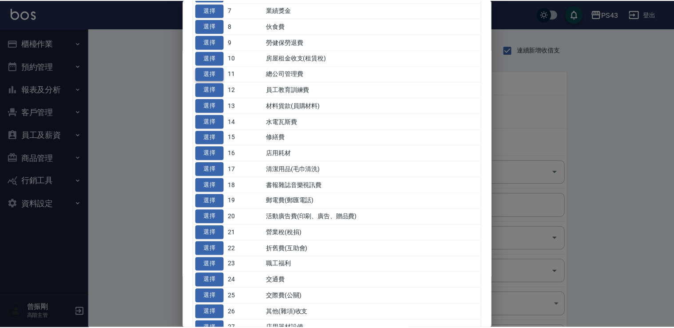
scroll to position [175, 0]
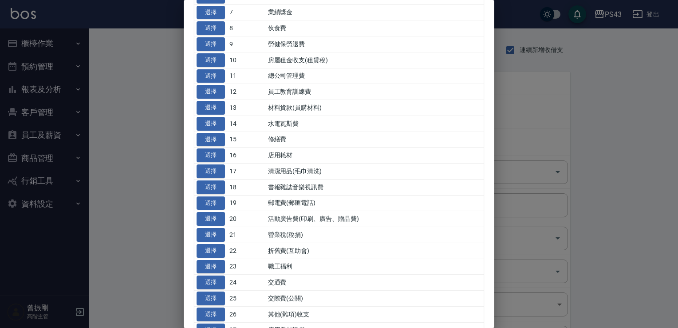
drag, startPoint x: 210, startPoint y: 90, endPoint x: 222, endPoint y: 88, distance: 12.1
click at [234, 87] on tr "選擇 12 員工教育訓練費" at bounding box center [338, 92] width 289 height 16
click at [217, 75] on button "選擇" at bounding box center [211, 76] width 28 height 14
type input "11 總公司管理費"
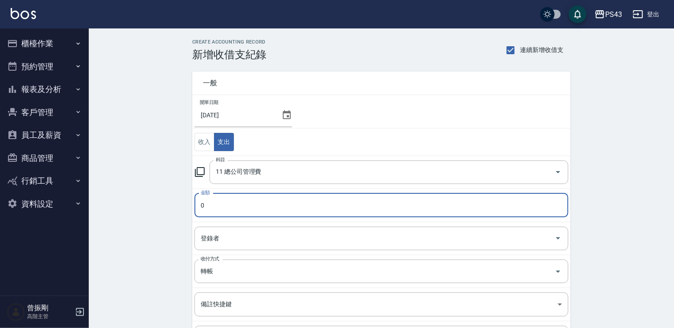
click at [244, 205] on input "0" at bounding box center [381, 205] width 374 height 24
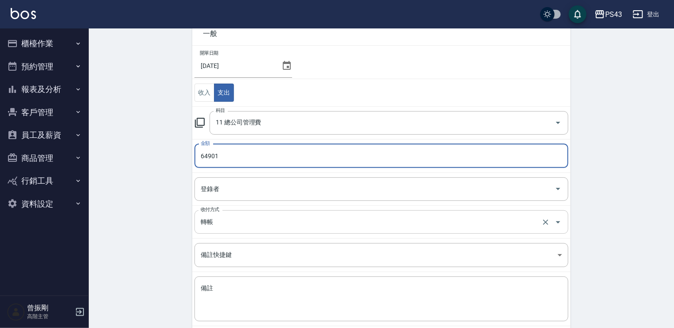
type input "64901"
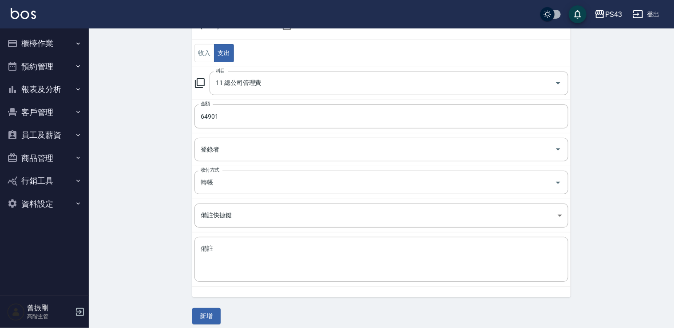
scroll to position [94, 0]
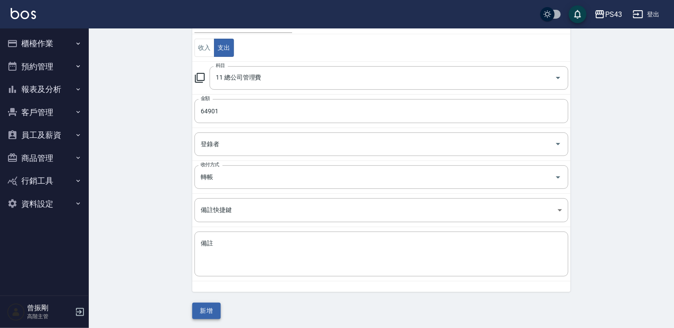
click at [204, 304] on button "新增" at bounding box center [206, 310] width 28 height 16
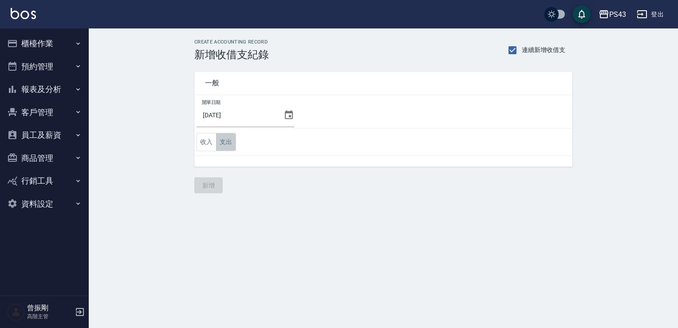
click at [222, 136] on button "支出" at bounding box center [226, 142] width 20 height 18
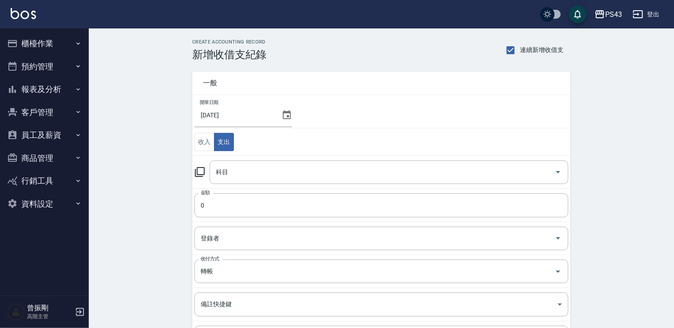
click at [203, 174] on icon at bounding box center [200, 172] width 10 height 10
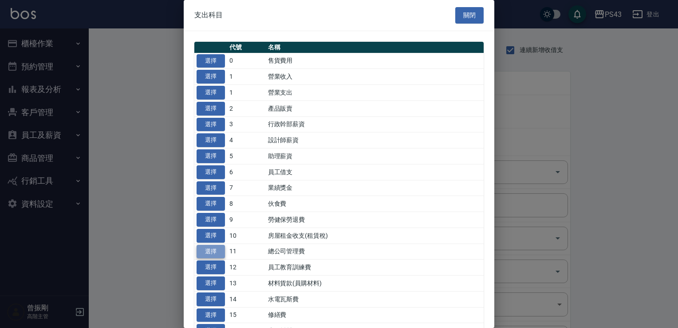
click at [220, 249] on button "選擇" at bounding box center [211, 252] width 28 height 14
type input "11 總公司管理費"
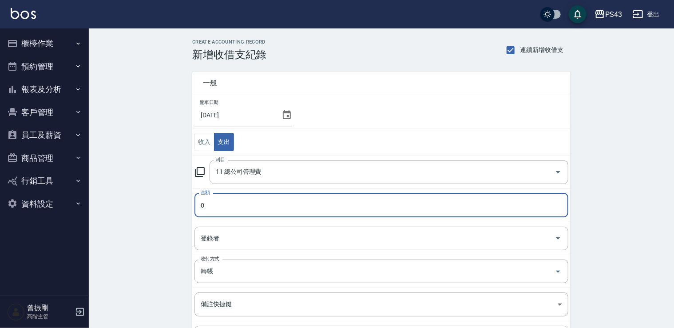
click at [243, 203] on input "0" at bounding box center [381, 205] width 374 height 24
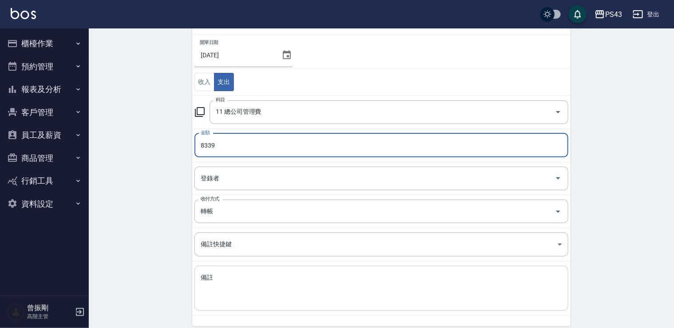
scroll to position [94, 0]
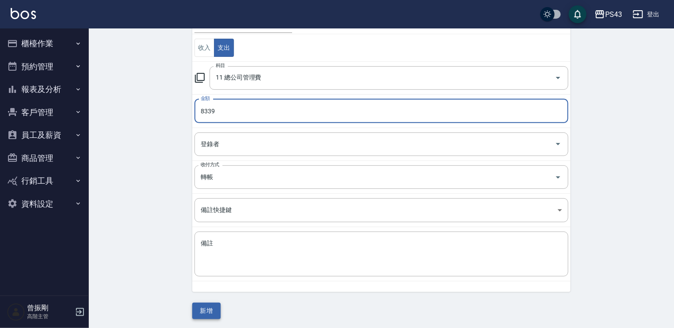
type input "8339"
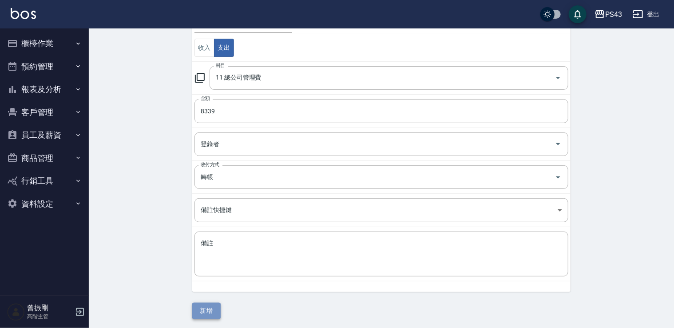
click at [210, 306] on button "新增" at bounding box center [206, 310] width 28 height 16
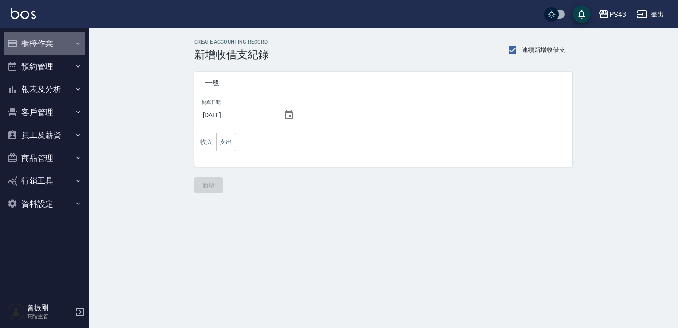
click at [35, 50] on button "櫃檯作業" at bounding box center [45, 43] width 82 height 23
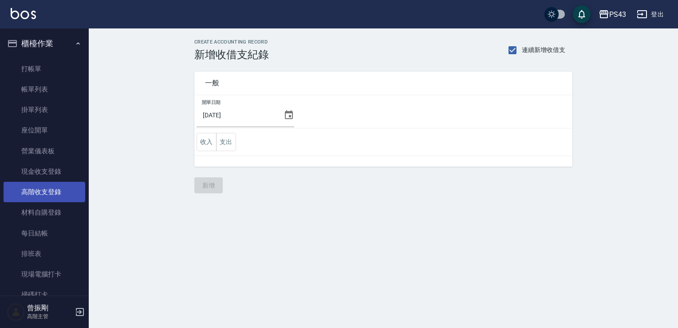
click at [50, 195] on link "高階收支登錄" at bounding box center [45, 192] width 82 height 20
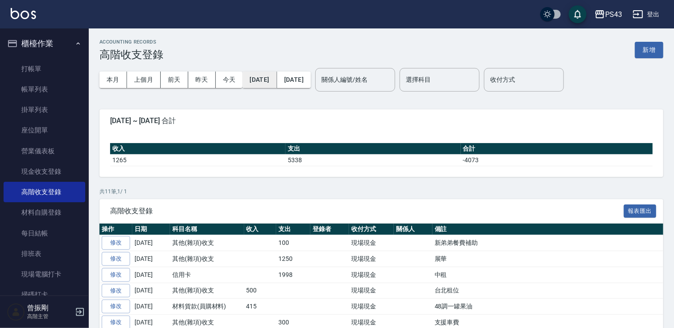
click at [264, 85] on button "2025/09/01" at bounding box center [259, 79] width 34 height 16
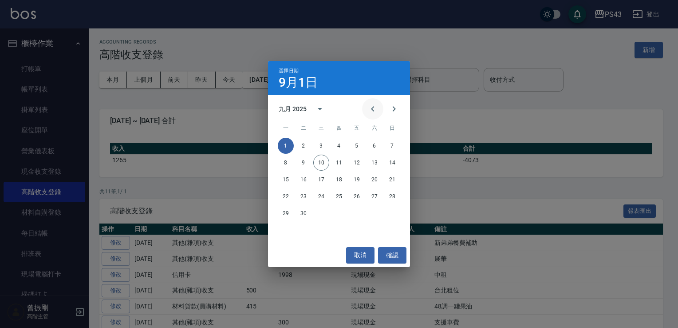
click at [377, 103] on icon "Previous month" at bounding box center [373, 108] width 11 height 11
click at [389, 215] on button "31" at bounding box center [392, 213] width 16 height 16
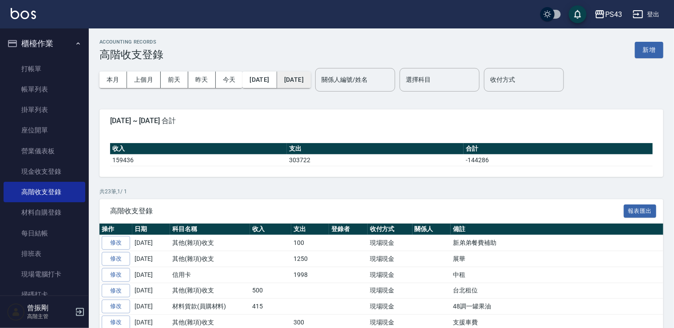
click at [311, 78] on button "2025/09/10" at bounding box center [294, 79] width 34 height 16
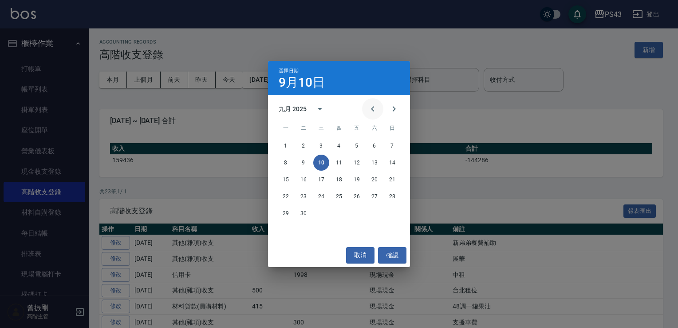
click at [369, 111] on icon "Previous month" at bounding box center [373, 108] width 11 height 11
click at [392, 212] on button "31" at bounding box center [392, 213] width 16 height 16
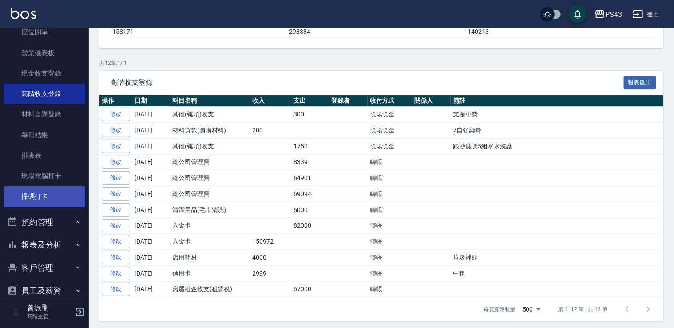
scroll to position [178, 0]
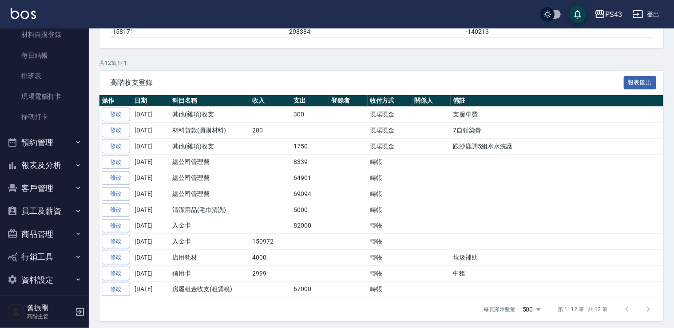
click at [60, 161] on button "報表及分析" at bounding box center [45, 165] width 82 height 23
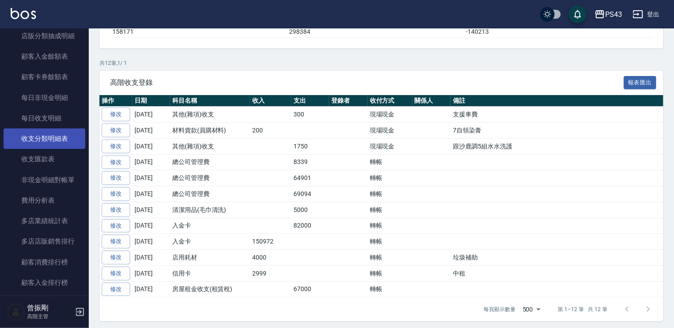
scroll to position [977, 0]
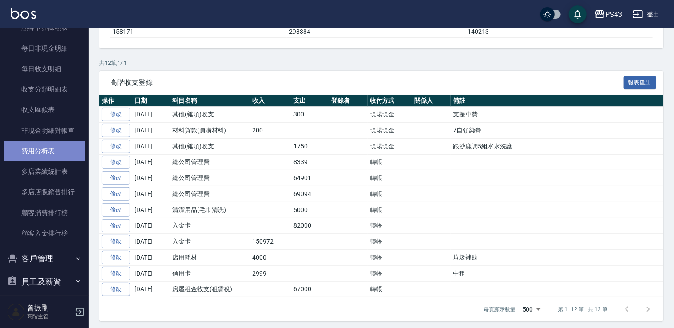
click at [63, 151] on link "費用分析表" at bounding box center [45, 151] width 82 height 20
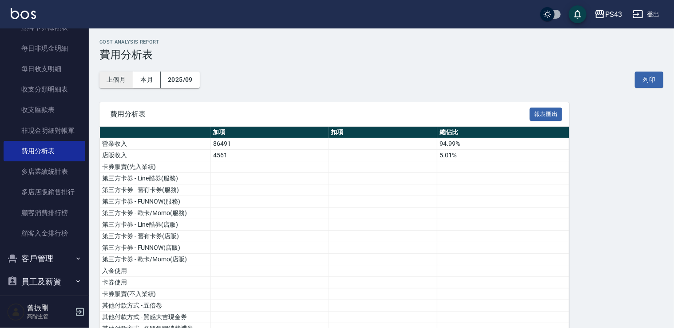
click at [109, 77] on button "上個月" at bounding box center [116, 79] width 34 height 16
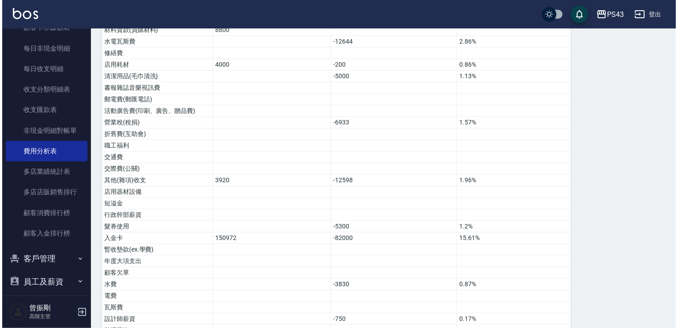
scroll to position [397, 0]
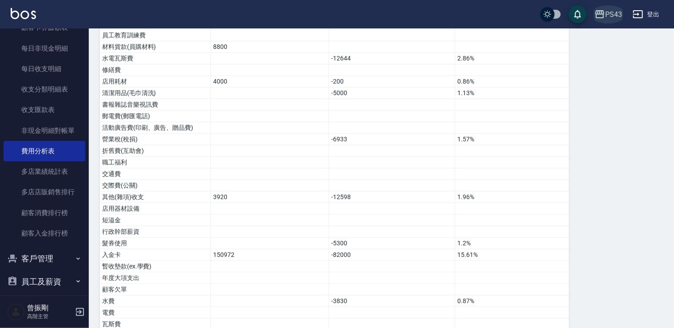
click at [598, 15] on icon "button" at bounding box center [599, 14] width 11 height 11
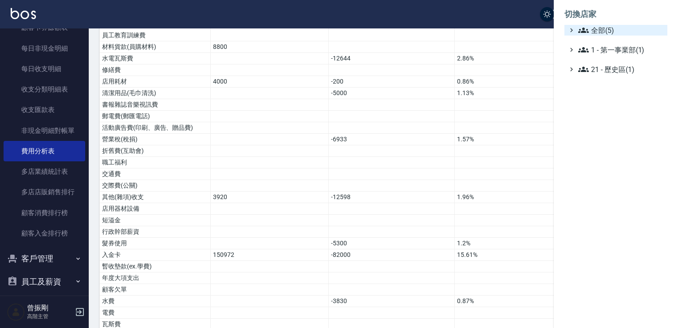
click at [590, 29] on span "全部(5)" at bounding box center [621, 30] width 86 height 11
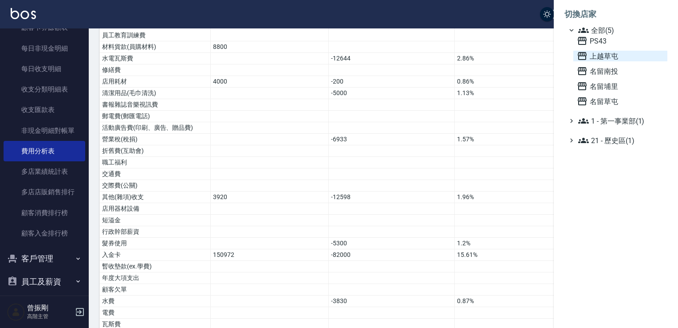
click at [604, 55] on span "上越草屯" at bounding box center [620, 56] width 87 height 11
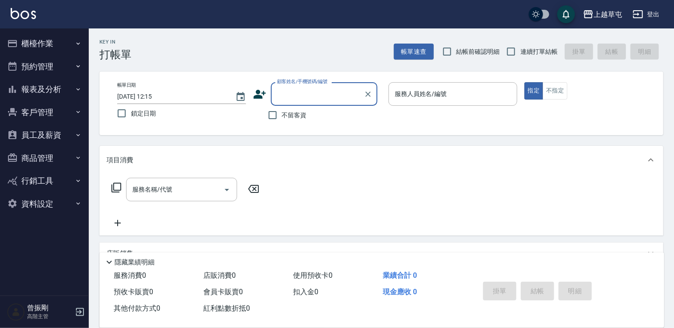
click at [80, 44] on icon "button" at bounding box center [78, 43] width 7 height 7
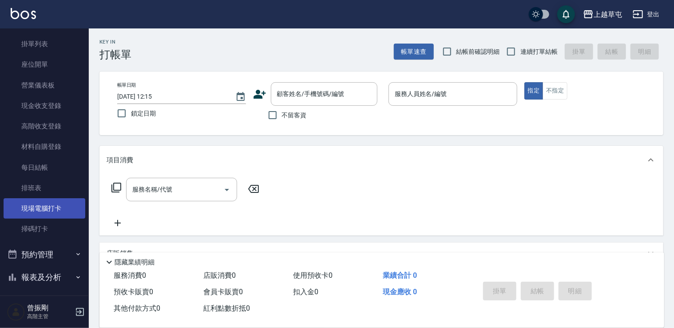
scroll to position [89, 0]
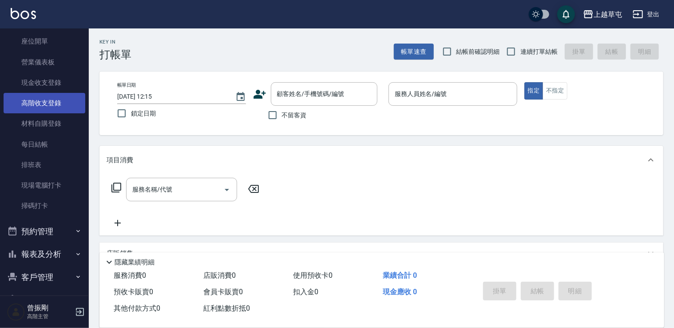
click at [49, 101] on link "高階收支登錄" at bounding box center [45, 103] width 82 height 20
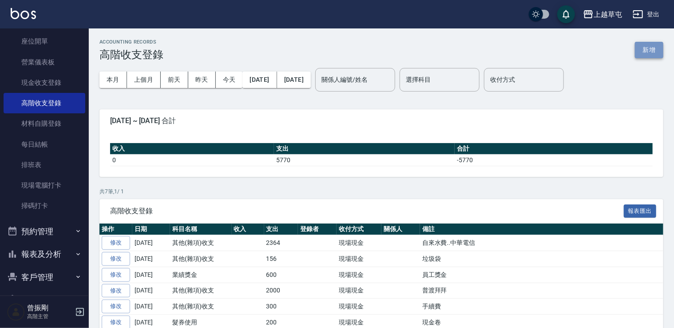
click at [645, 51] on button "新增" at bounding box center [649, 50] width 28 height 16
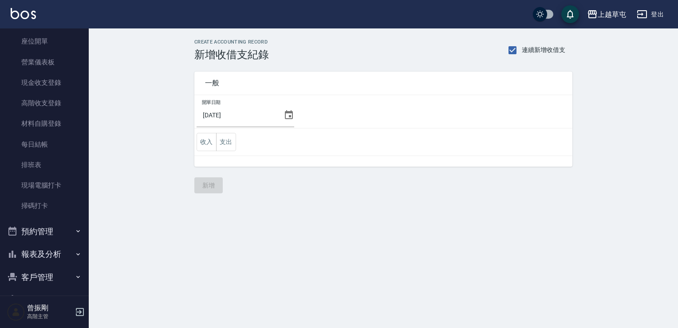
click at [287, 113] on icon at bounding box center [289, 115] width 11 height 11
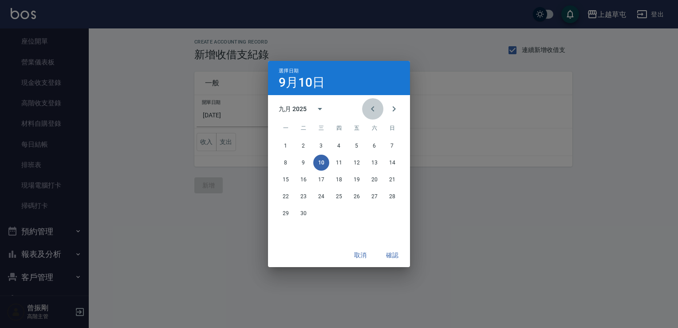
click at [373, 111] on icon "Previous month" at bounding box center [372, 108] width 3 height 5
click at [370, 142] on button "2" at bounding box center [375, 146] width 16 height 16
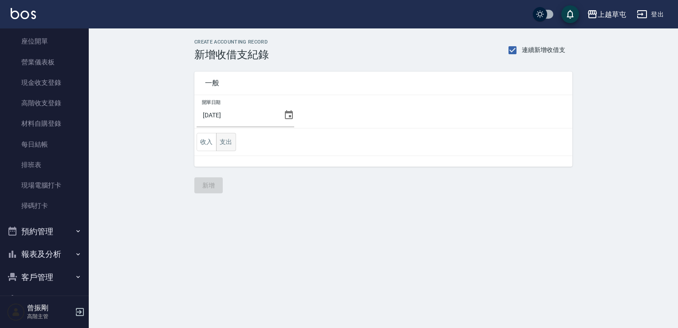
click at [227, 140] on button "支出" at bounding box center [226, 142] width 20 height 18
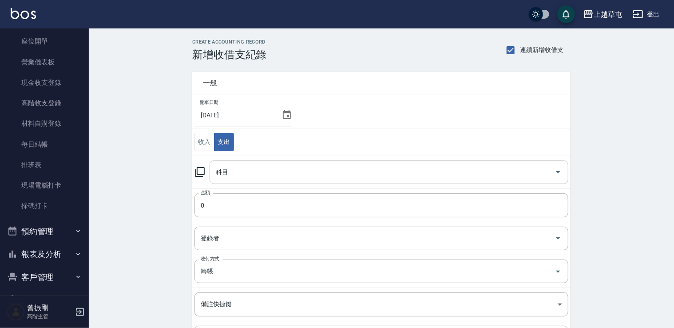
click at [260, 174] on input "科目" at bounding box center [382, 172] width 337 height 16
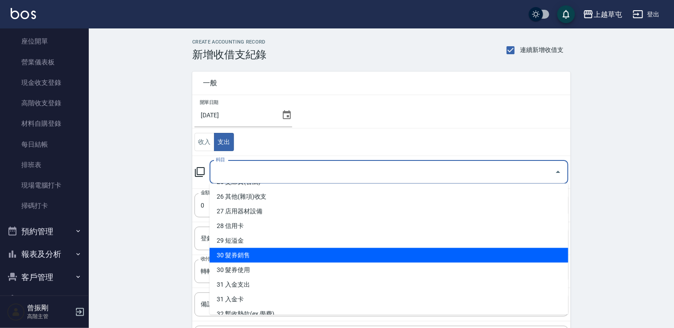
scroll to position [400, 0]
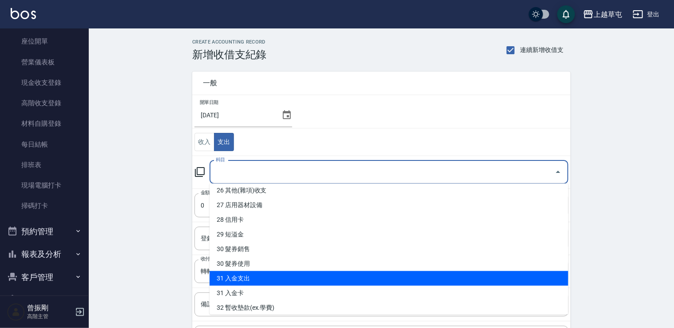
click at [284, 278] on li "31 入金支出" at bounding box center [389, 278] width 359 height 15
type input "31 入金支出"
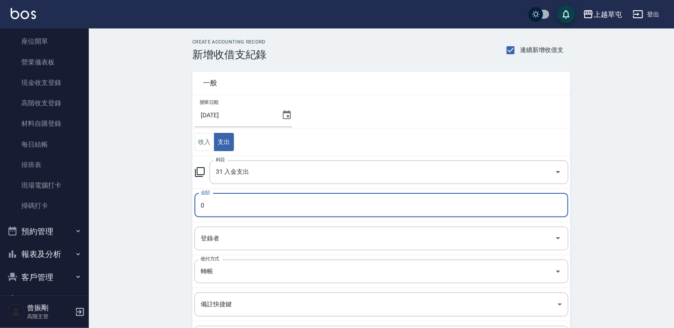
click at [222, 200] on input "0" at bounding box center [381, 205] width 374 height 24
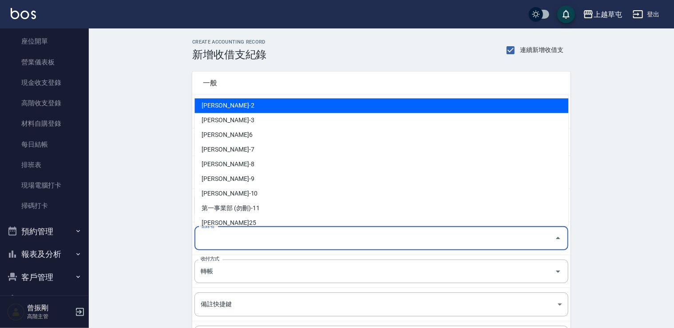
drag, startPoint x: 234, startPoint y: 233, endPoint x: 238, endPoint y: 235, distance: 4.6
click at [237, 235] on input "登錄者" at bounding box center [374, 238] width 353 height 16
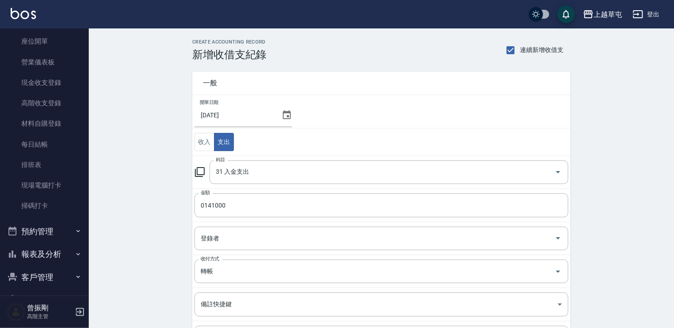
click at [148, 237] on div "CREATE ACCOUNTING RECORD 新增收借支紀錄 連續新增收借支 一般 開單日期 2025/08/02 收入 支出 科目 31 入金支出 科目…" at bounding box center [381, 225] width 585 height 395
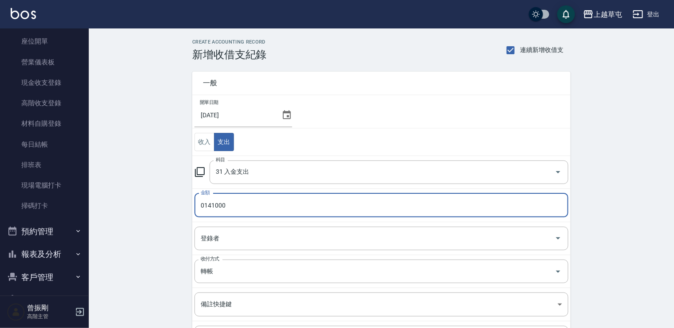
click at [204, 203] on input "0141000" at bounding box center [381, 205] width 374 height 24
click at [205, 206] on input "0141000" at bounding box center [381, 205] width 374 height 24
click at [201, 205] on input "0141000" at bounding box center [381, 205] width 374 height 24
click at [204, 205] on input "0141000" at bounding box center [381, 205] width 374 height 24
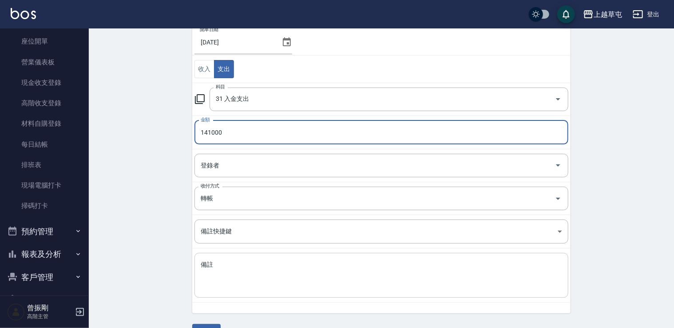
scroll to position [94, 0]
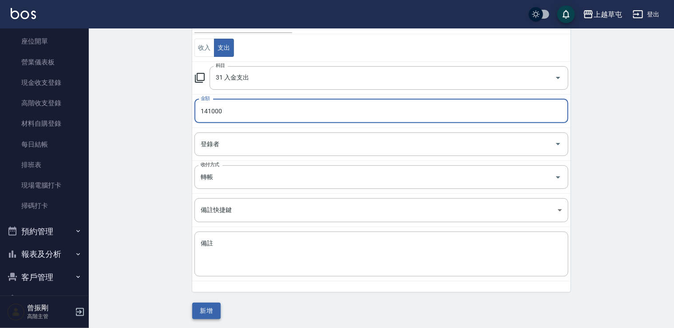
type input "141000"
click at [207, 306] on button "新增" at bounding box center [206, 310] width 28 height 16
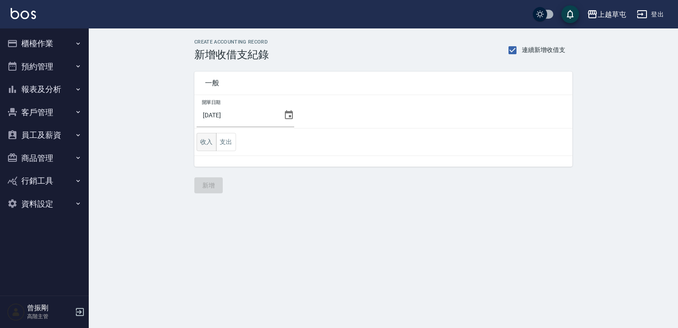
click at [202, 143] on button "收入" at bounding box center [207, 142] width 20 height 18
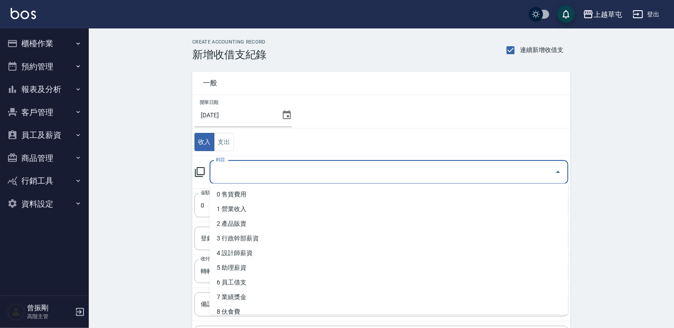
click at [229, 173] on input "科目" at bounding box center [382, 172] width 337 height 16
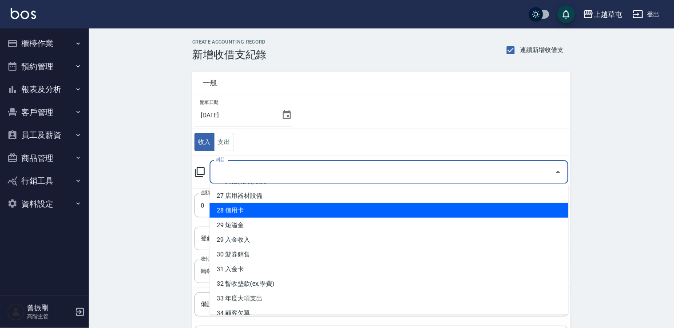
scroll to position [403, 0]
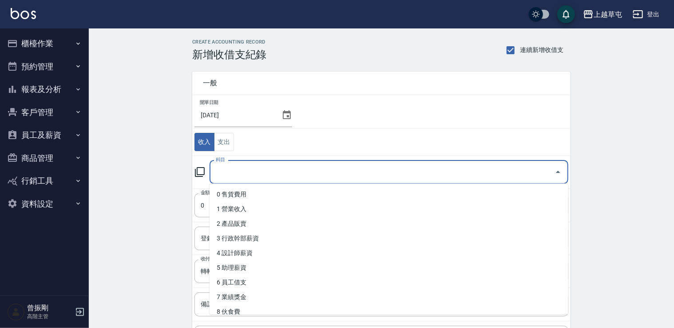
click at [238, 178] on input "科目" at bounding box center [382, 172] width 337 height 16
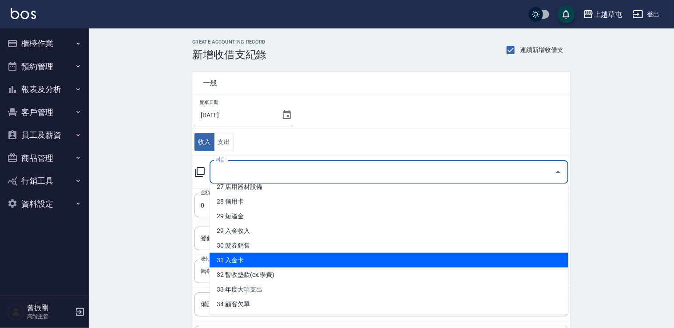
click at [252, 260] on li "31 入金卡" at bounding box center [389, 260] width 359 height 15
type input "31 入金卡"
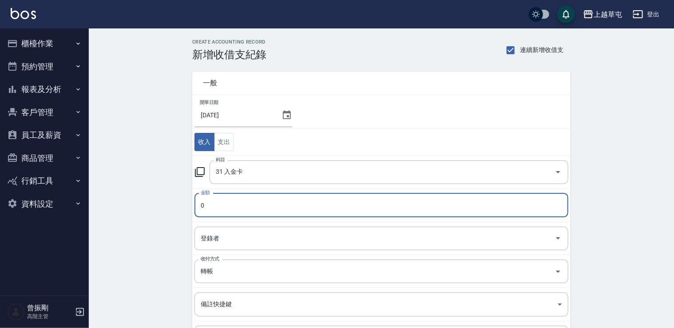
click at [241, 210] on input "0" at bounding box center [381, 205] width 374 height 24
drag, startPoint x: 199, startPoint y: 205, endPoint x: 215, endPoint y: 209, distance: 16.5
click at [215, 209] on input "0" at bounding box center [381, 205] width 374 height 24
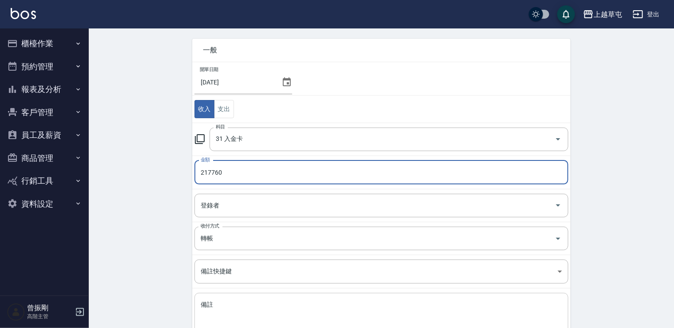
scroll to position [94, 0]
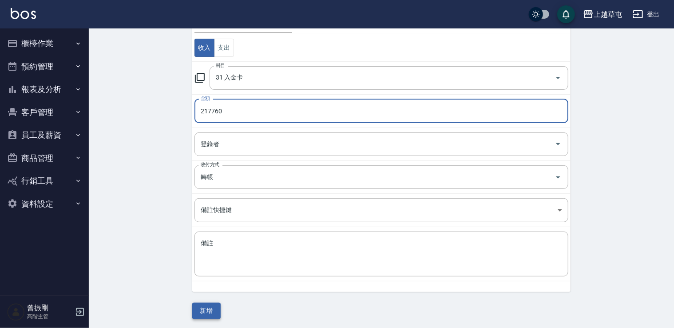
type input "217760"
click at [213, 306] on button "新增" at bounding box center [206, 310] width 28 height 16
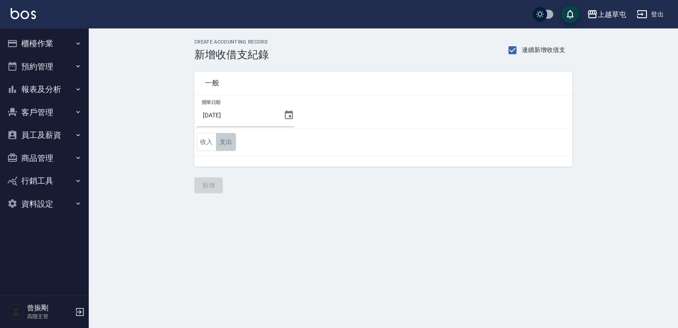
click at [229, 141] on button "支出" at bounding box center [226, 142] width 20 height 18
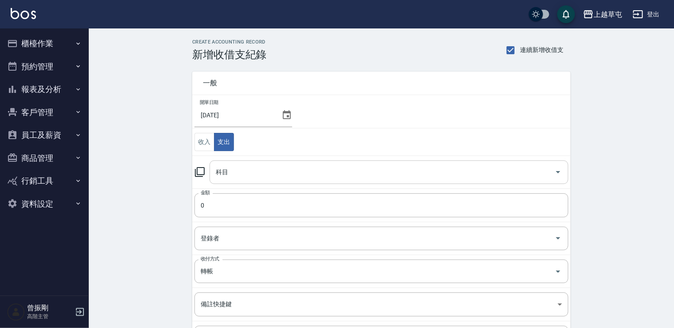
click at [238, 172] on input "科目" at bounding box center [382, 172] width 337 height 16
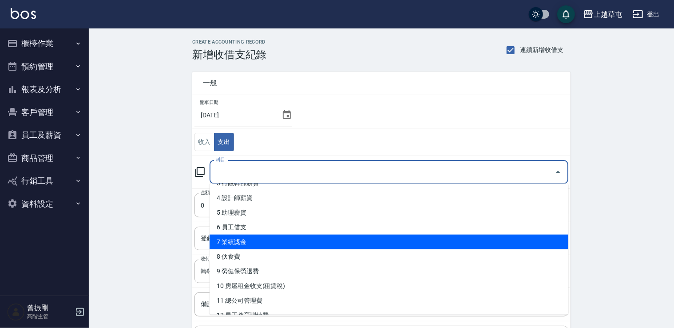
scroll to position [89, 0]
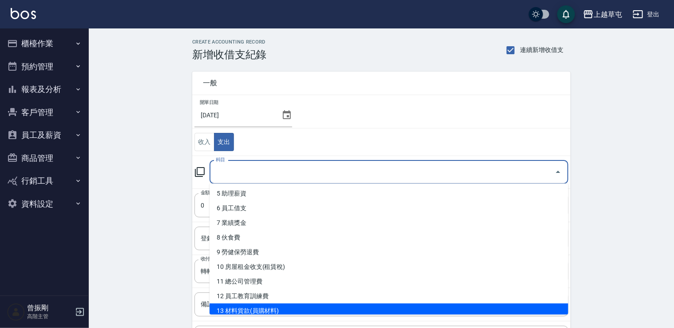
click at [279, 310] on li "13 材料貨款(員購材料)" at bounding box center [389, 310] width 359 height 15
type input "13 材料貨款(員購材料)"
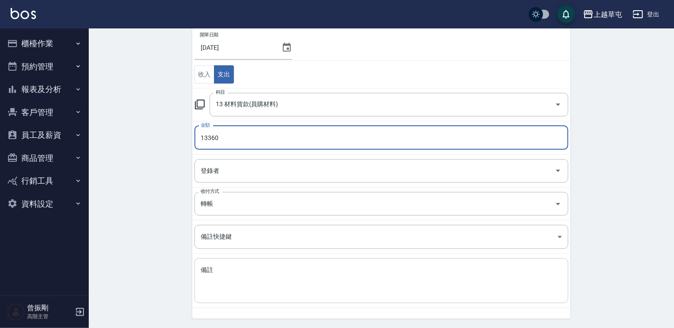
scroll to position [94, 0]
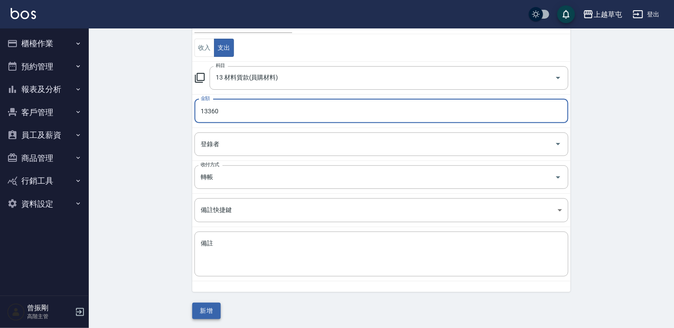
type input "13360"
click at [212, 312] on button "新增" at bounding box center [206, 310] width 28 height 16
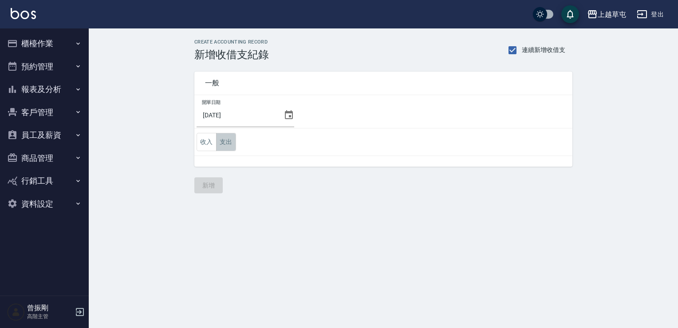
click at [229, 144] on button "支出" at bounding box center [226, 142] width 20 height 18
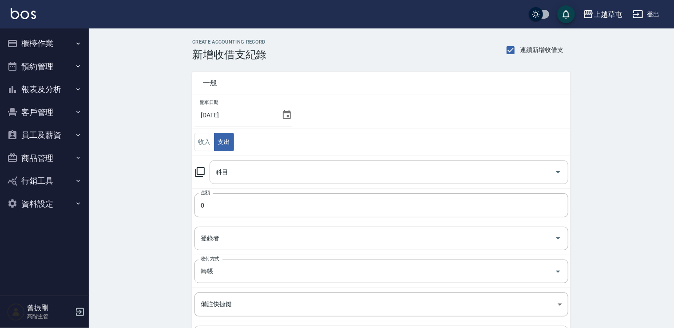
click at [233, 178] on input "科目" at bounding box center [382, 172] width 337 height 16
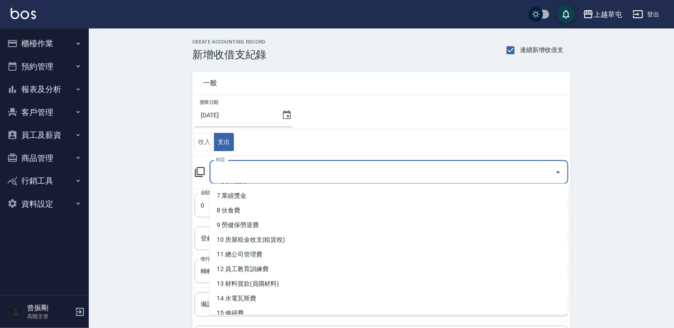
scroll to position [133, 0]
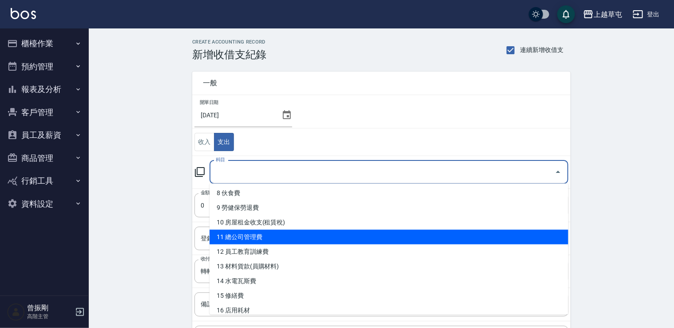
click at [264, 240] on li "11 總公司管理費" at bounding box center [389, 237] width 359 height 15
type input "11 總公司管理費"
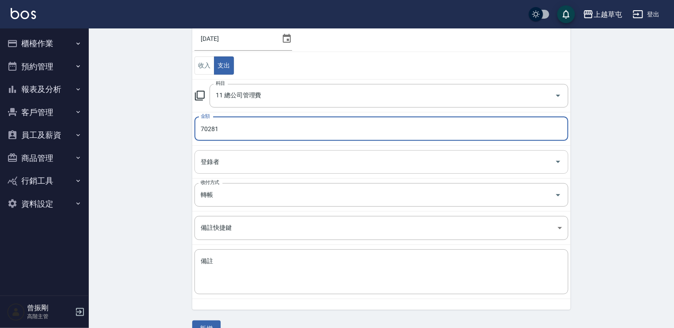
scroll to position [94, 0]
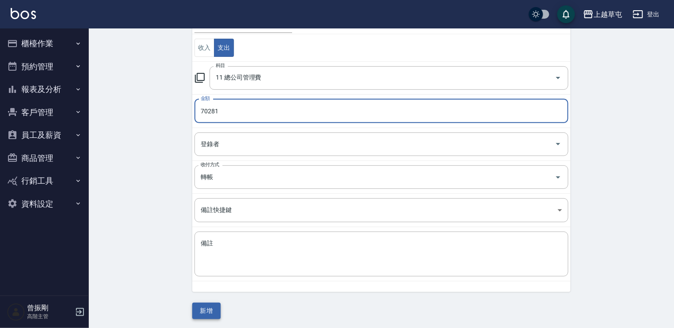
type input "70281"
click at [210, 311] on button "新增" at bounding box center [206, 310] width 28 height 16
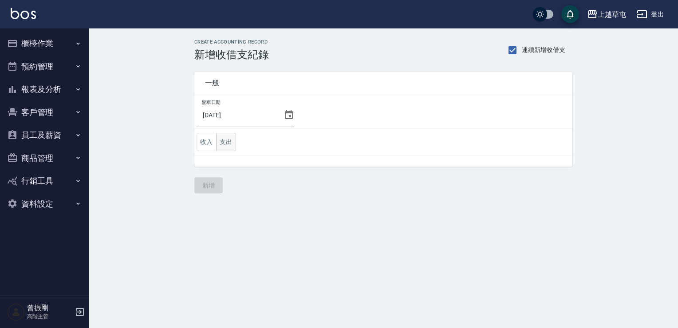
click at [232, 145] on button "支出" at bounding box center [226, 142] width 20 height 18
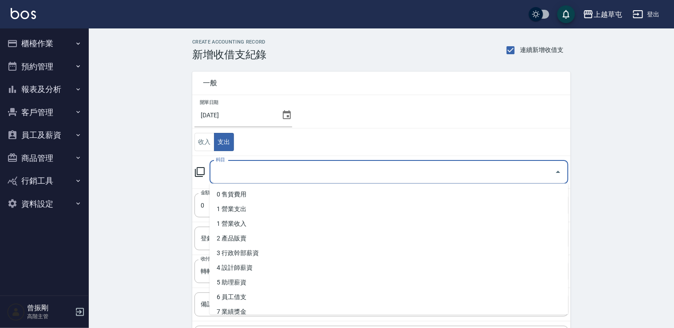
click at [236, 174] on input "科目" at bounding box center [382, 172] width 337 height 16
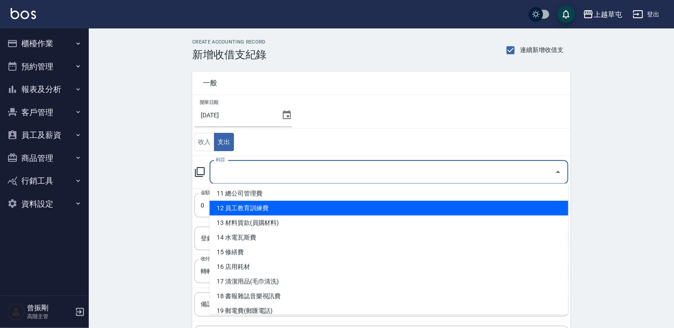
scroll to position [178, 0]
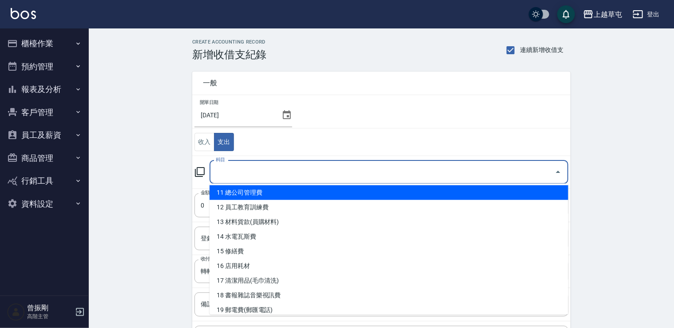
click at [274, 193] on li "11 總公司管理費" at bounding box center [389, 192] width 359 height 15
type input "11 總公司管理費"
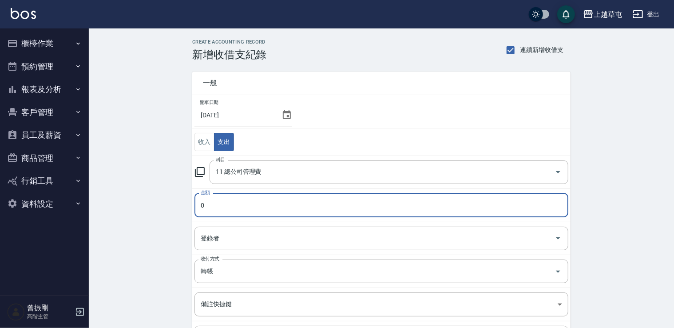
click at [217, 206] on input "0" at bounding box center [381, 205] width 374 height 24
drag, startPoint x: 200, startPoint y: 203, endPoint x: 218, endPoint y: 206, distance: 18.4
click at [218, 206] on input "0" at bounding box center [381, 205] width 374 height 24
type input "59405"
